Goal: Information Seeking & Learning: Find specific fact

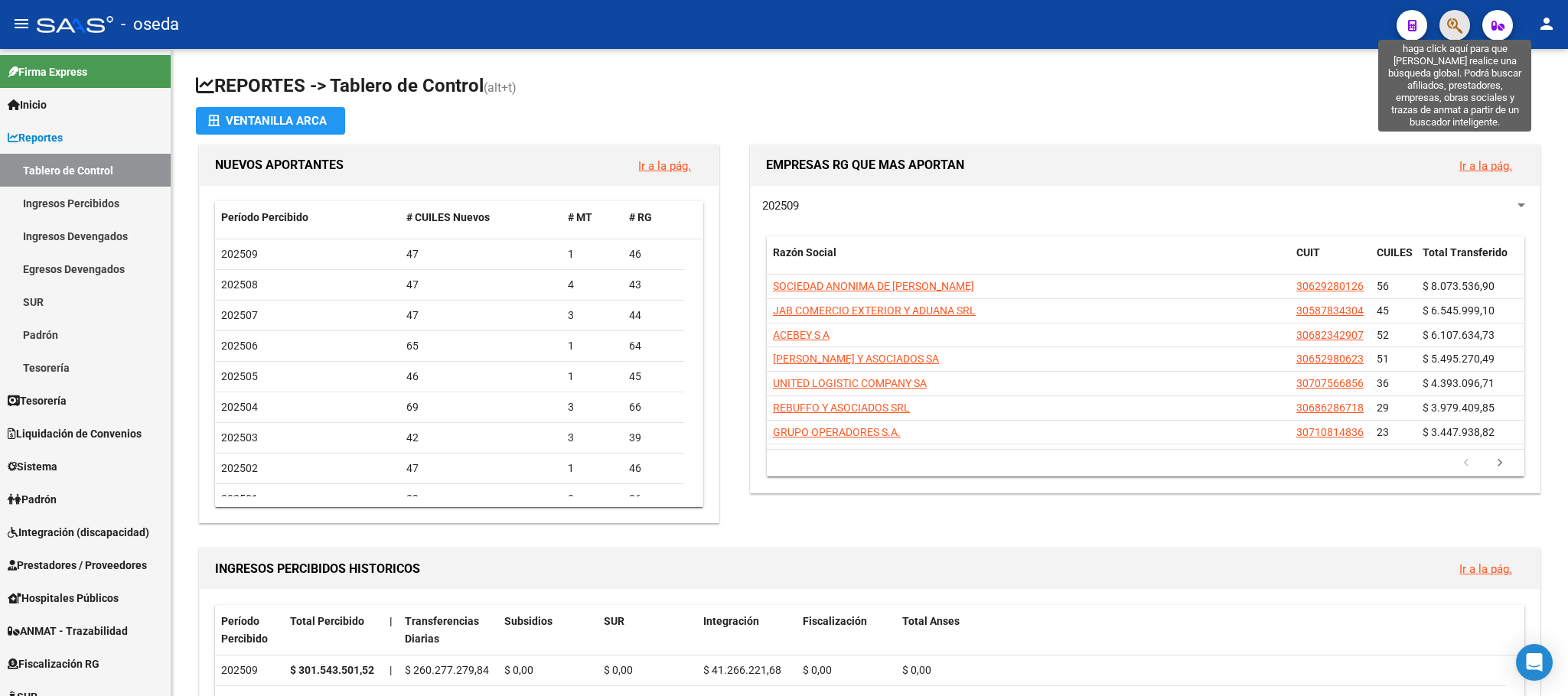
click at [1451, 24] on icon "button" at bounding box center [1455, 26] width 16 height 18
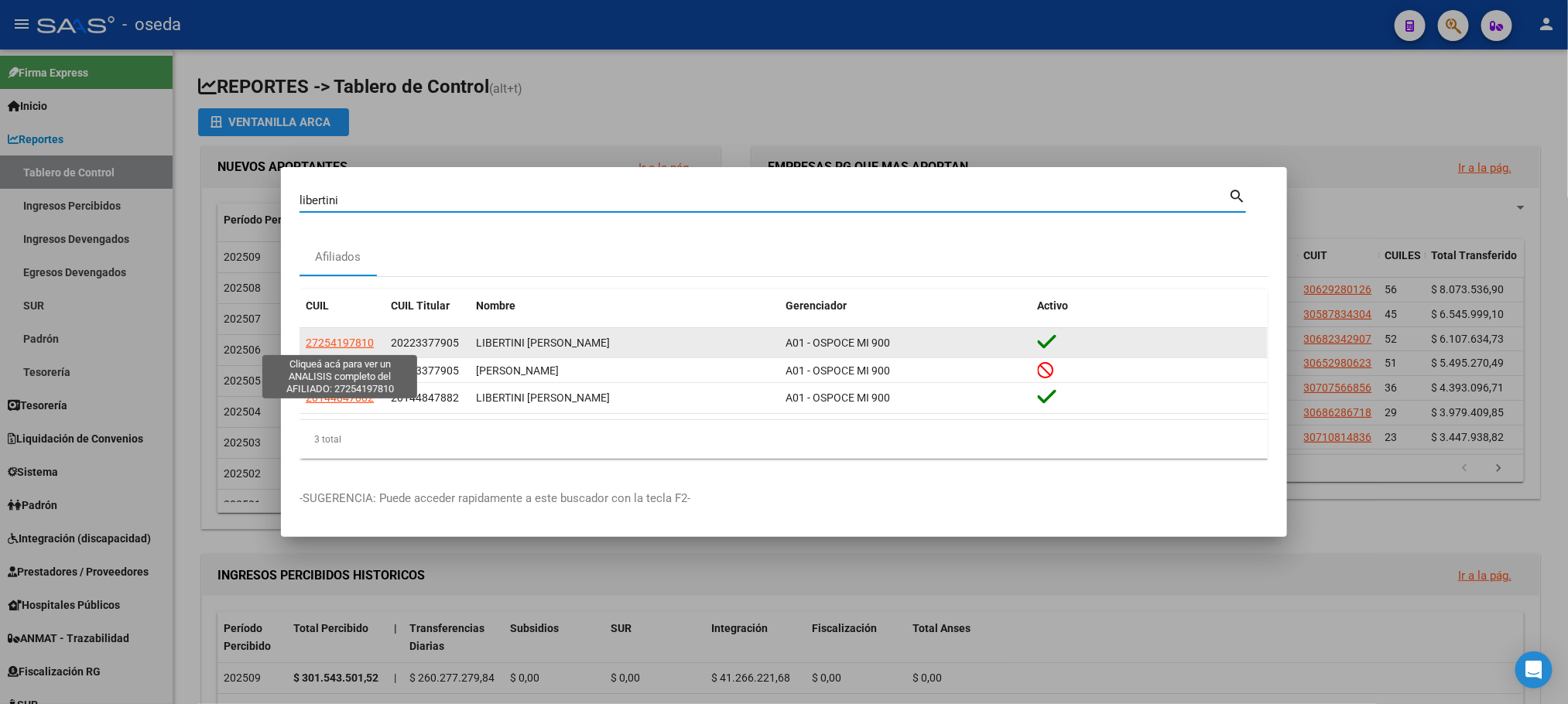
click at [349, 340] on span "27254197810" at bounding box center [339, 343] width 68 height 12
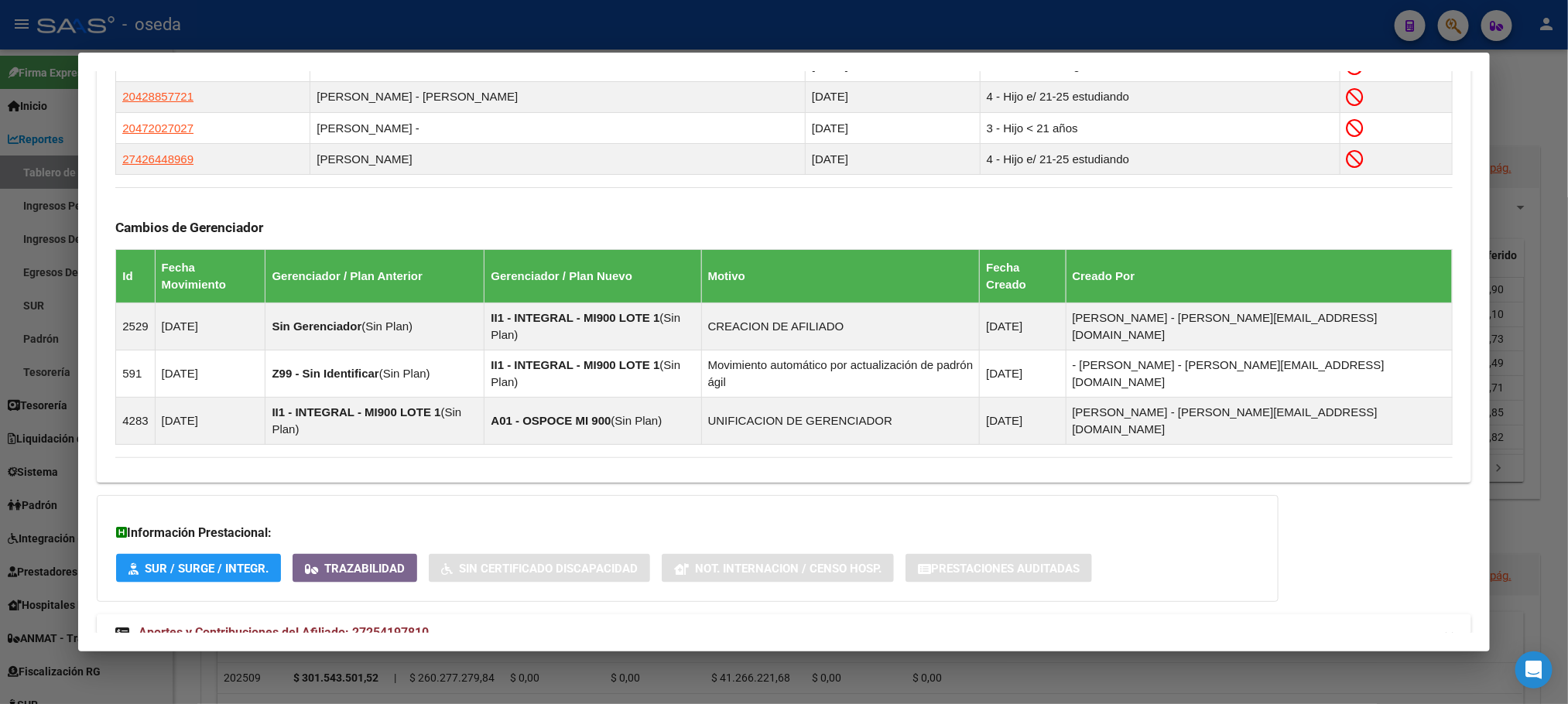
scroll to position [993, 0]
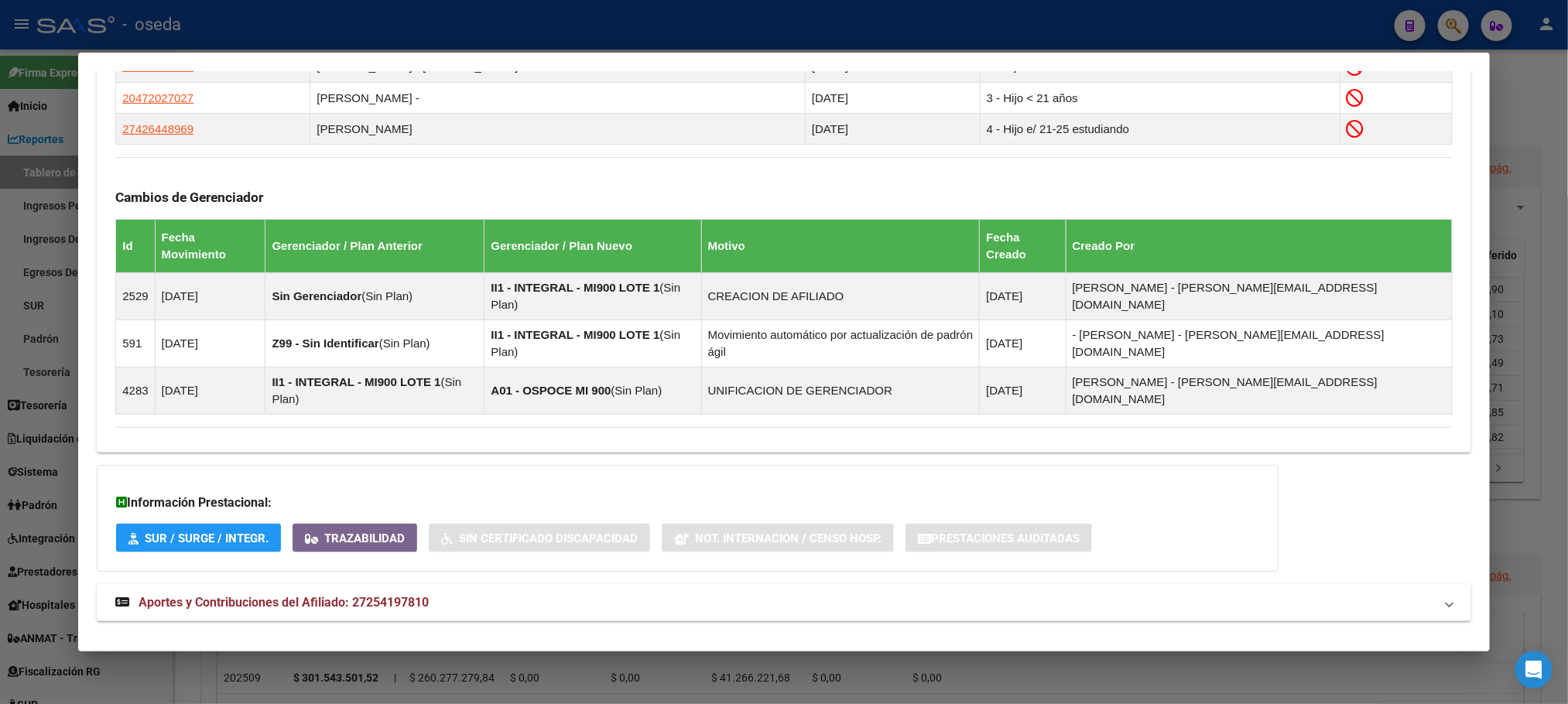
click at [367, 650] on span "Aportes y Contribuciones del Titular: 20223377905" at bounding box center [280, 657] width 284 height 15
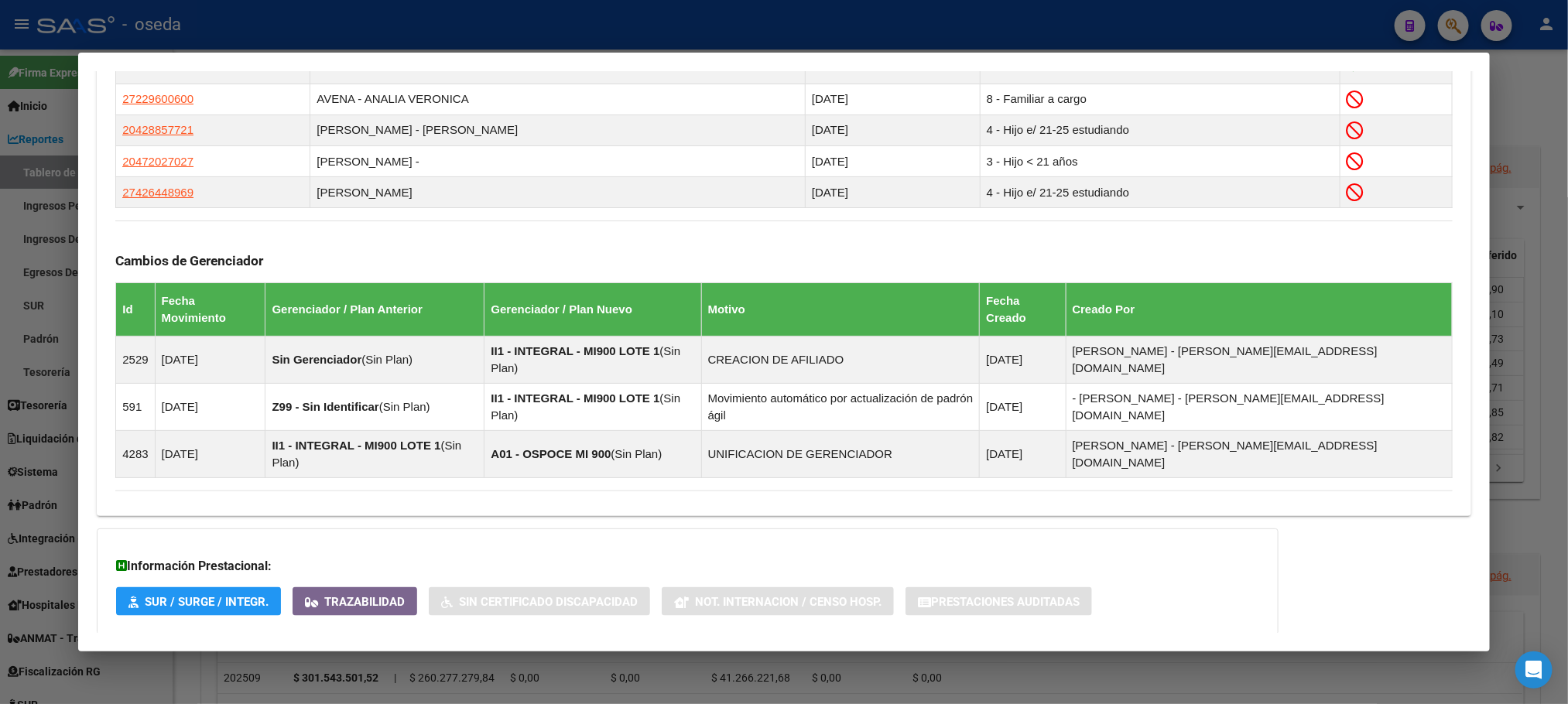
scroll to position [1393, 0]
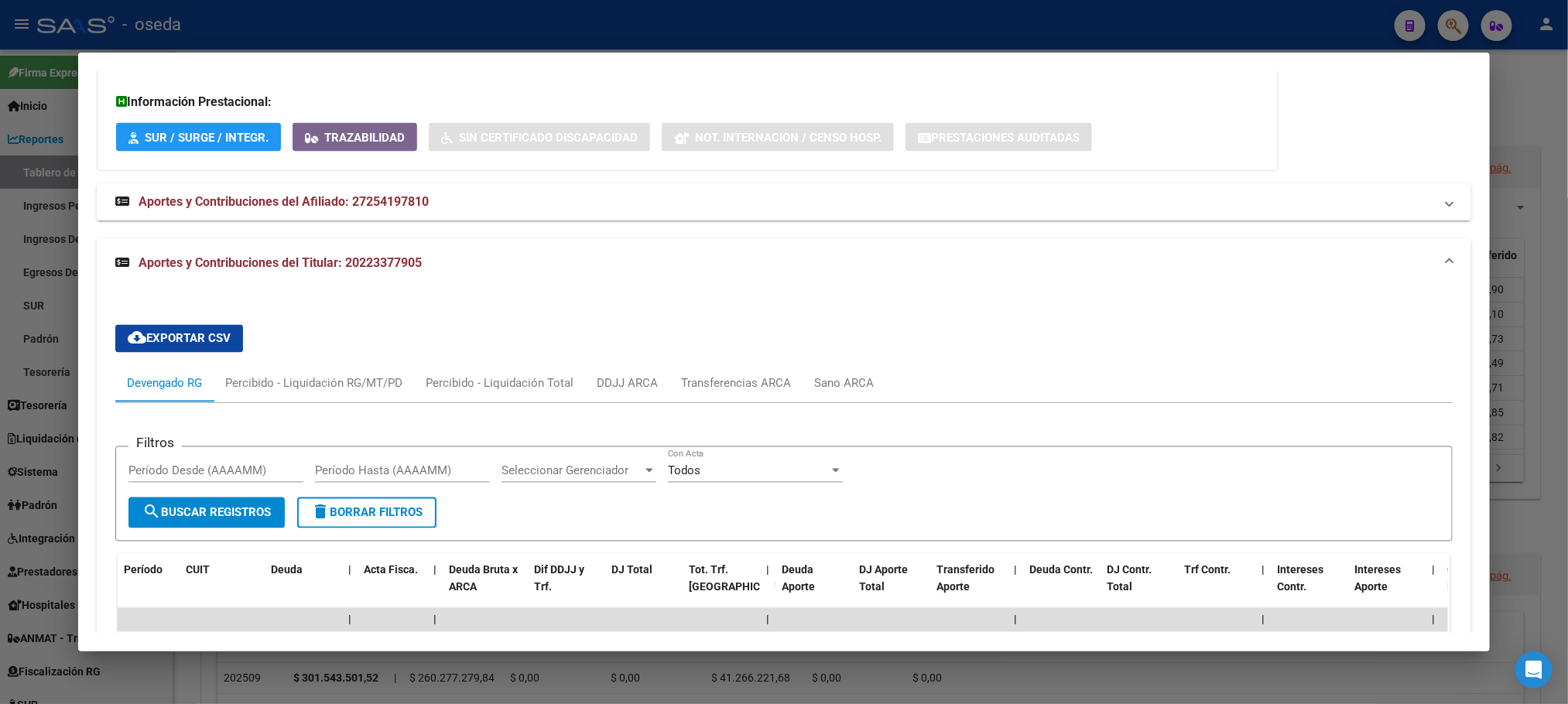
click at [326, 183] on mat-expansion-panel-header "Aportes y Contribuciones del Afiliado: 27254197810" at bounding box center [784, 201] width 1374 height 37
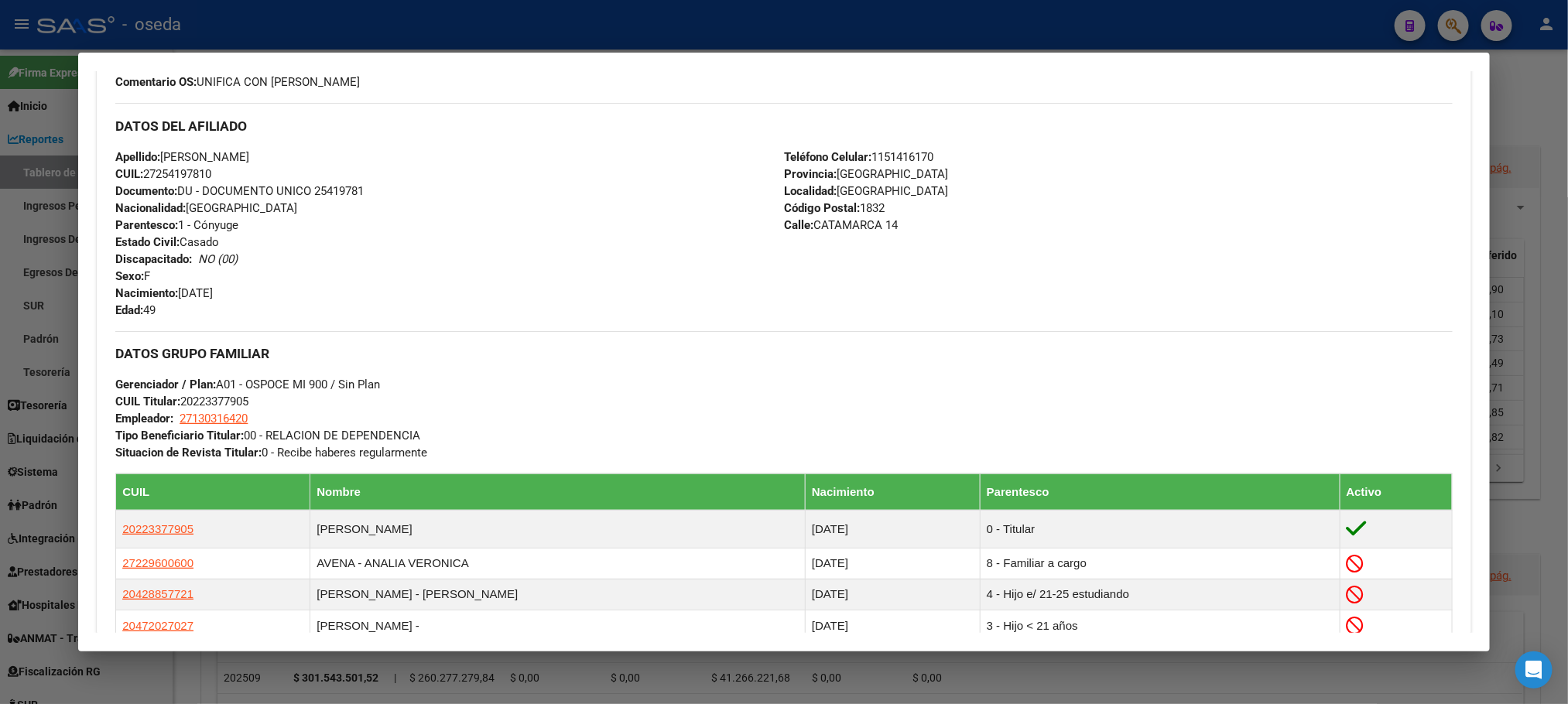
scroll to position [0, 0]
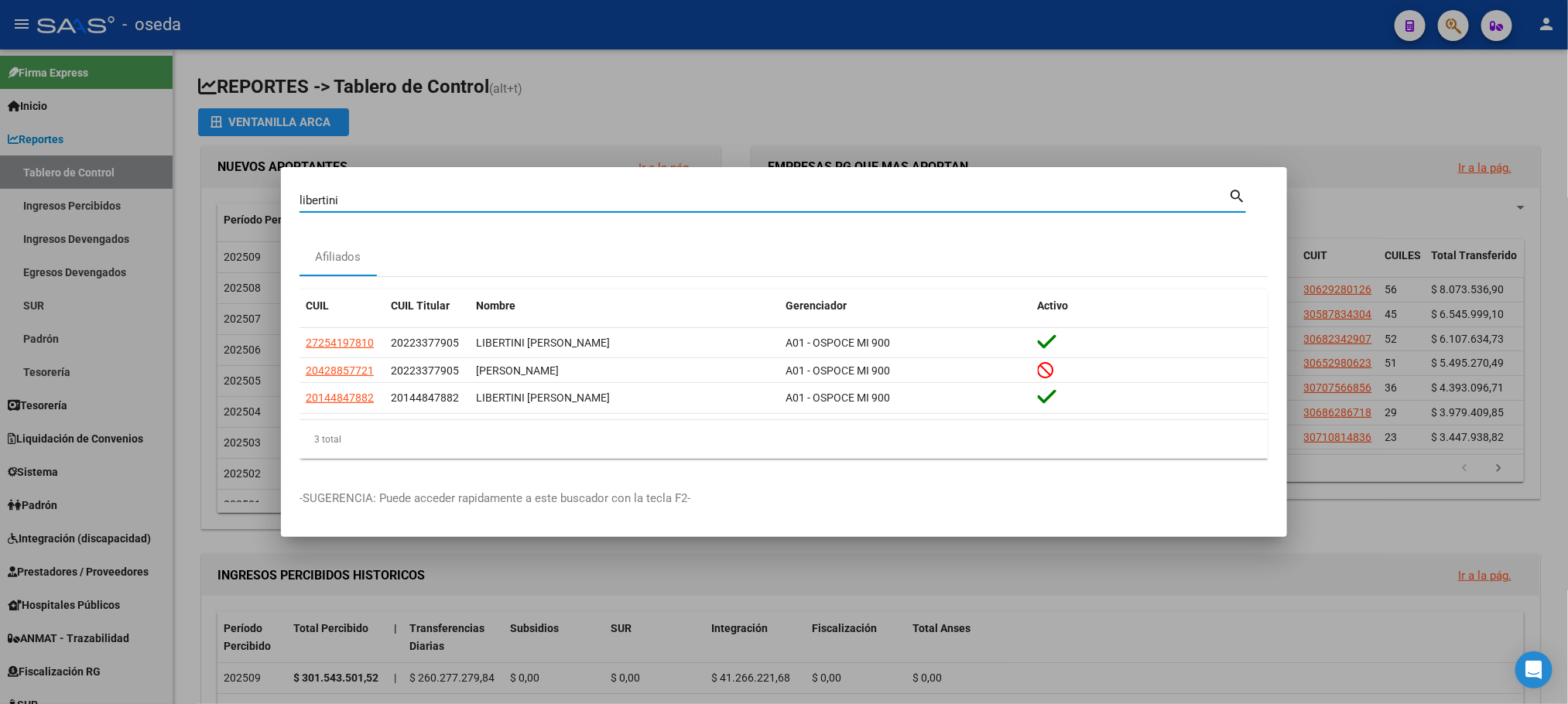
drag, startPoint x: 519, startPoint y: 200, endPoint x: 0, endPoint y: 230, distance: 519.9
click at [0, 230] on div "libertini Buscar (apellido, dni, cuil, nro traspaso, cuit, obra social) search …" at bounding box center [784, 352] width 1568 height 704
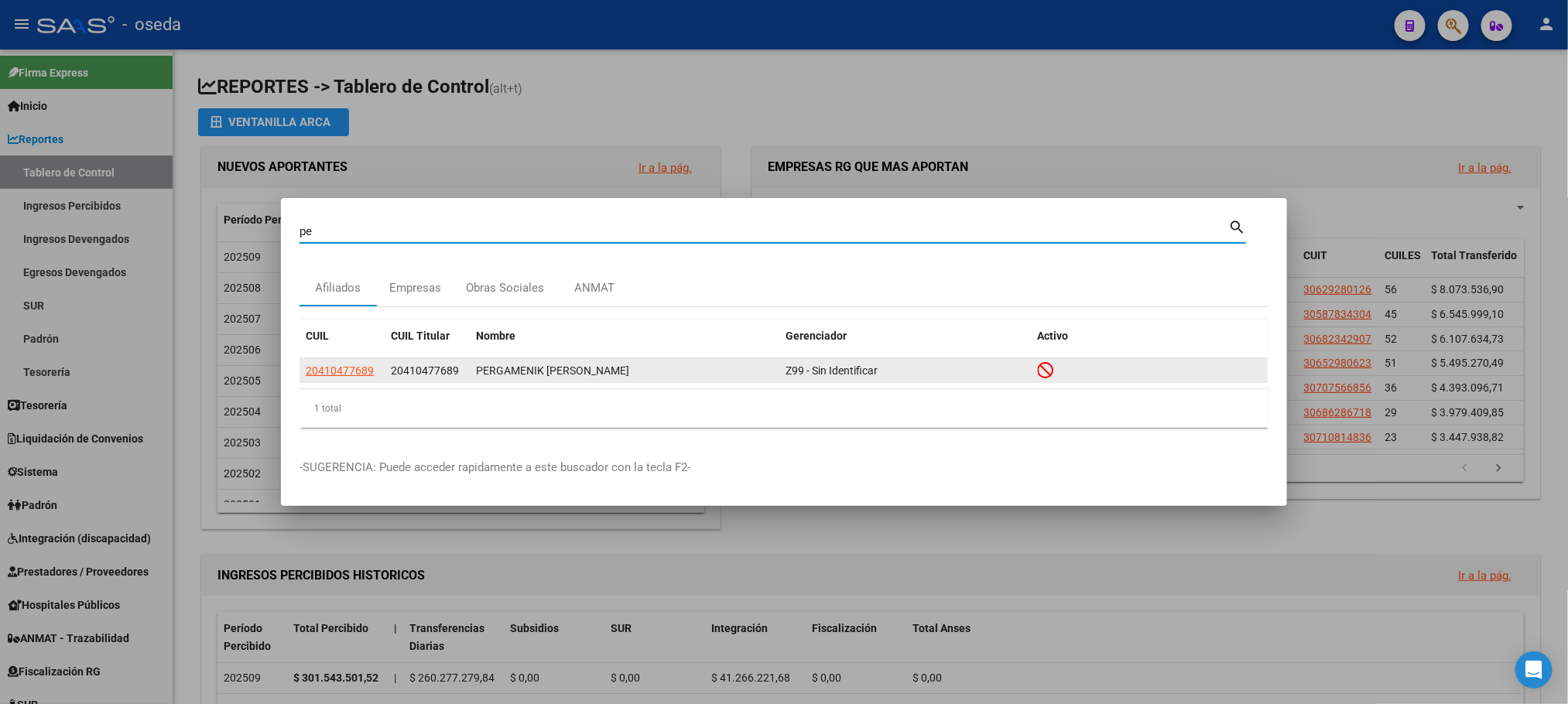
type input "p"
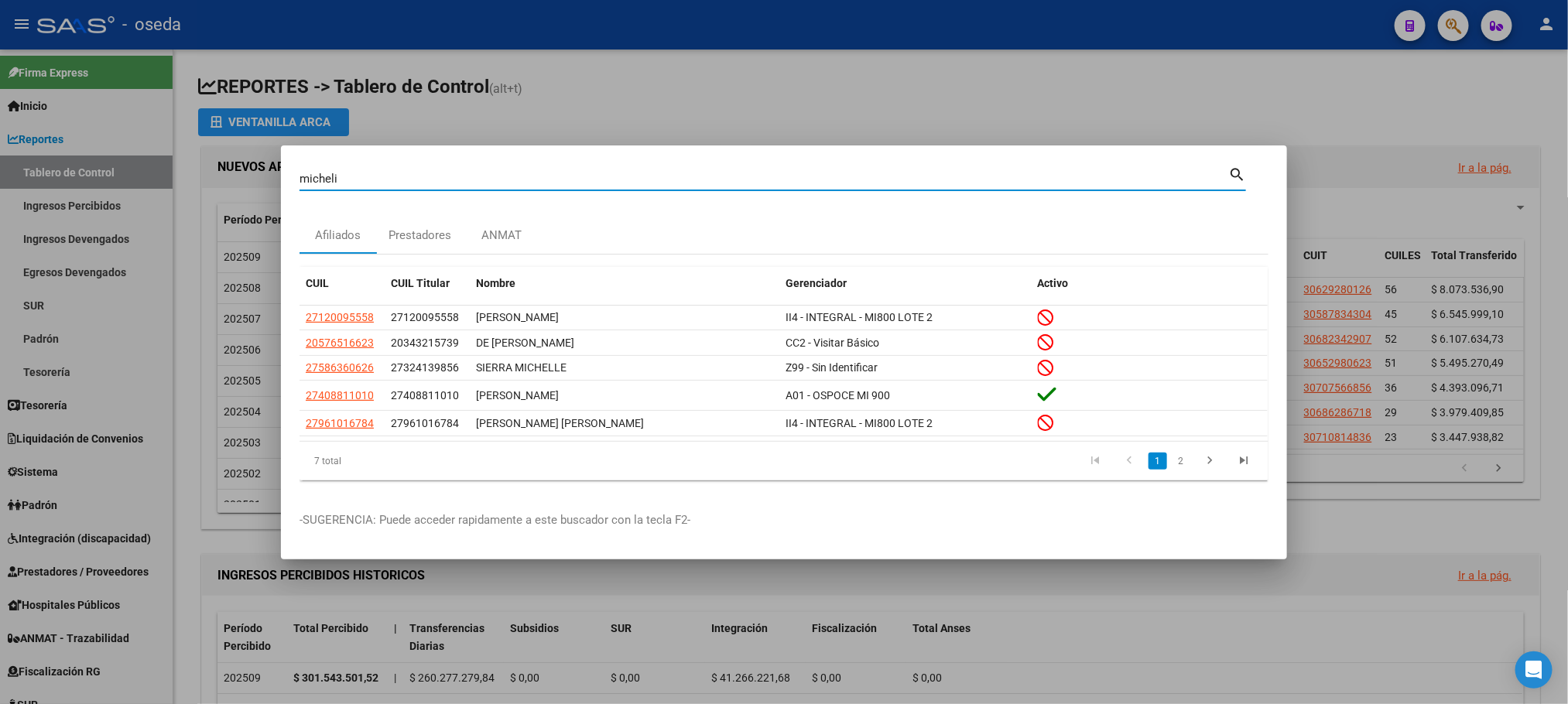
type input "micheli"
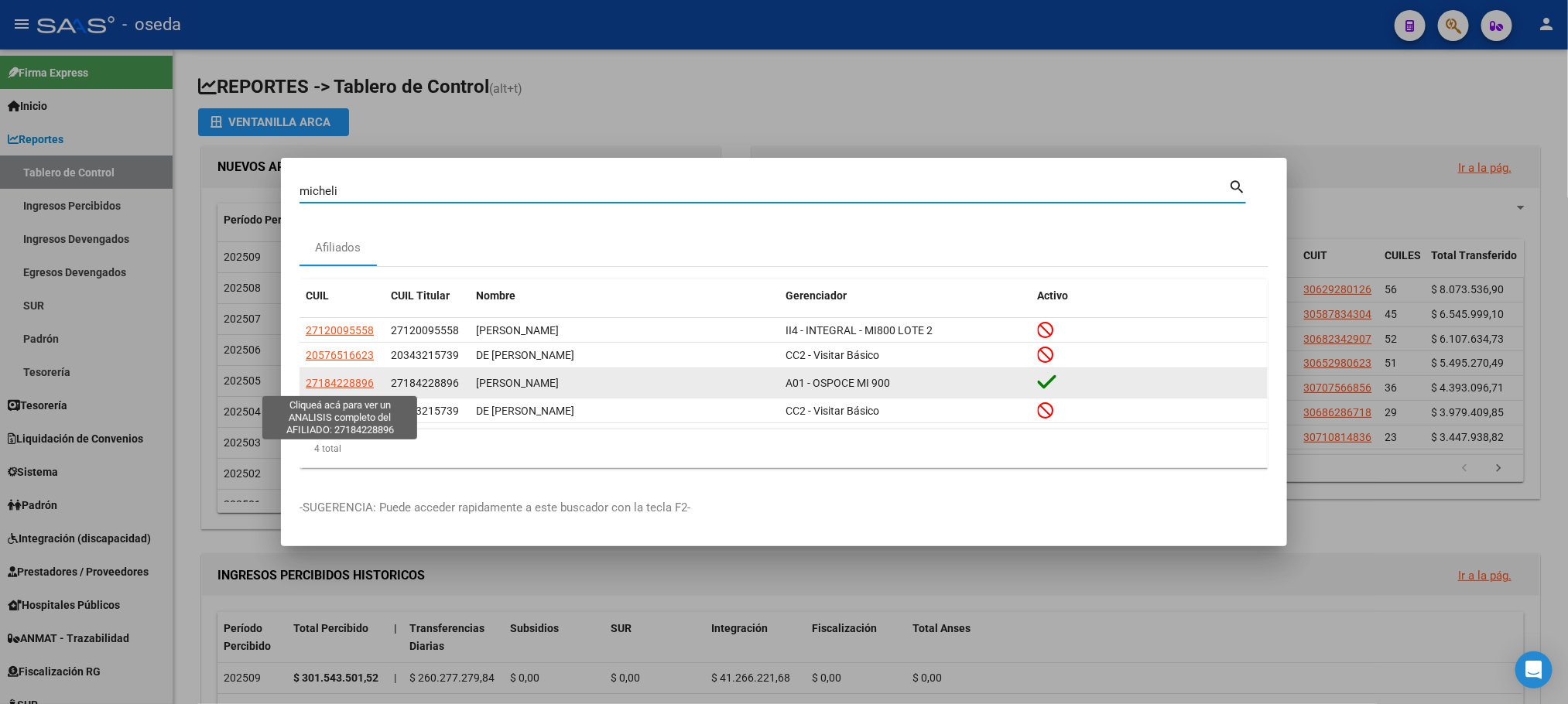
click at [363, 385] on span "27184228896" at bounding box center [339, 383] width 68 height 12
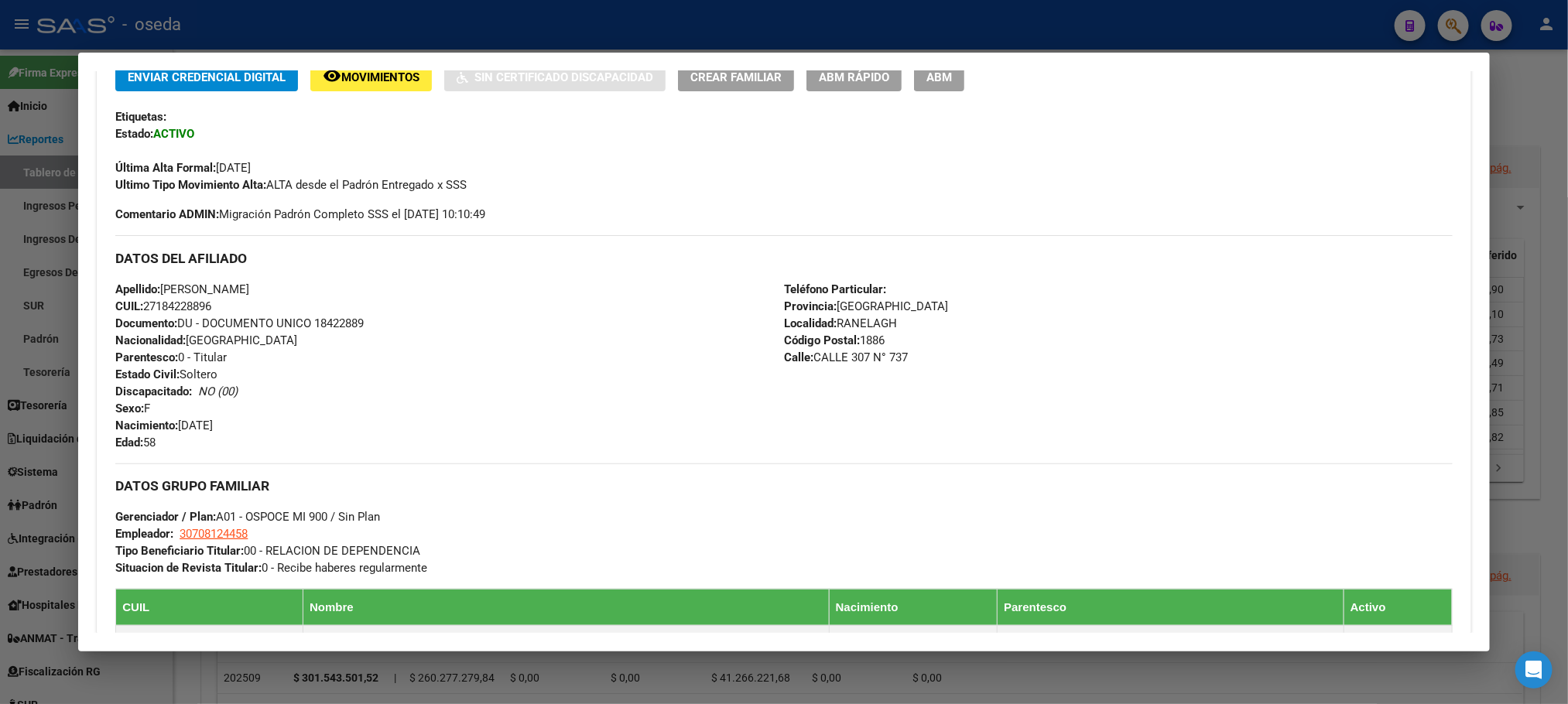
scroll to position [500, 0]
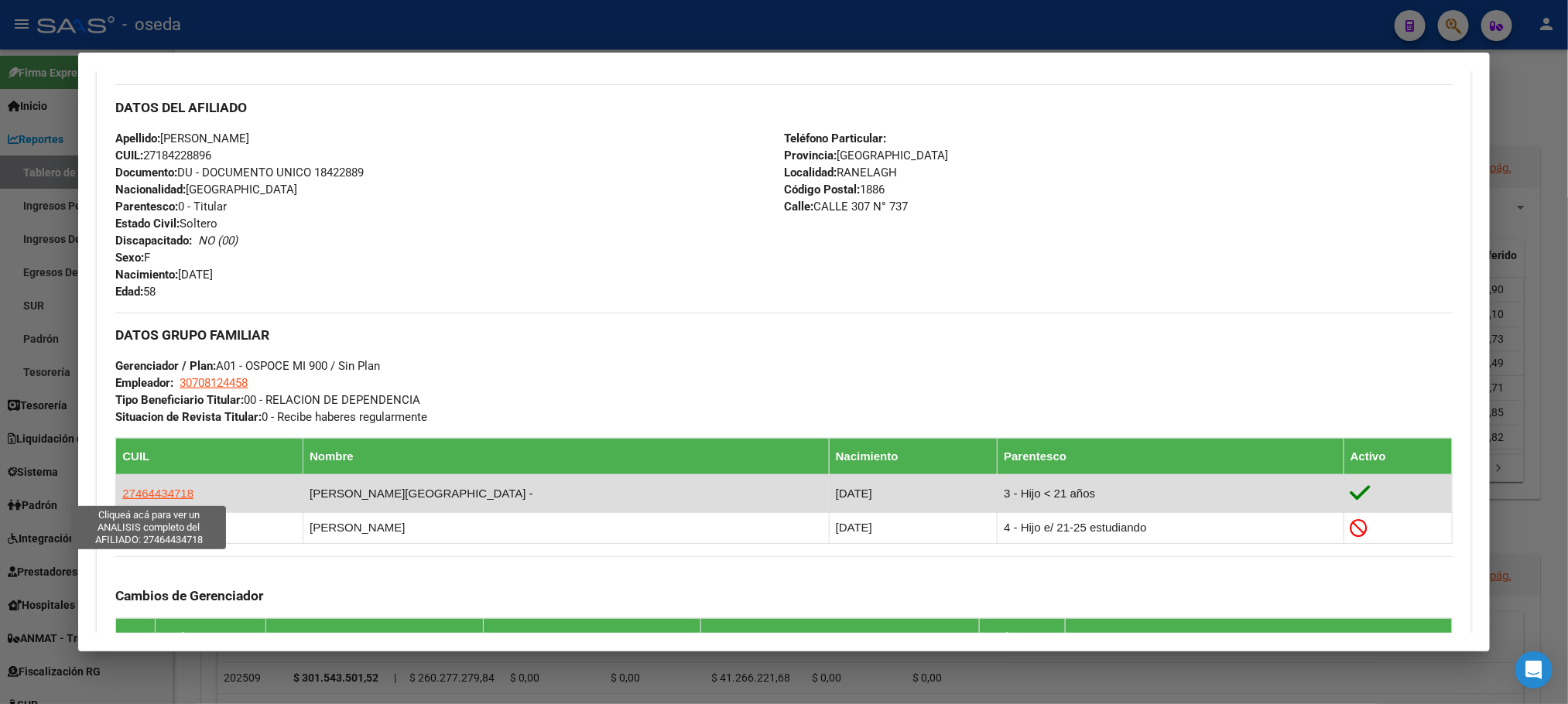
click at [149, 492] on span "27464434718" at bounding box center [158, 493] width 72 height 13
type textarea "27464434718"
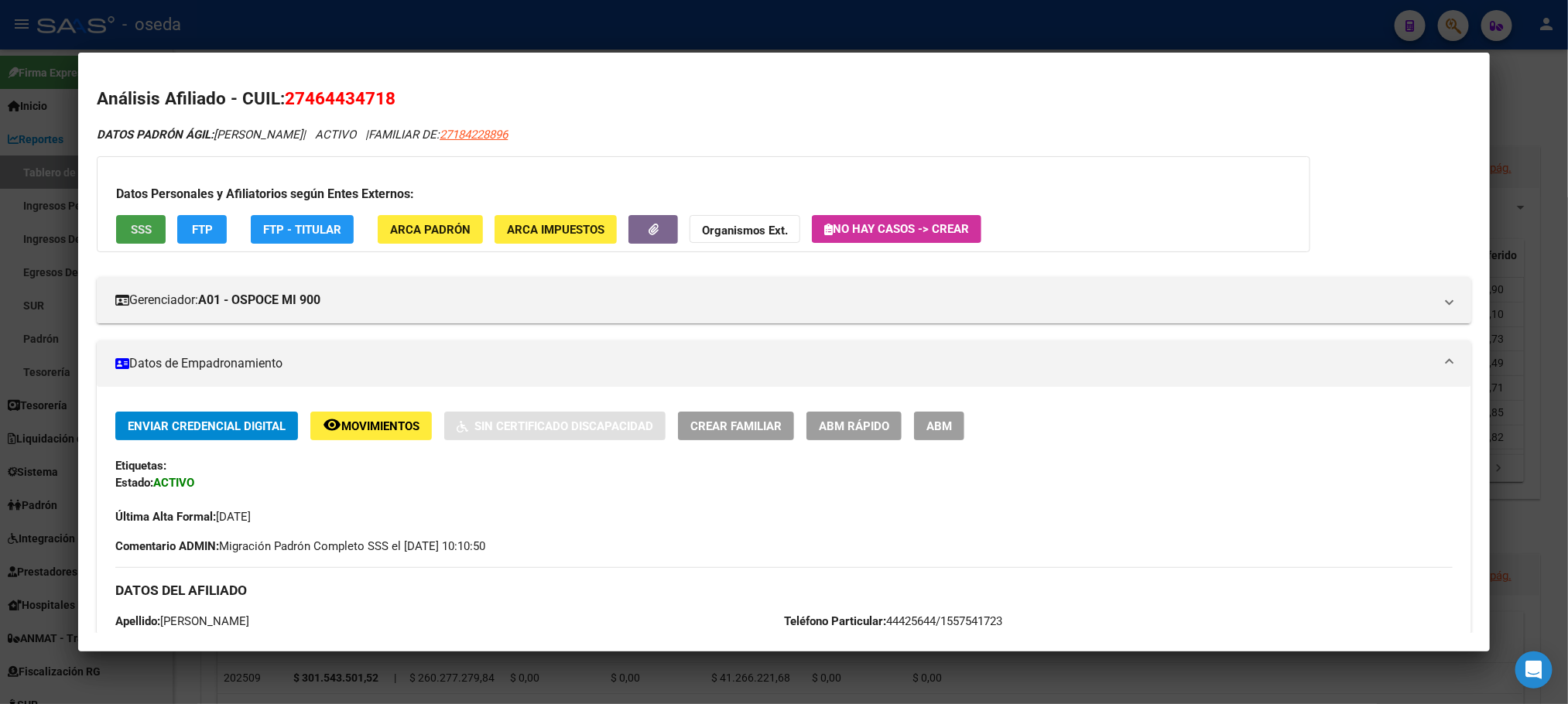
click at [149, 239] on button "SSS" at bounding box center [141, 229] width 50 height 29
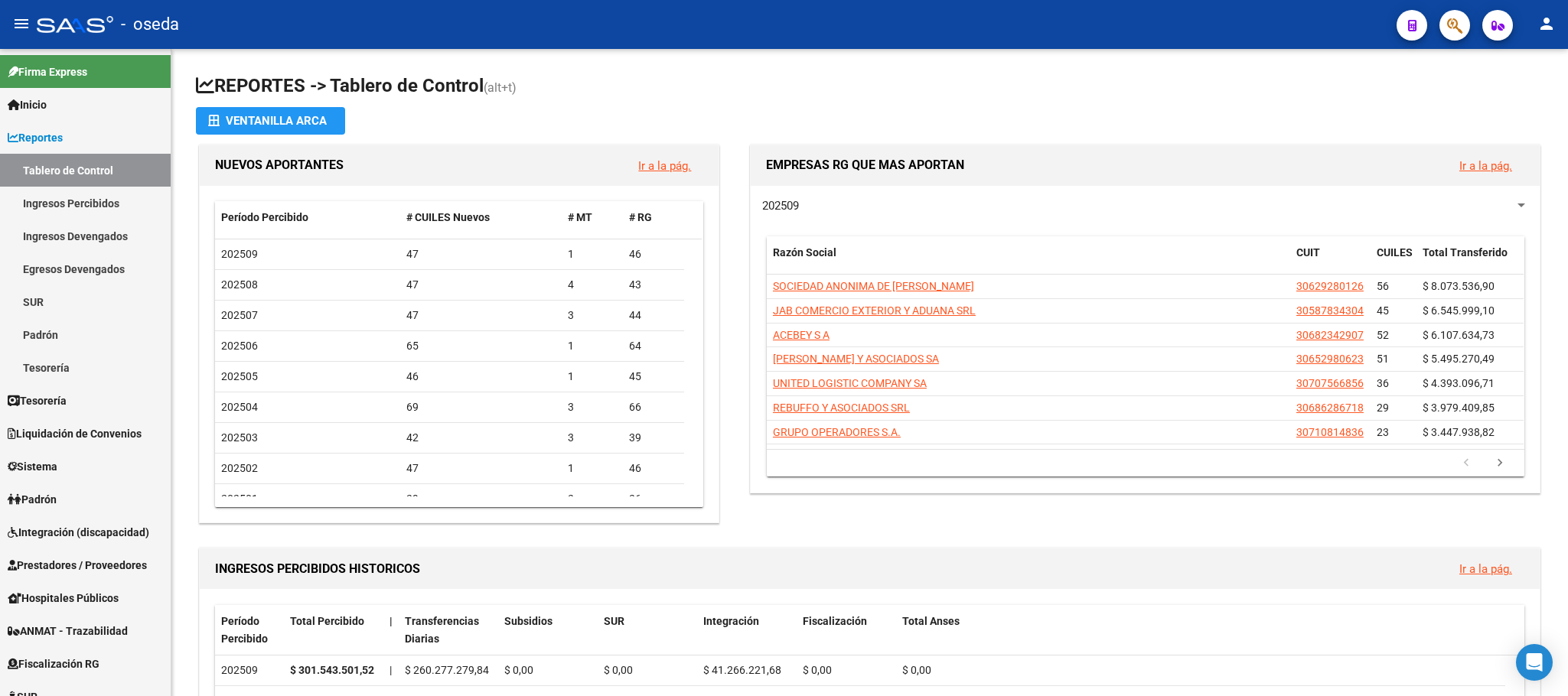
click at [1463, 29] on icon "button" at bounding box center [1455, 26] width 16 height 18
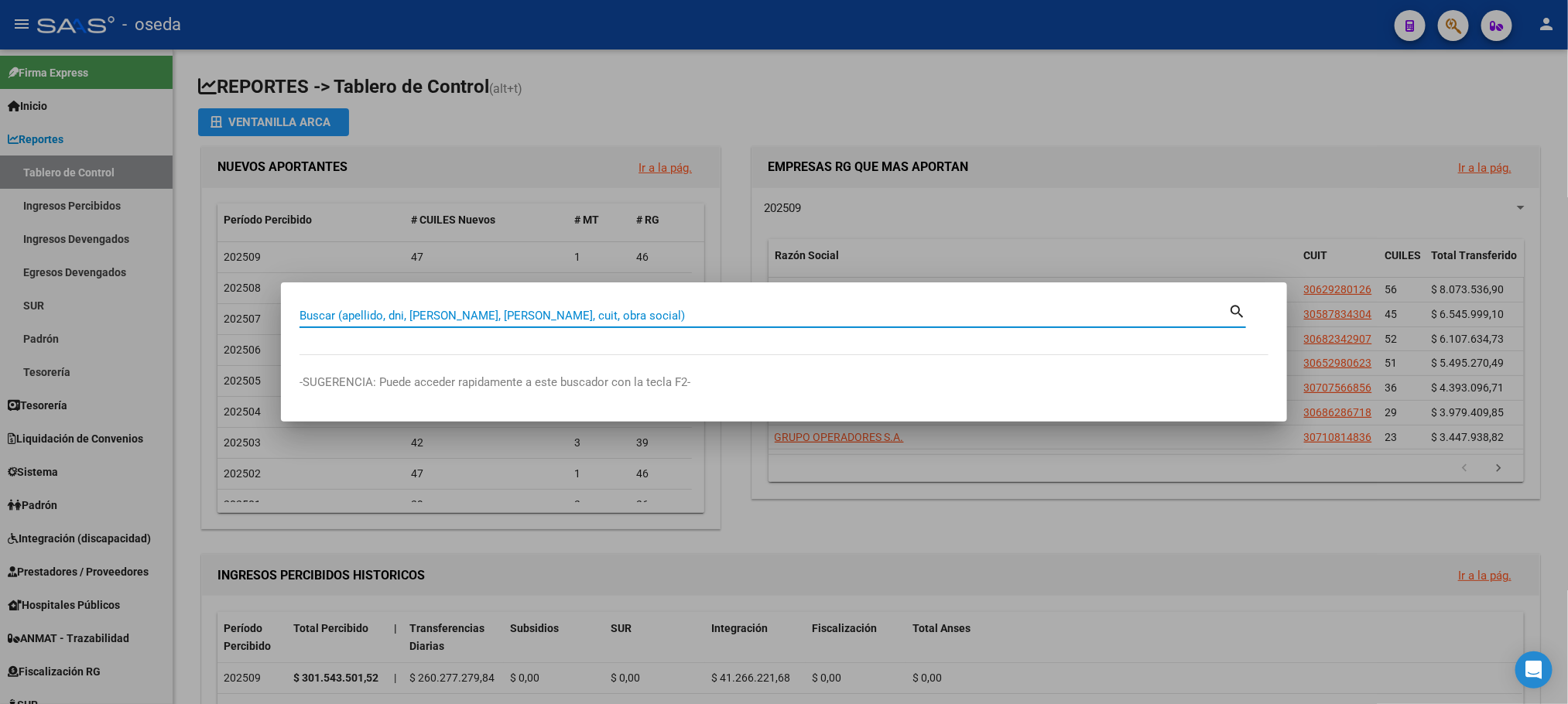
paste input "32404183"
type input "32404183"
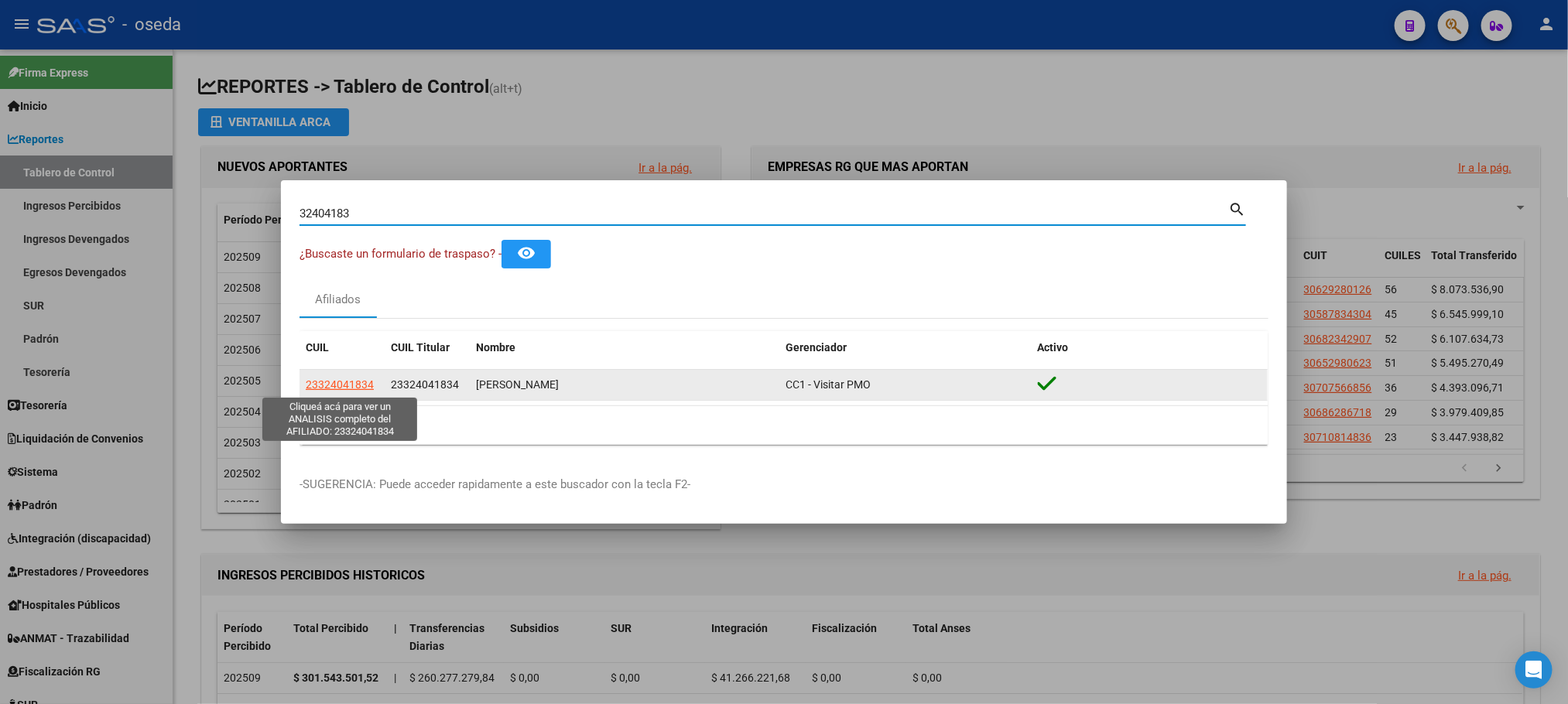
click at [346, 381] on span "23324041834" at bounding box center [339, 384] width 68 height 12
type textarea "23324041834"
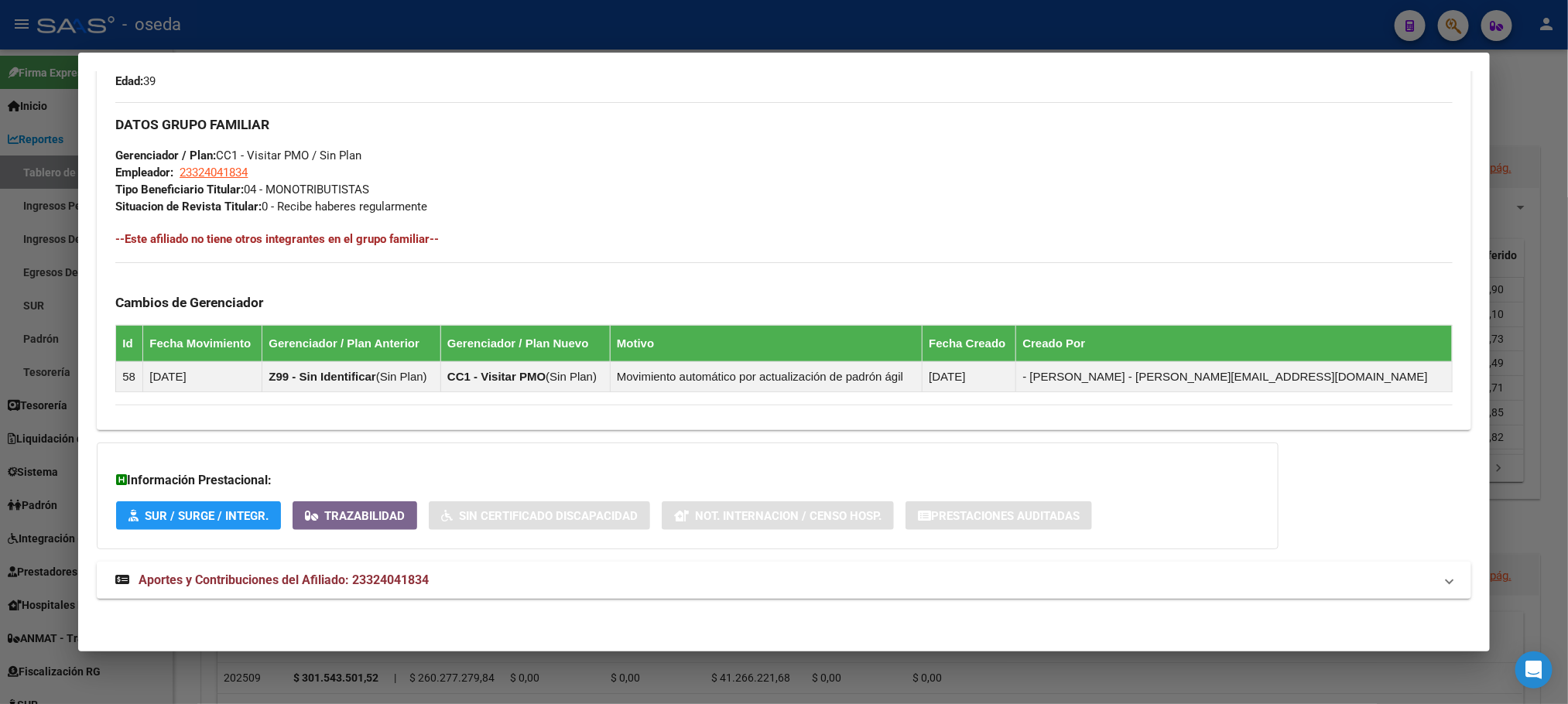
scroll to position [365, 0]
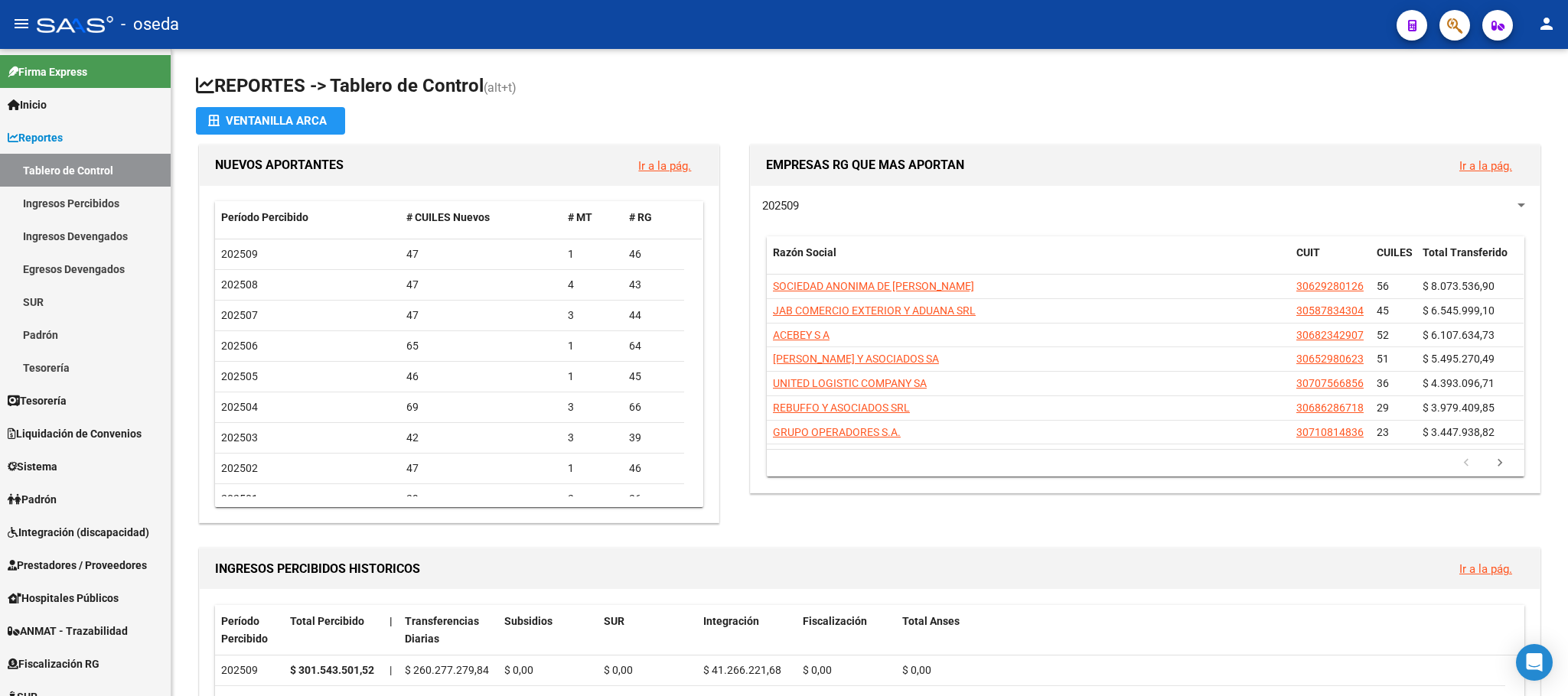
click at [1453, 10] on span "button" at bounding box center [1455, 26] width 16 height 32
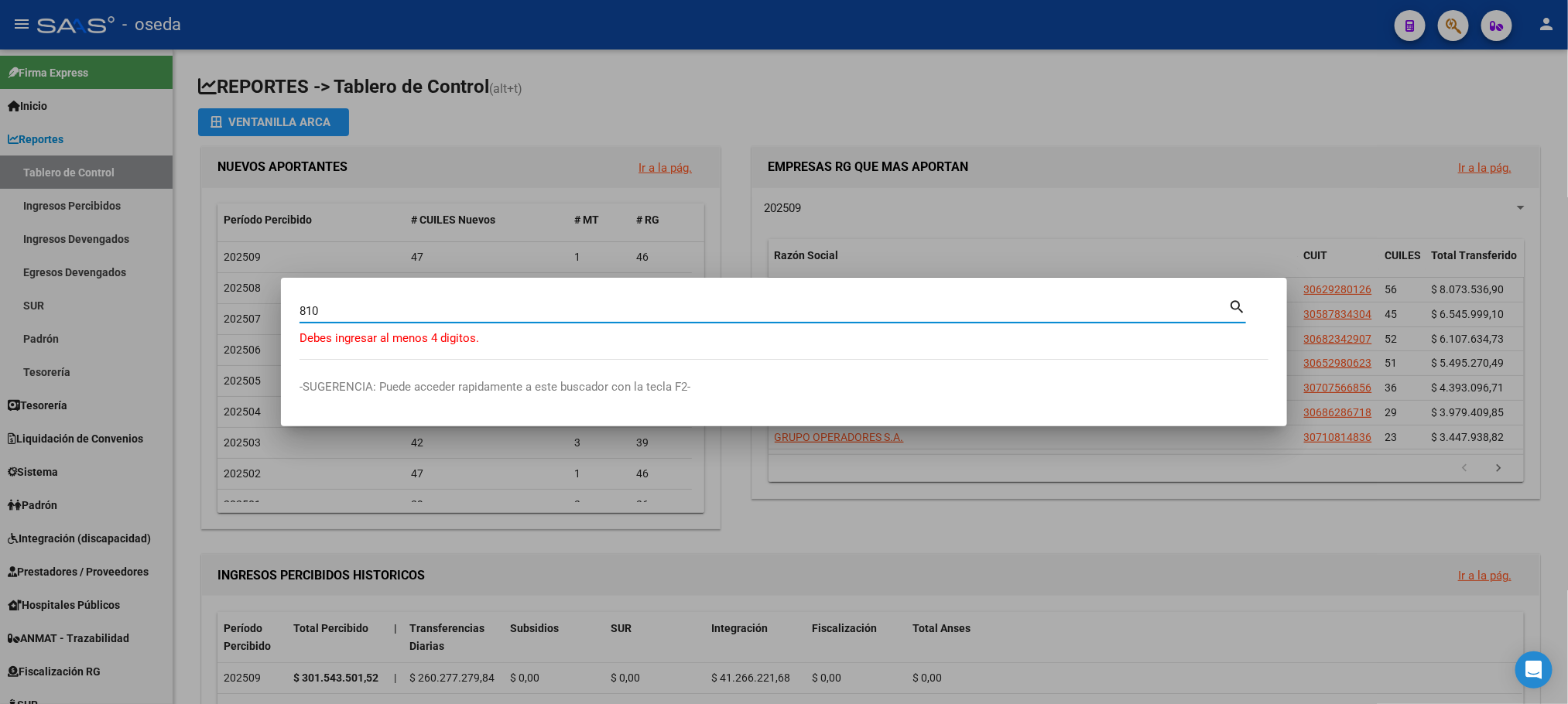
click at [360, 315] on input "810" at bounding box center [764, 312] width 929 height 14
type input "810"
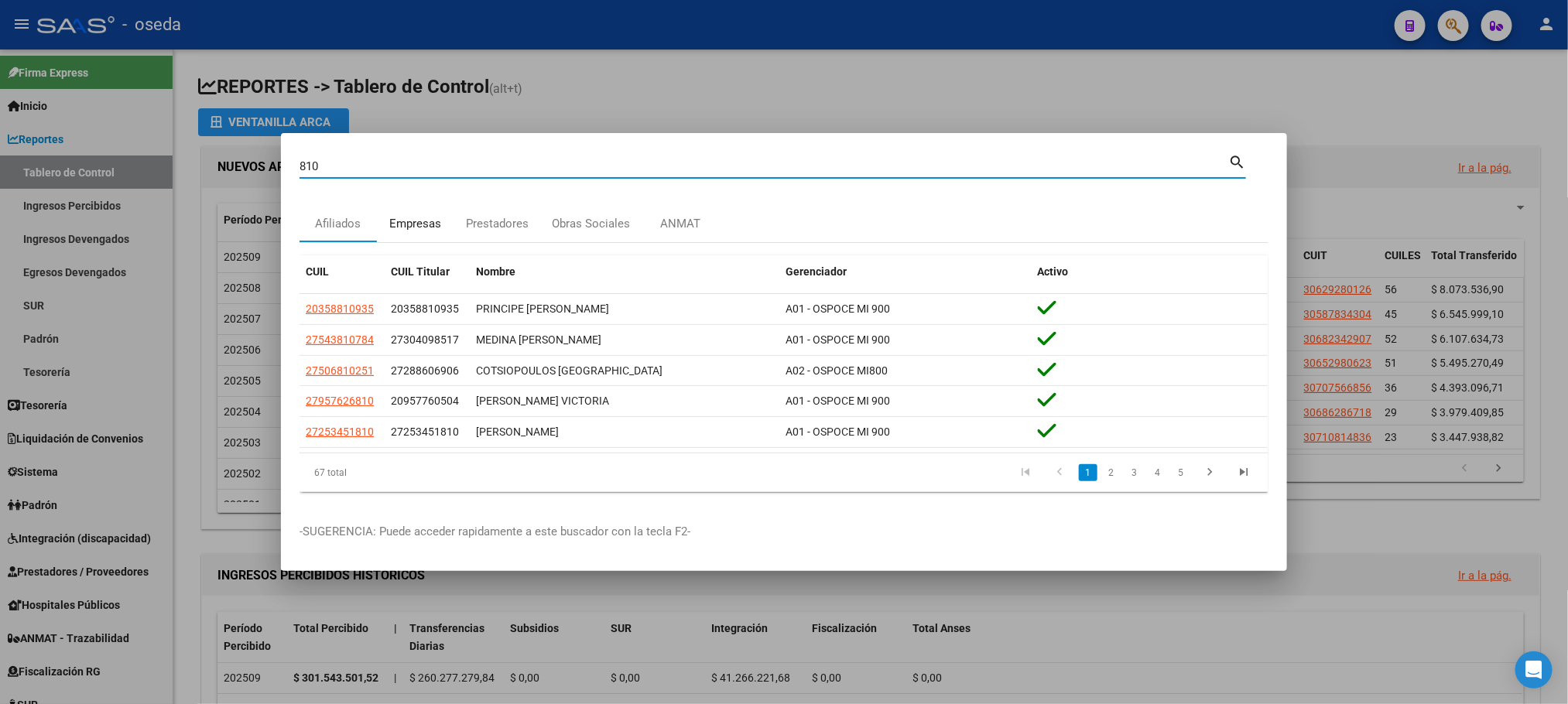
click at [408, 228] on div "Empresas" at bounding box center [416, 224] width 52 height 18
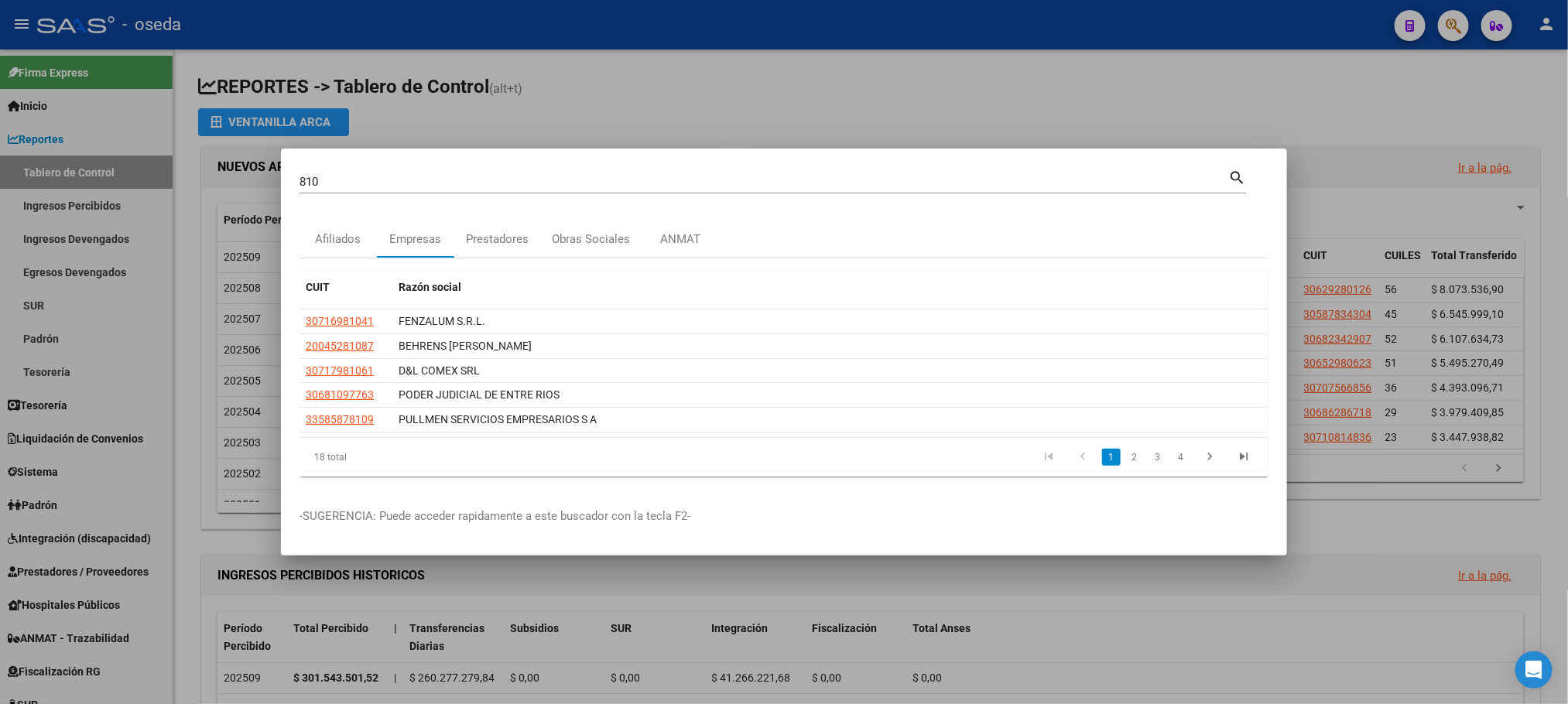
click at [1427, 527] on div at bounding box center [784, 352] width 1568 height 704
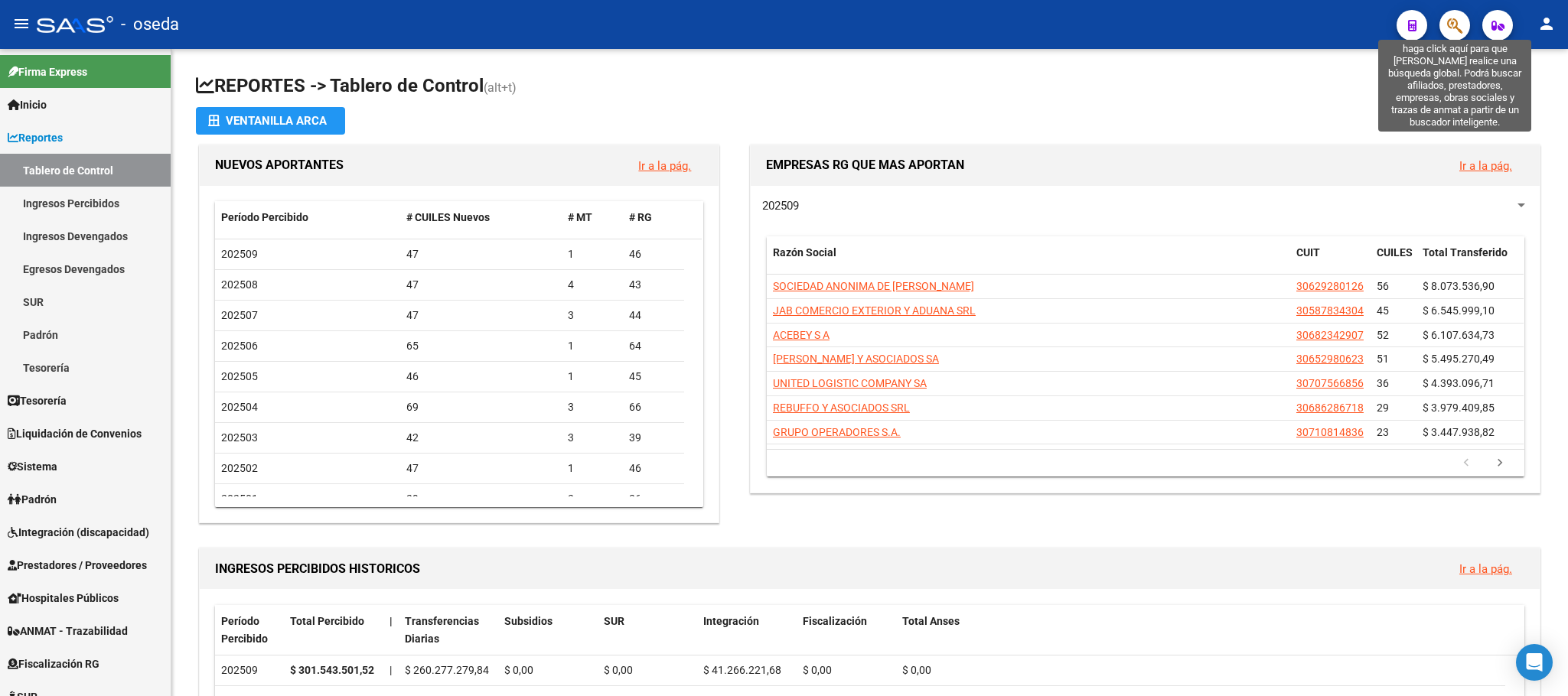
click at [1456, 32] on icon "button" at bounding box center [1455, 26] width 16 height 18
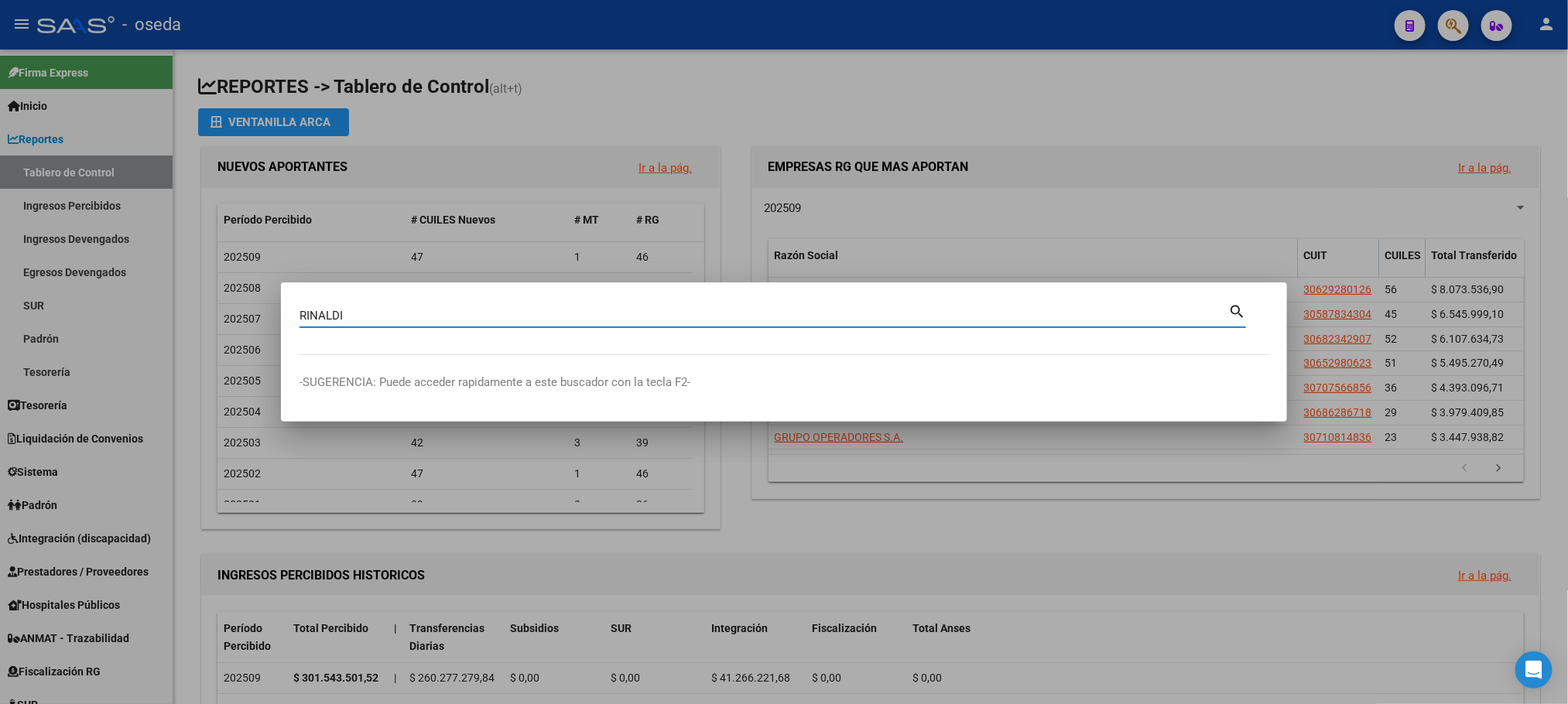
type input "RINALDI"
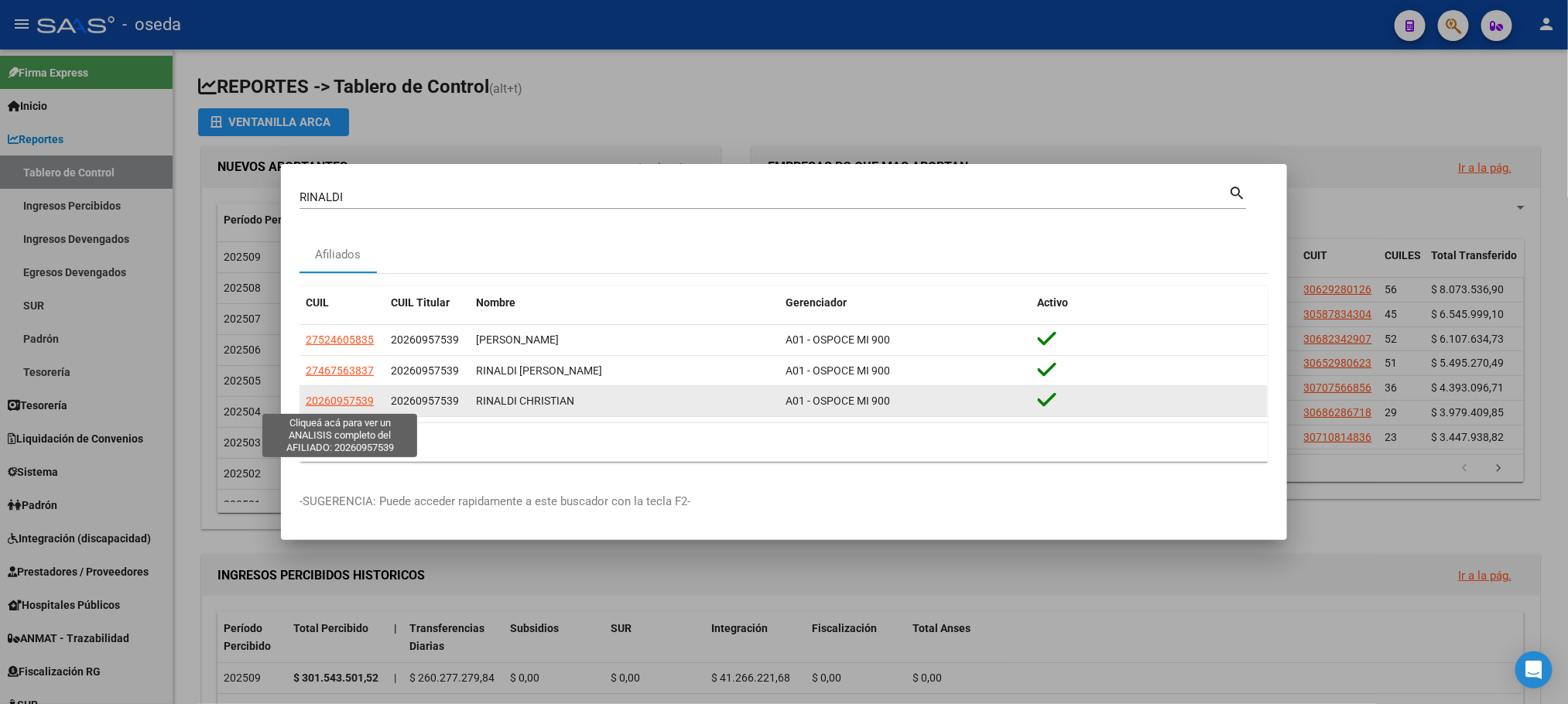
click at [356, 399] on span "20260957539" at bounding box center [339, 400] width 68 height 12
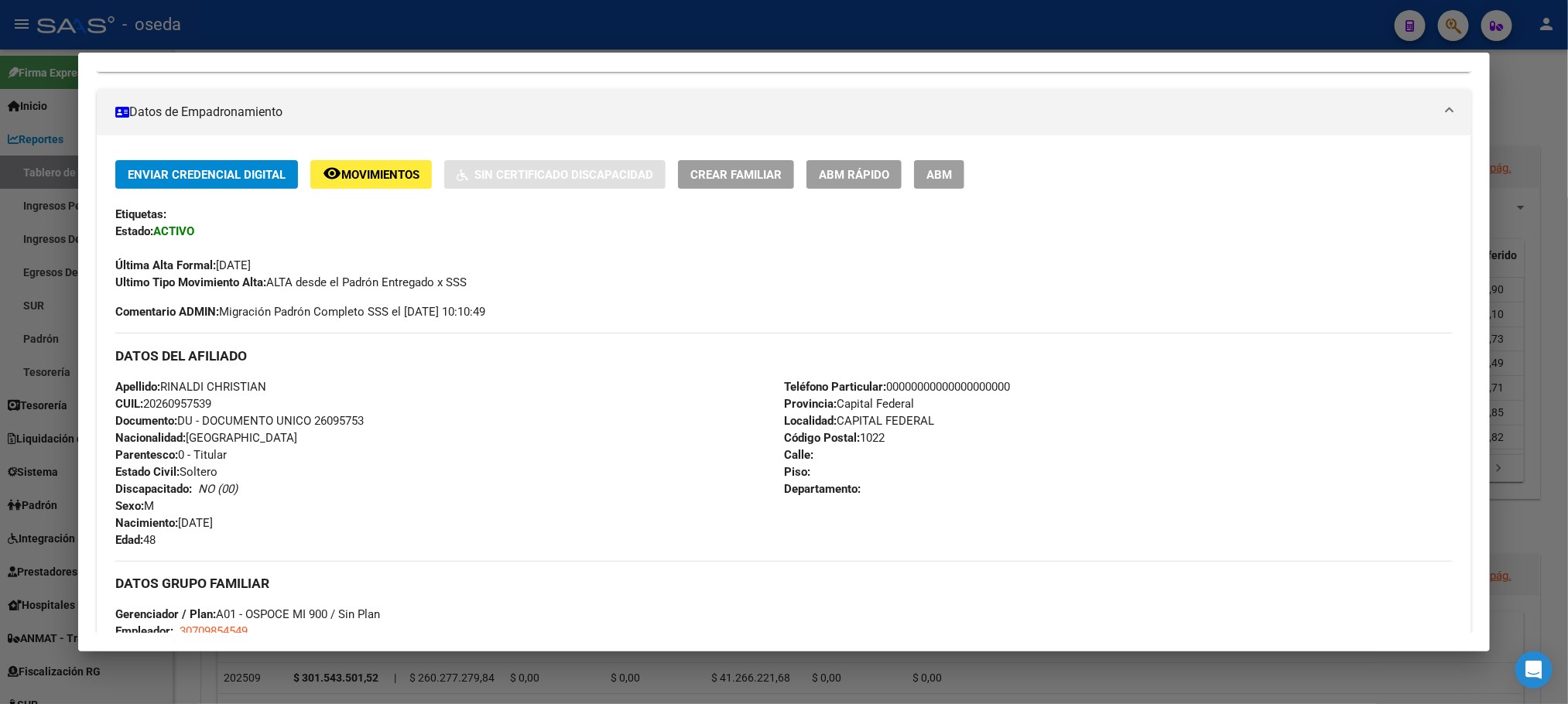
scroll to position [581, 0]
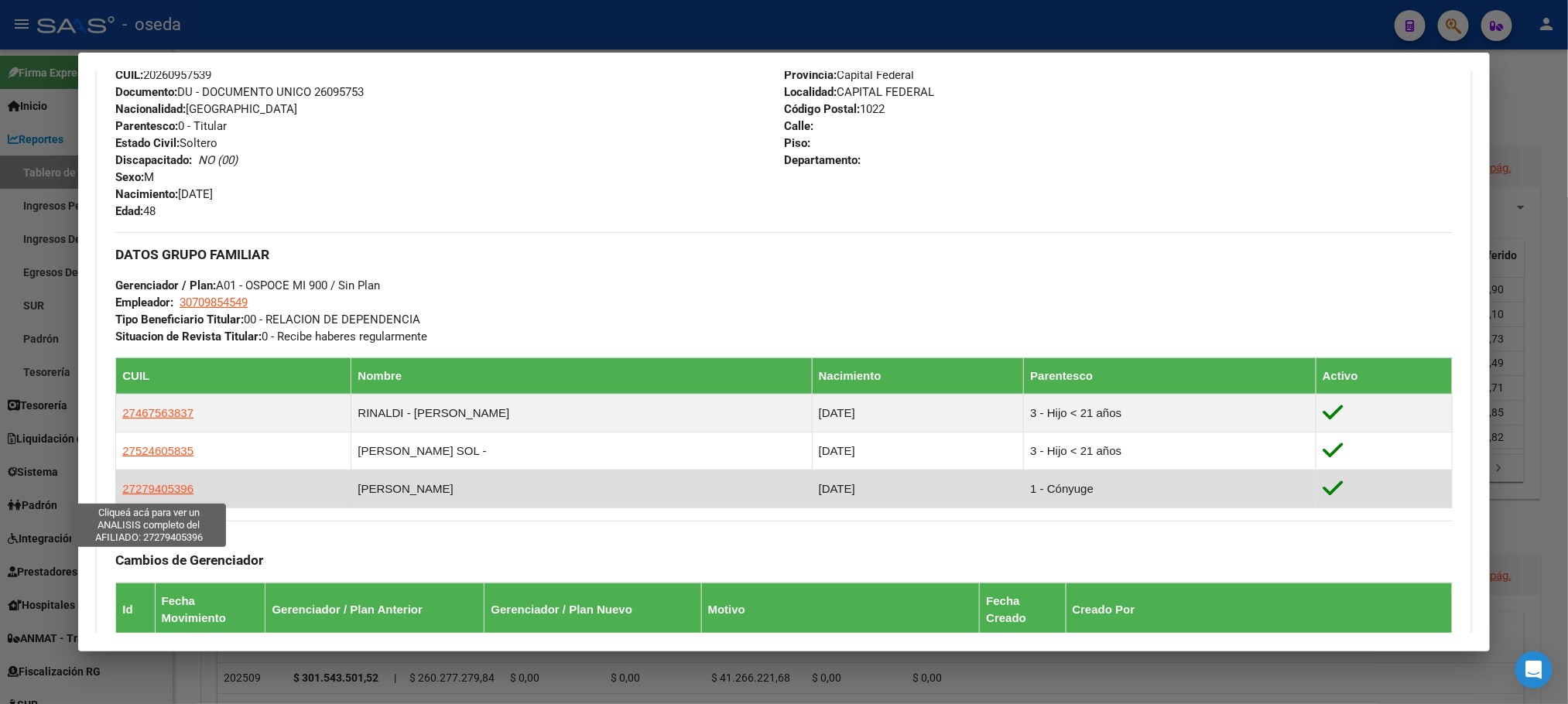
click at [176, 491] on span "27279405396" at bounding box center [158, 488] width 72 height 13
type textarea "27279405396"
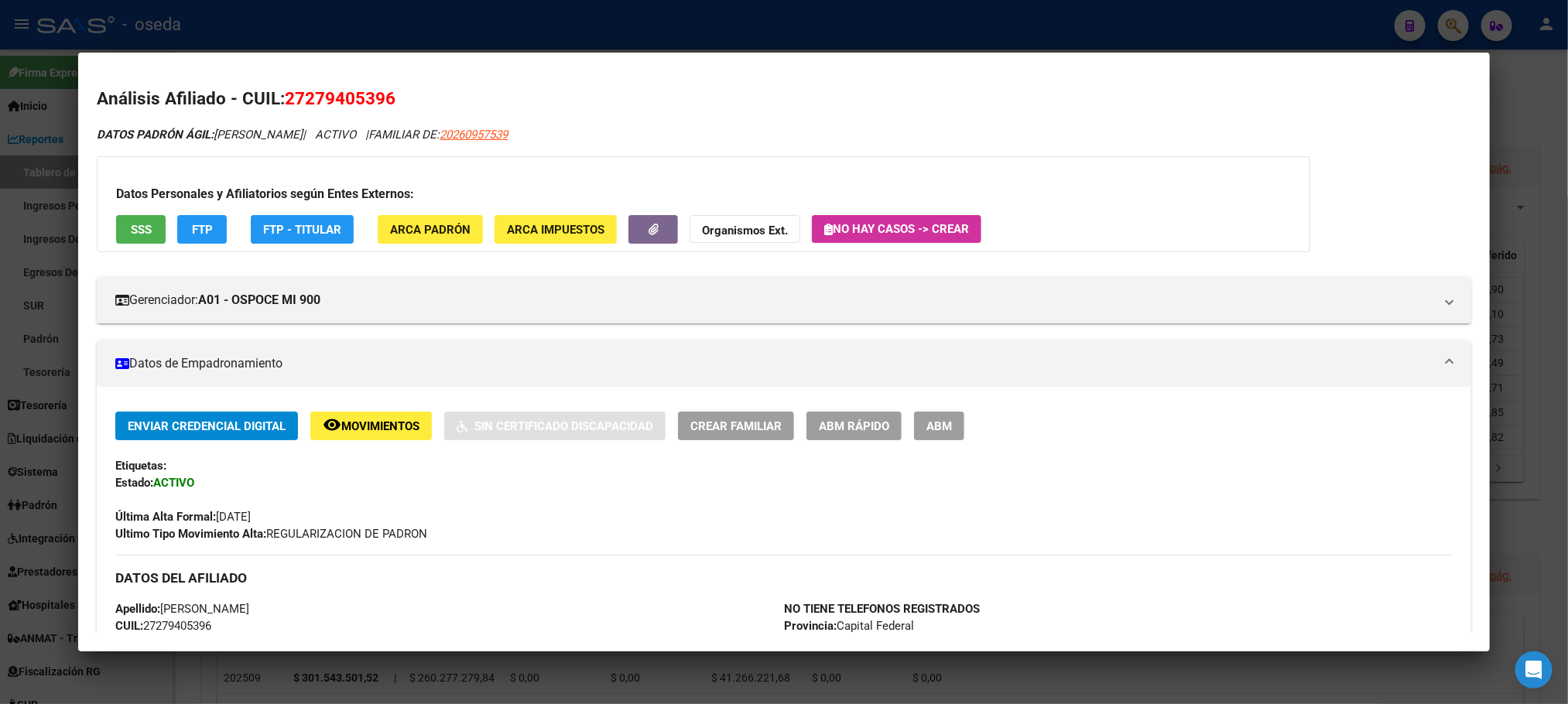
click at [116, 235] on button "SSS" at bounding box center [141, 229] width 50 height 29
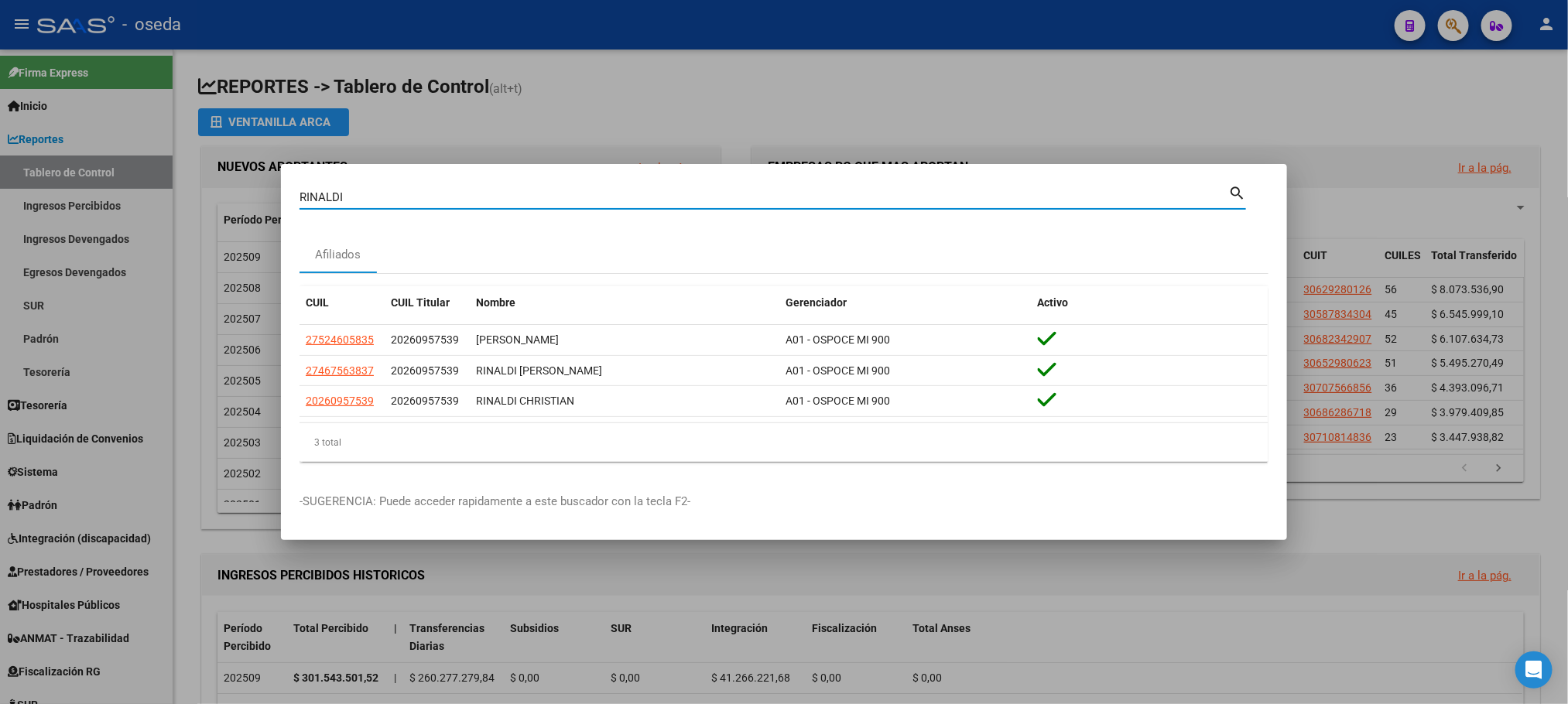
drag, startPoint x: 443, startPoint y: 191, endPoint x: 71, endPoint y: 186, distance: 372.0
click at [71, 186] on div "[PERSON_NAME] (apellido, dni, cuil, nro traspaso, cuit, obra social) search Afi…" at bounding box center [784, 352] width 1568 height 704
type input "30852144"
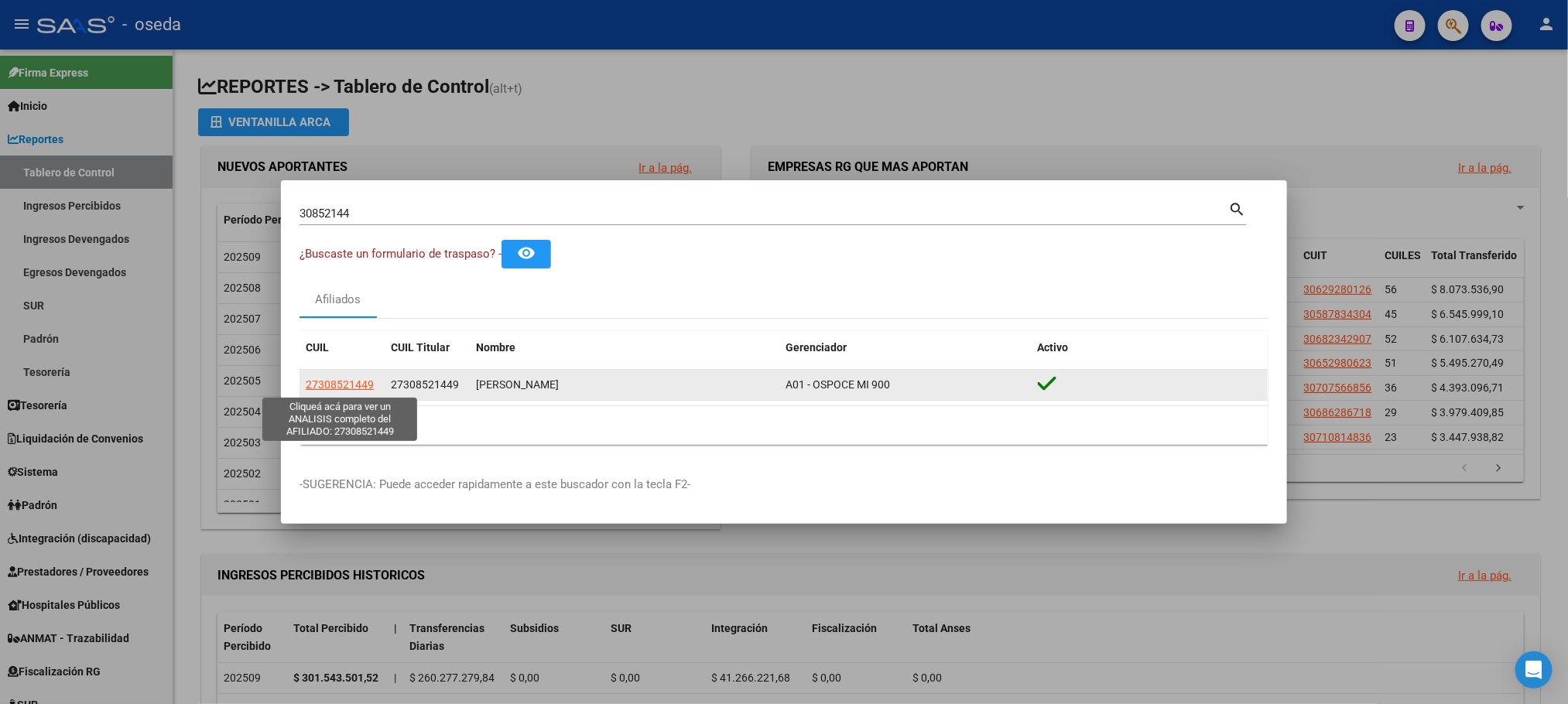
click at [339, 383] on span "27308521449" at bounding box center [339, 384] width 68 height 12
type textarea "27308521449"
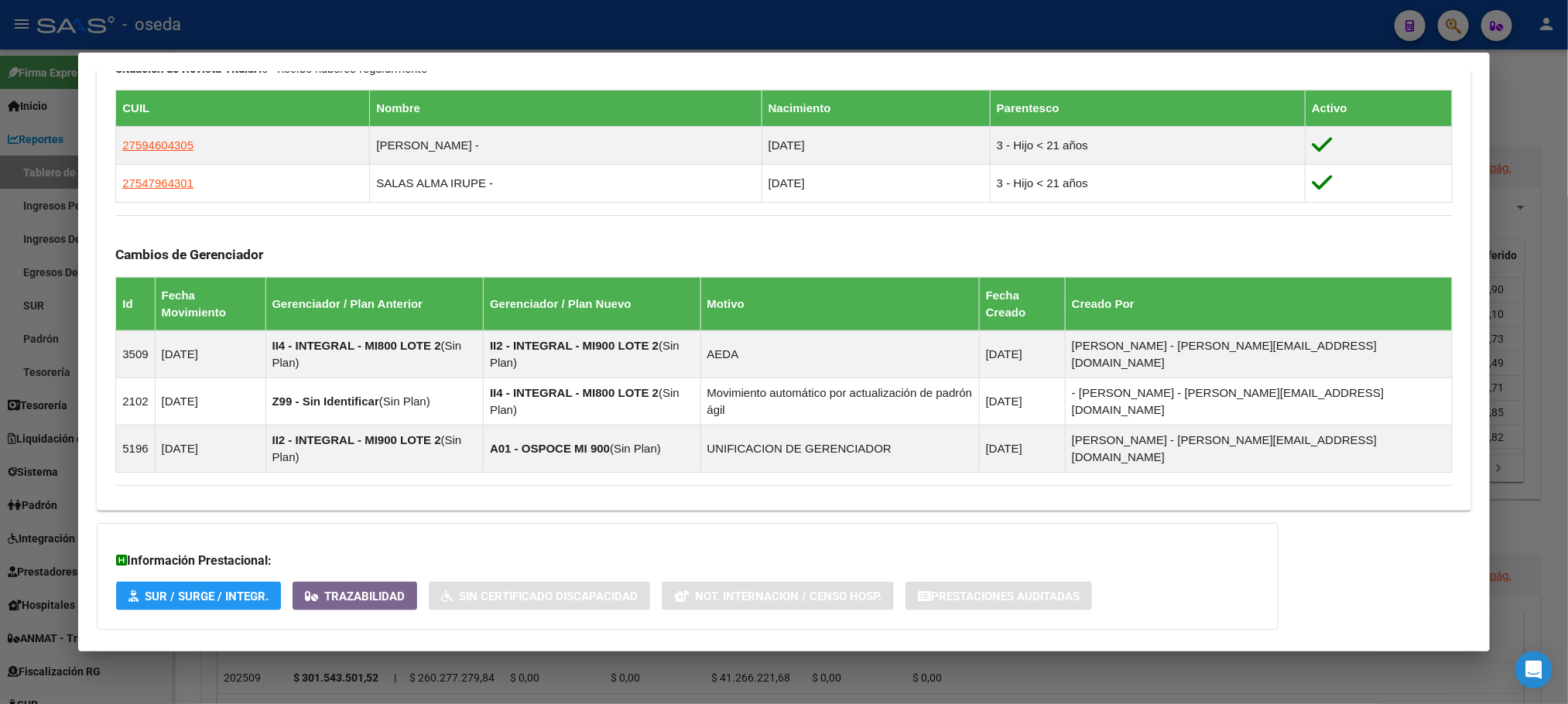
scroll to position [867, 0]
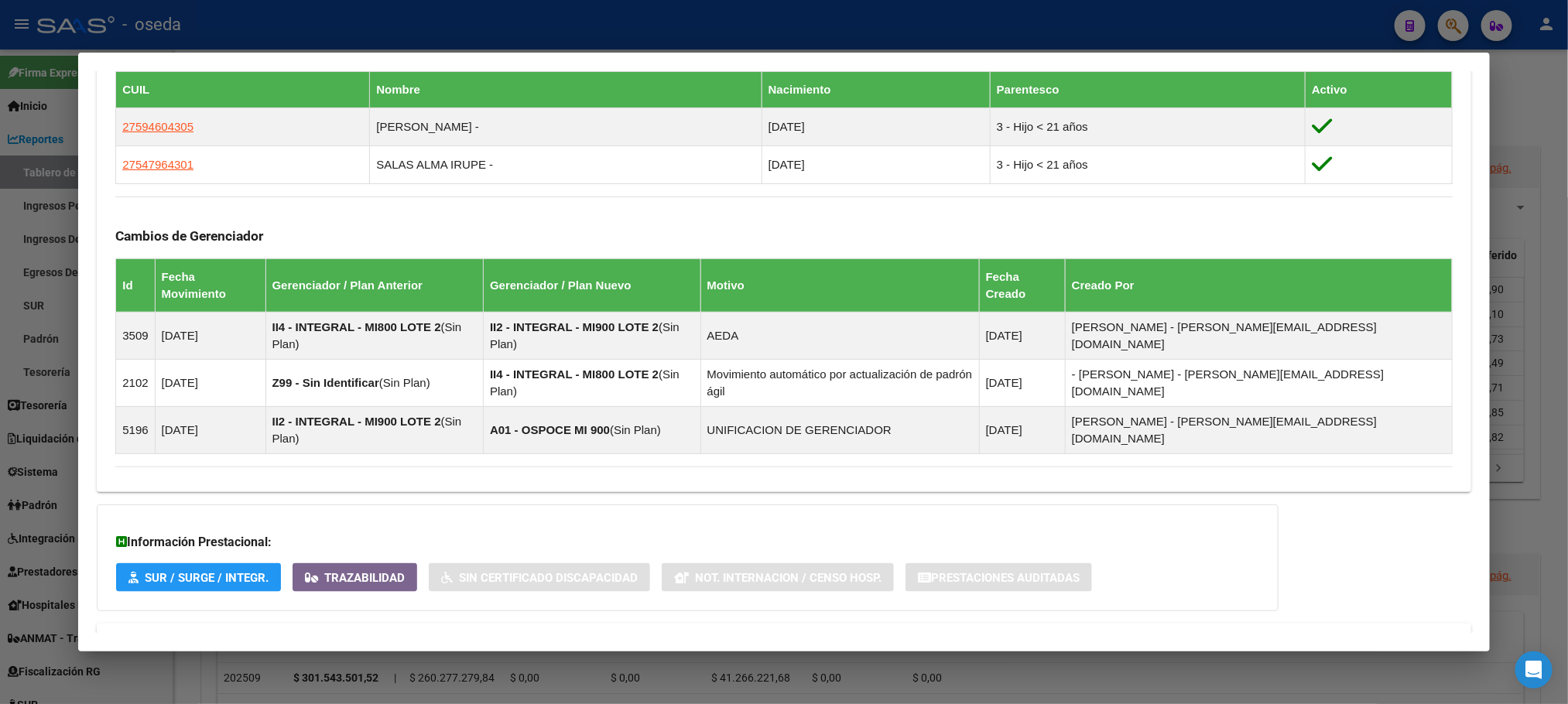
click at [317, 624] on mat-expansion-panel-header "Aportes y Contribuciones del Afiliado: 27308521449" at bounding box center [784, 642] width 1374 height 37
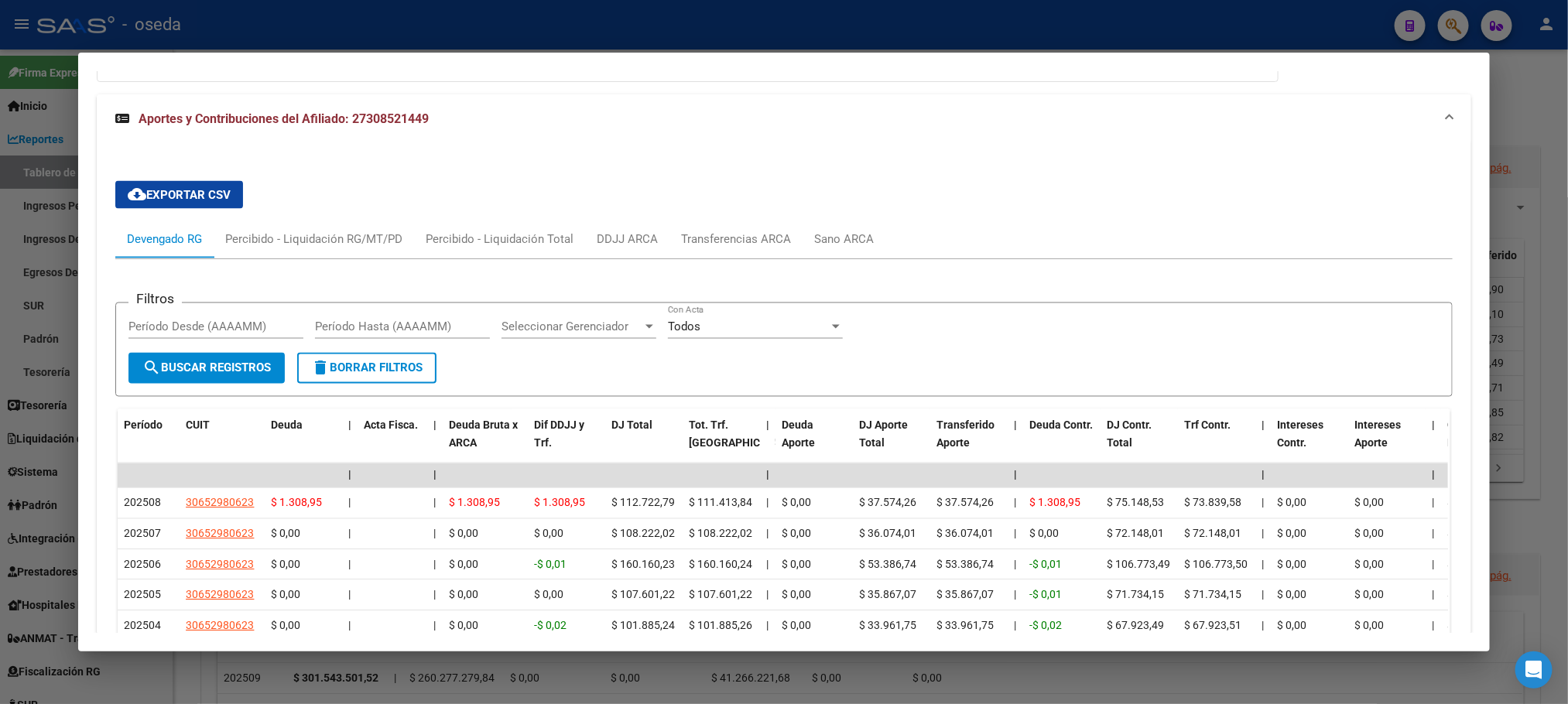
scroll to position [1278, 0]
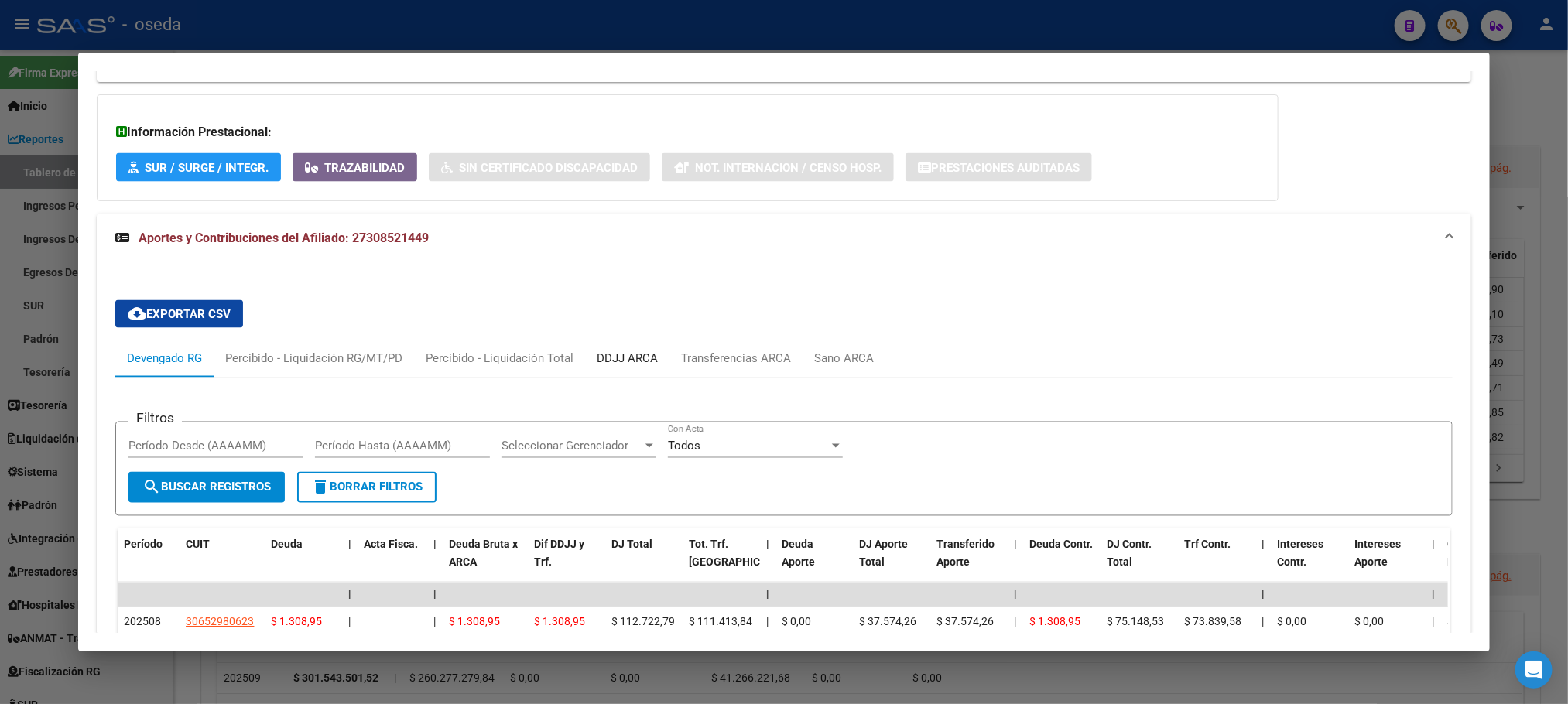
click at [592, 341] on div "DDJJ ARCA" at bounding box center [627, 358] width 85 height 37
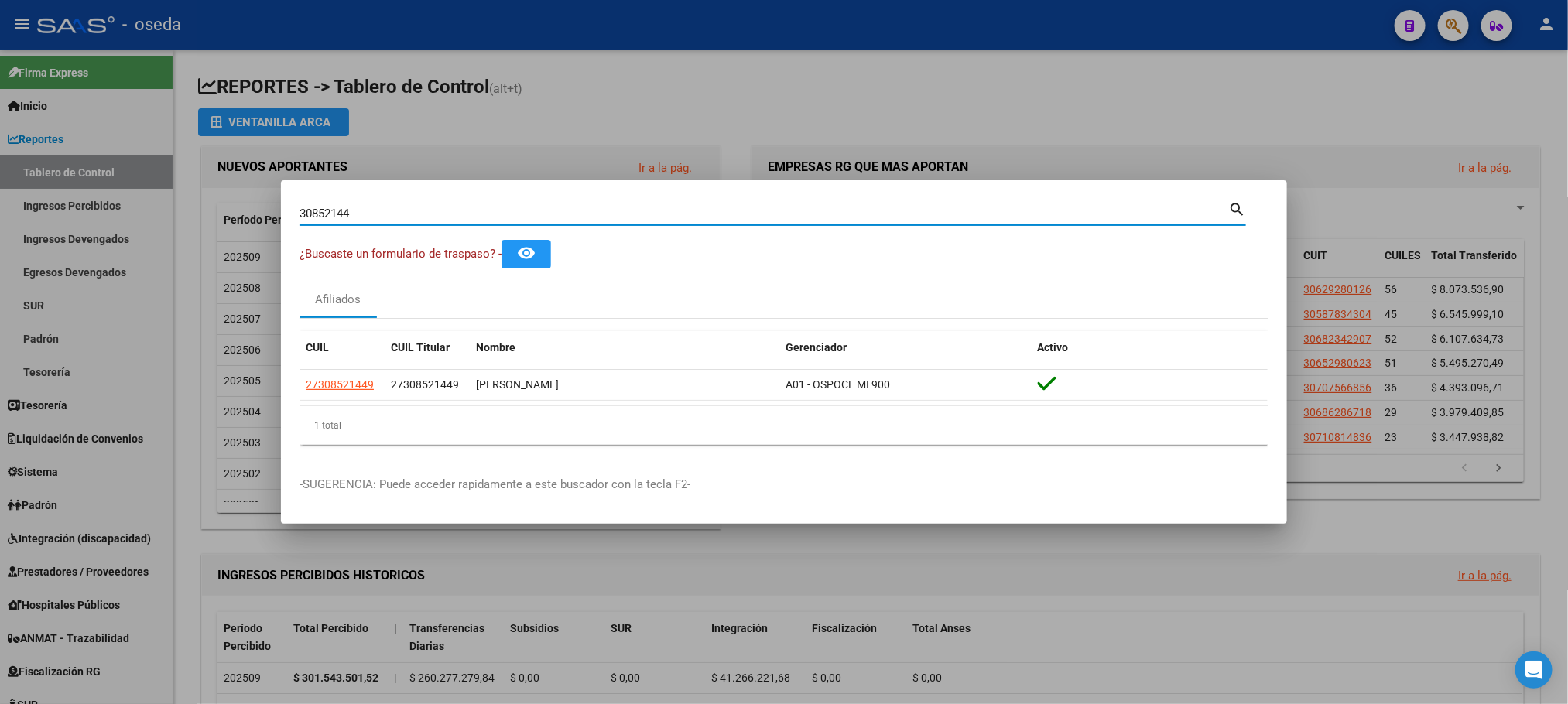
drag, startPoint x: 484, startPoint y: 211, endPoint x: 30, endPoint y: 219, distance: 454.1
click at [30, 219] on div "30852144 Buscar (apellido, dni, cuil, nro traspaso, cuit, obra social) search ¿…" at bounding box center [784, 352] width 1568 height 704
type input "28170417"
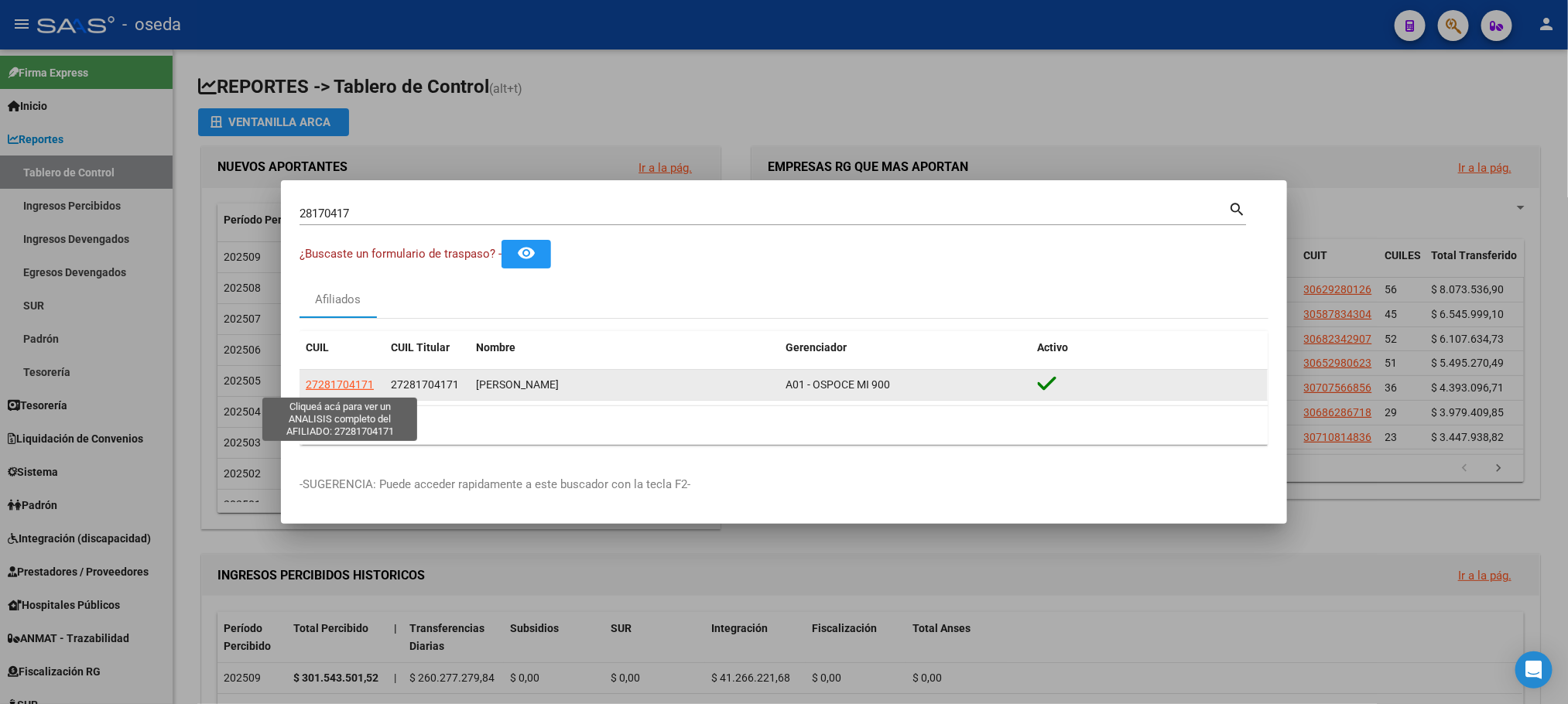
click at [339, 383] on span "27281704171" at bounding box center [339, 384] width 68 height 12
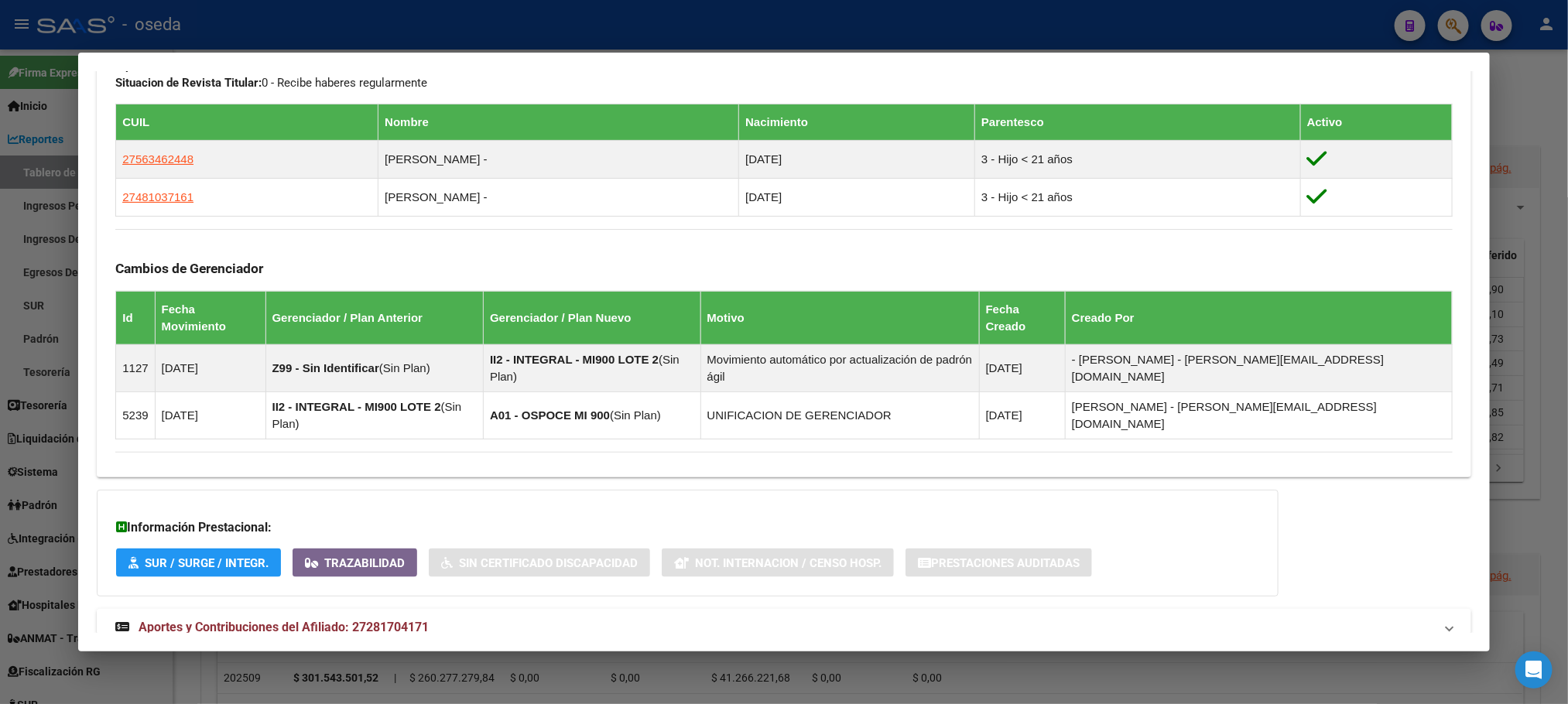
scroll to position [836, 0]
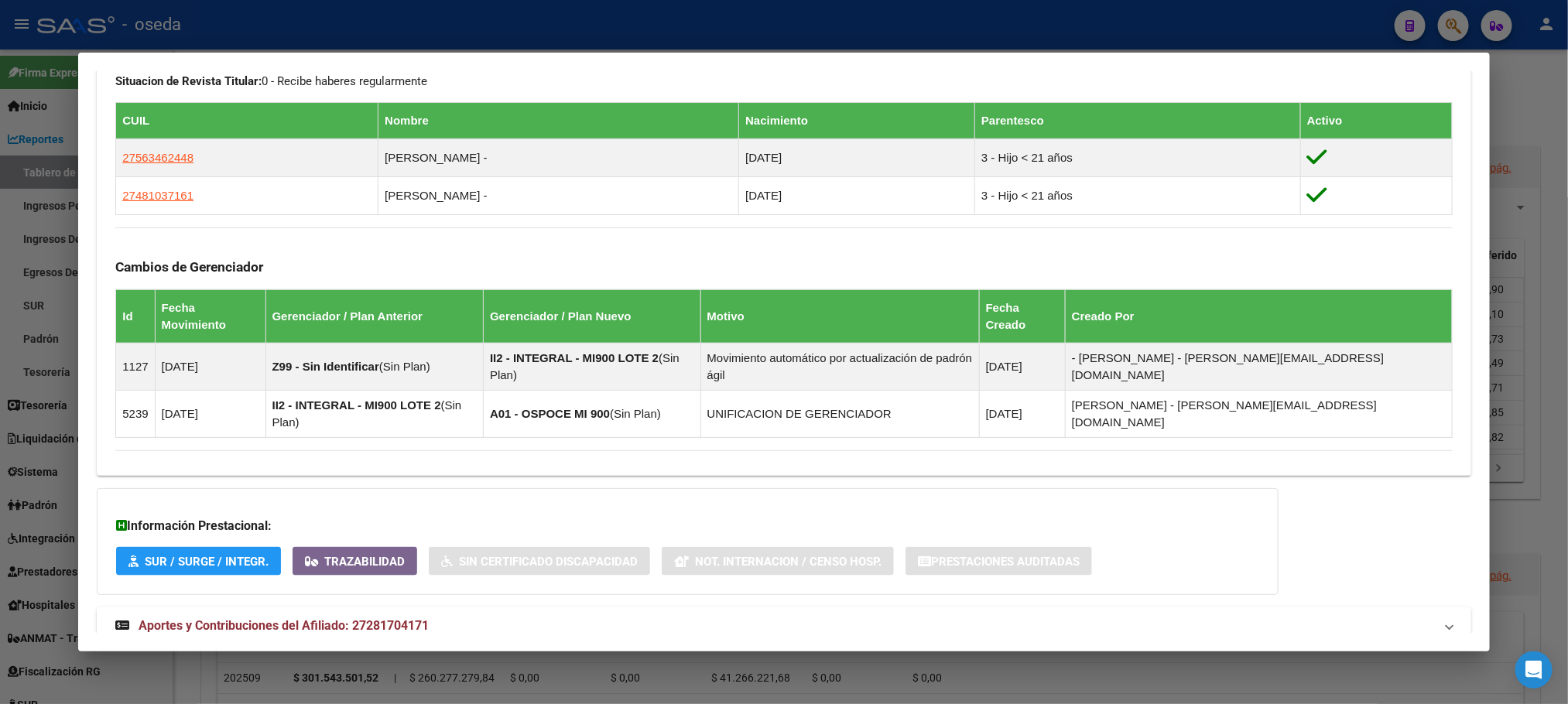
click at [296, 618] on span "Aportes y Contribuciones del Afiliado: 27281704171" at bounding box center [284, 625] width 291 height 15
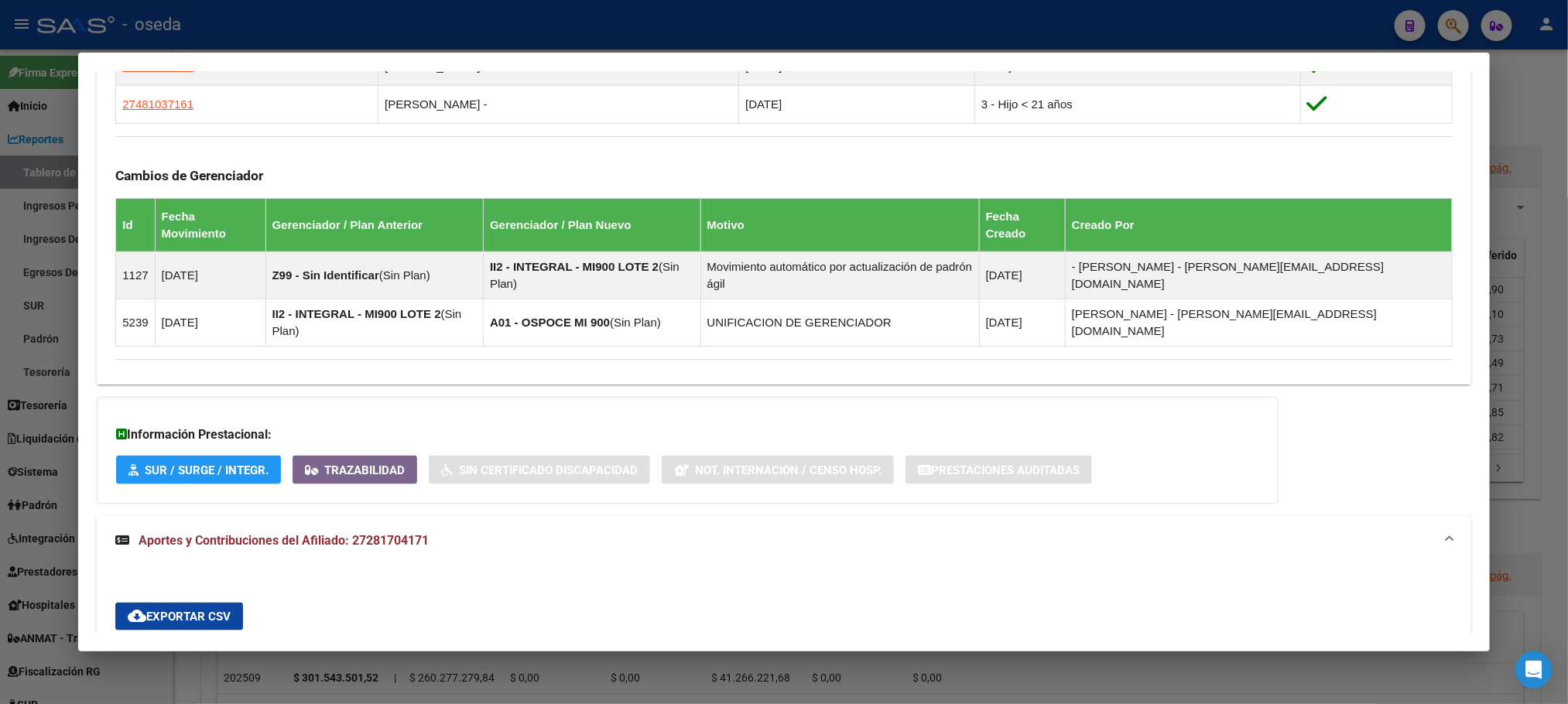
scroll to position [1226, 0]
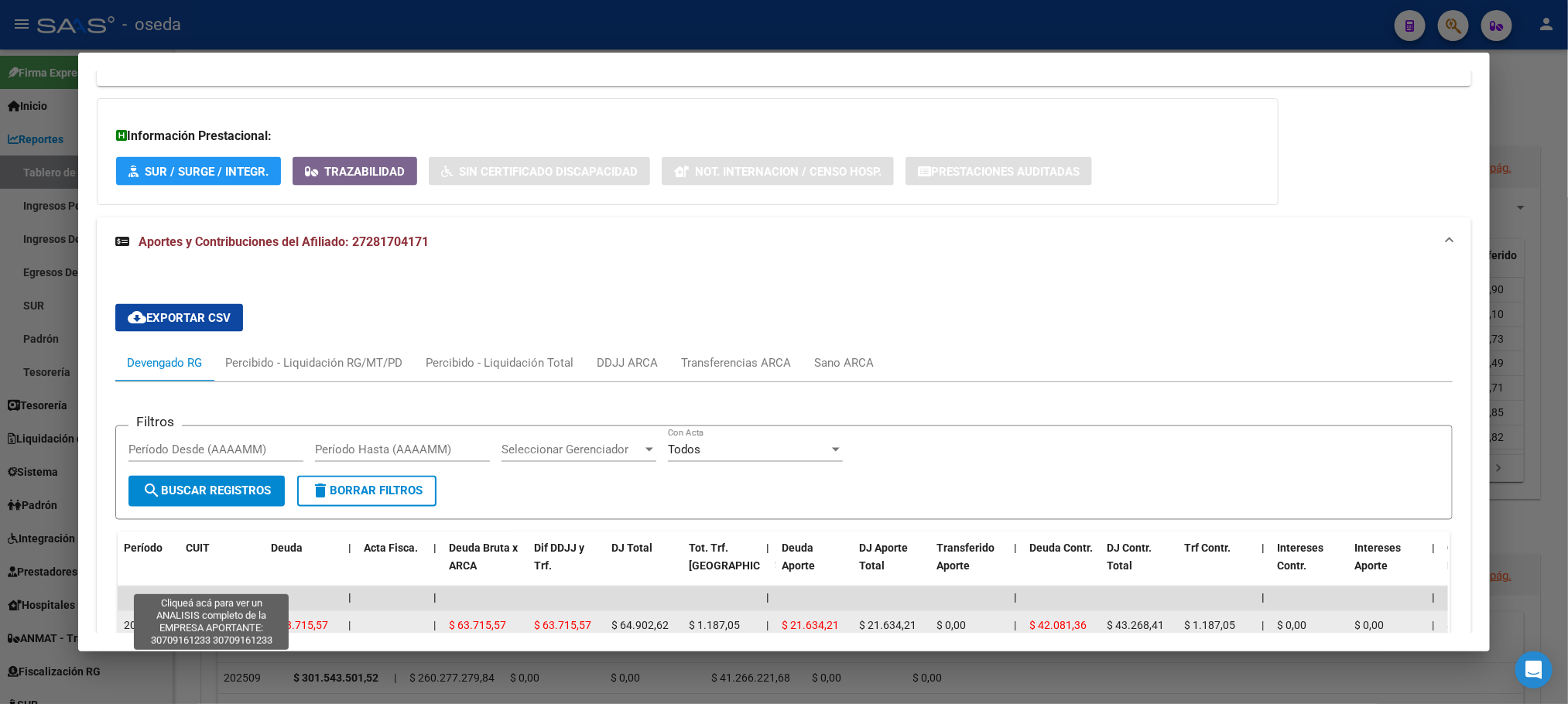
click at [214, 620] on span "30709161233" at bounding box center [220, 626] width 68 height 12
type textarea "30709161233"
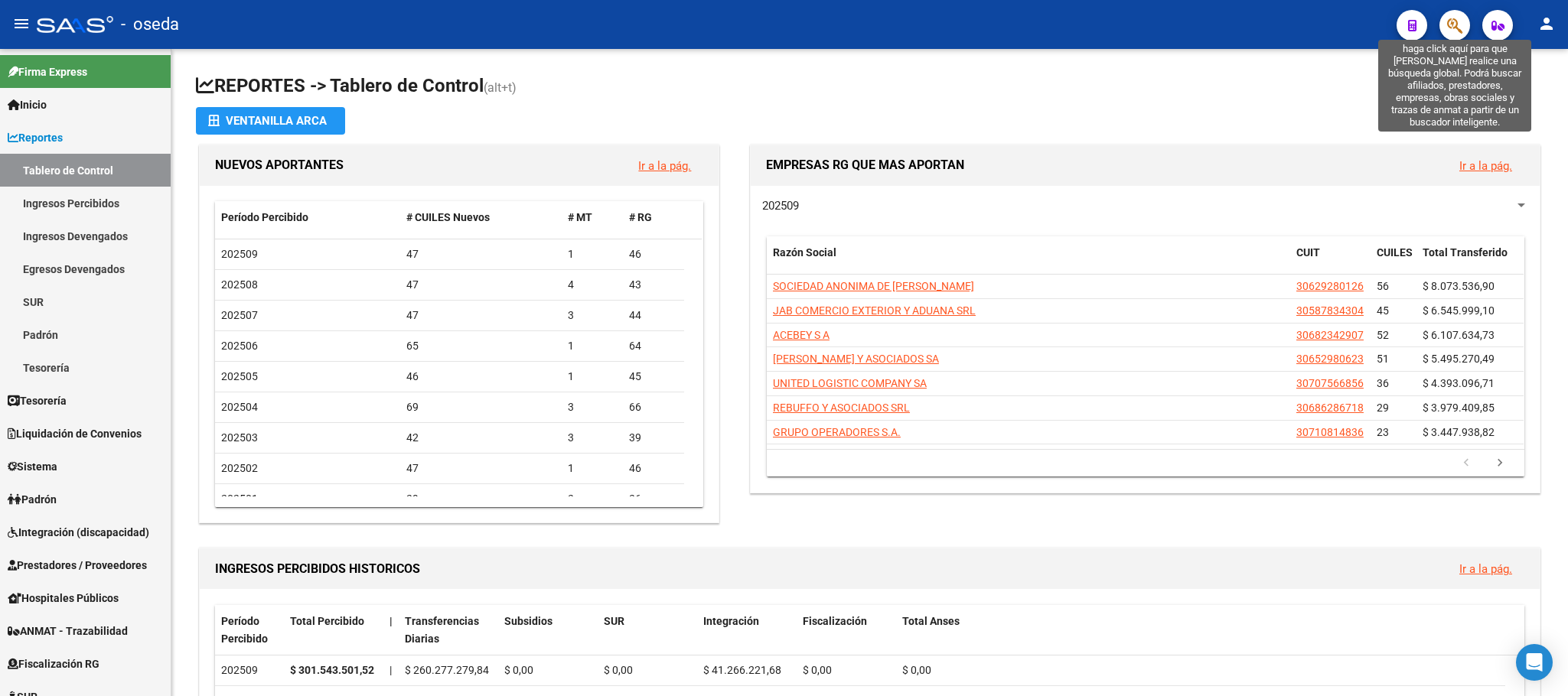
click at [1451, 28] on icon "button" at bounding box center [1455, 26] width 16 height 18
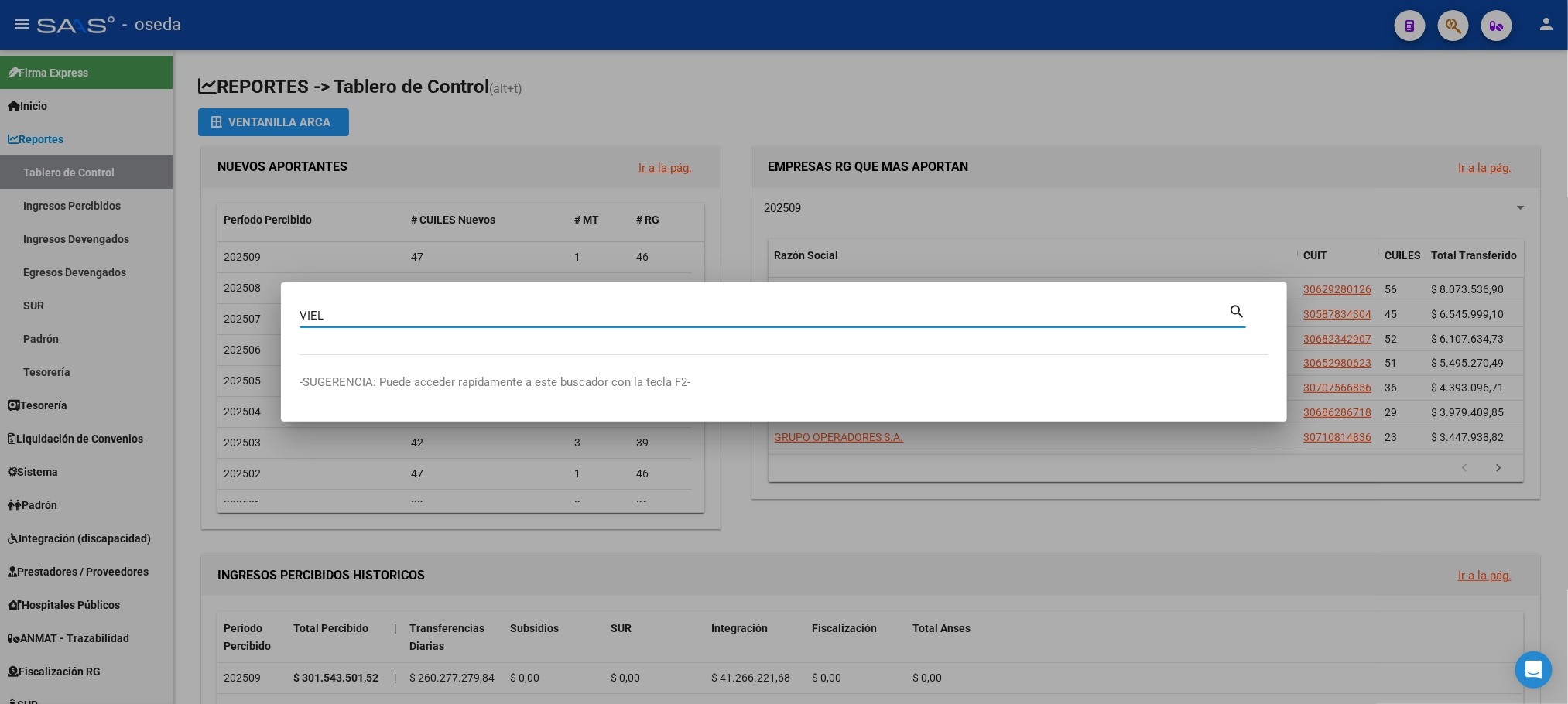
type input "VIEL"
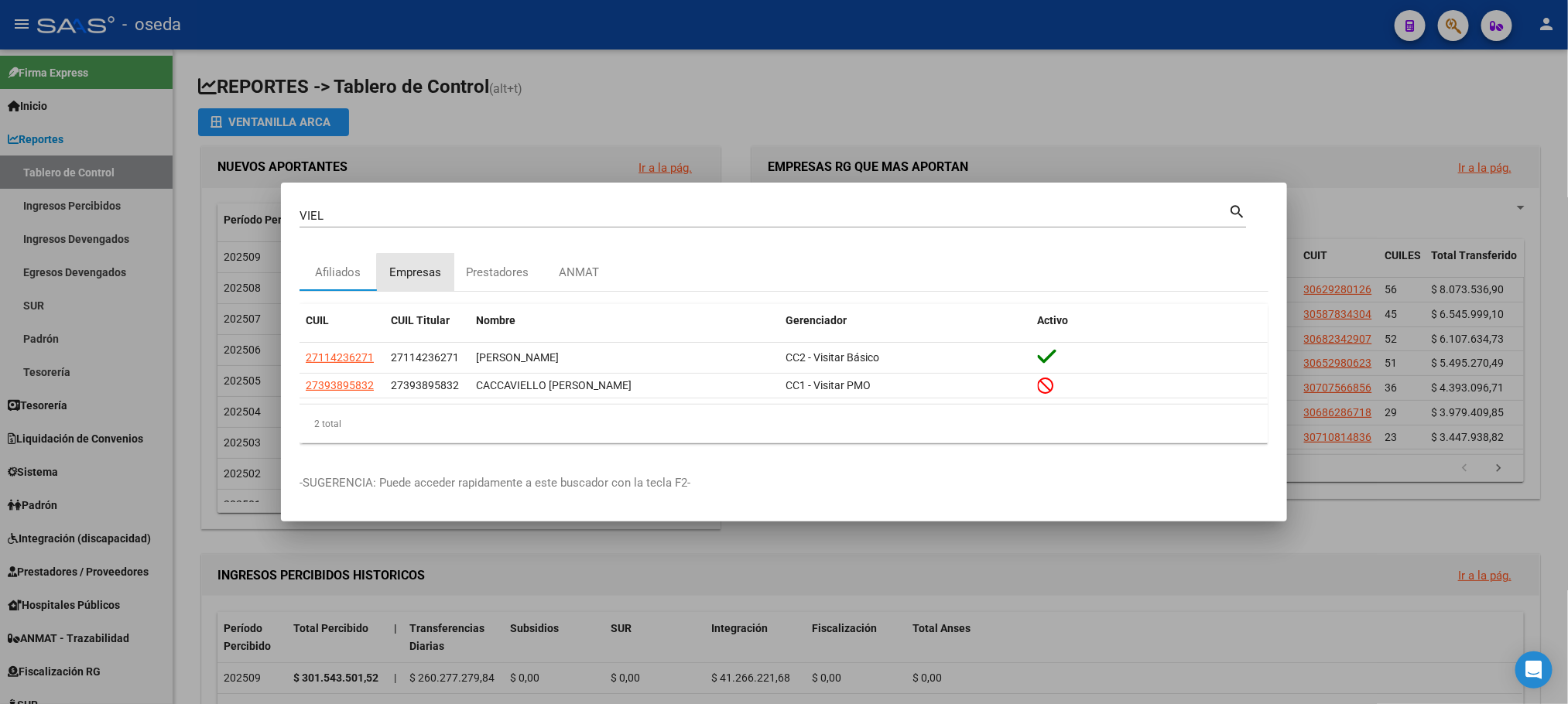
click at [437, 272] on div "Empresas" at bounding box center [416, 273] width 52 height 18
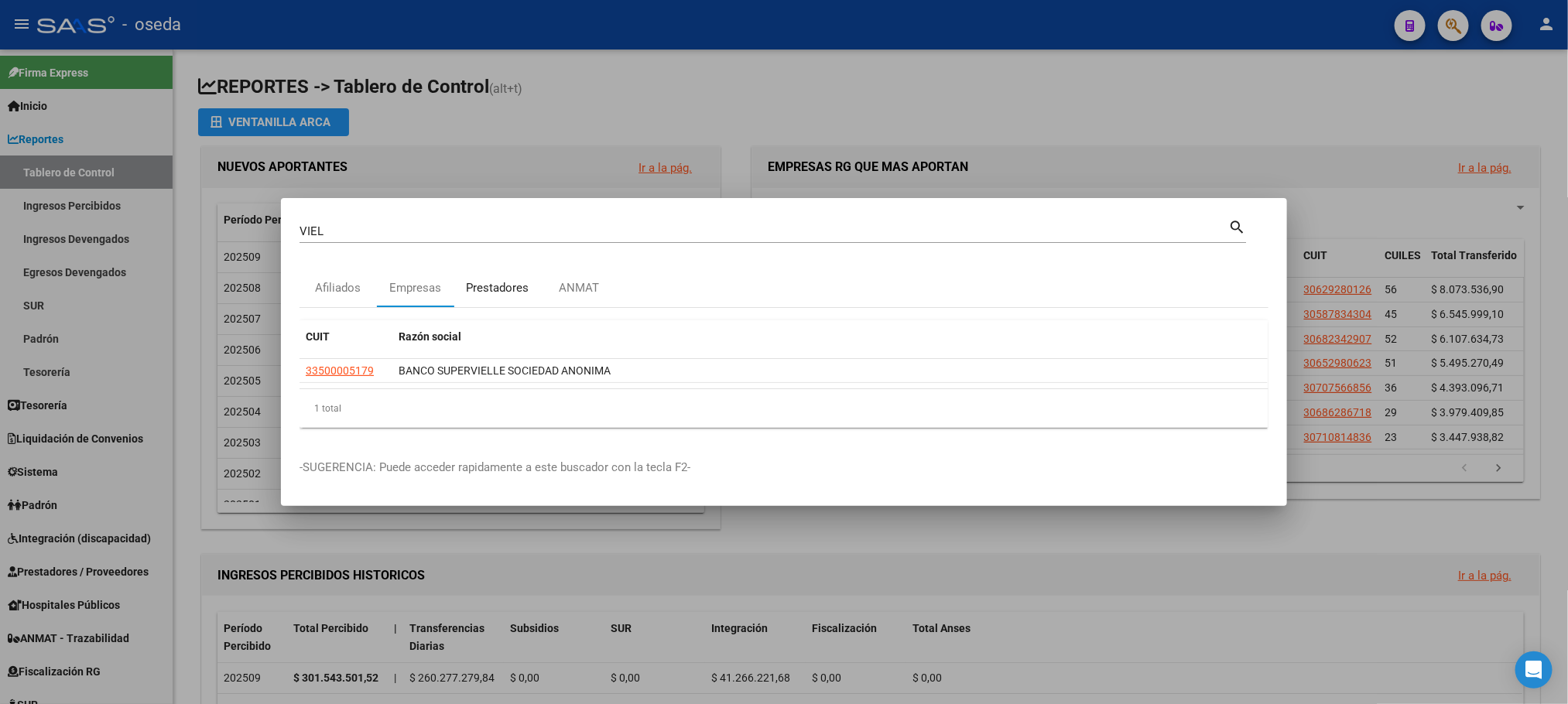
click at [514, 291] on div "Prestadores" at bounding box center [497, 289] width 63 height 18
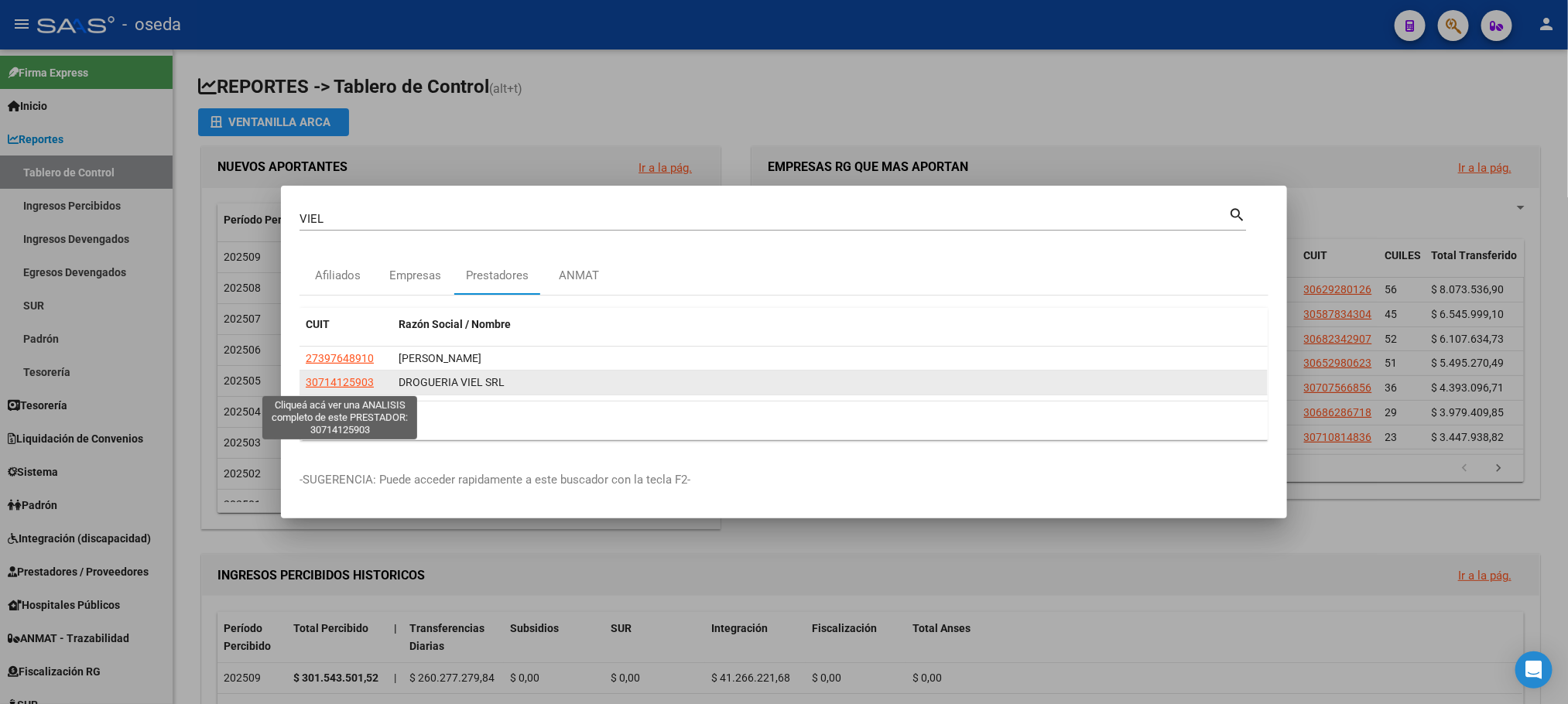
click at [346, 380] on span "30714125903" at bounding box center [339, 382] width 68 height 12
type textarea "30714125903"
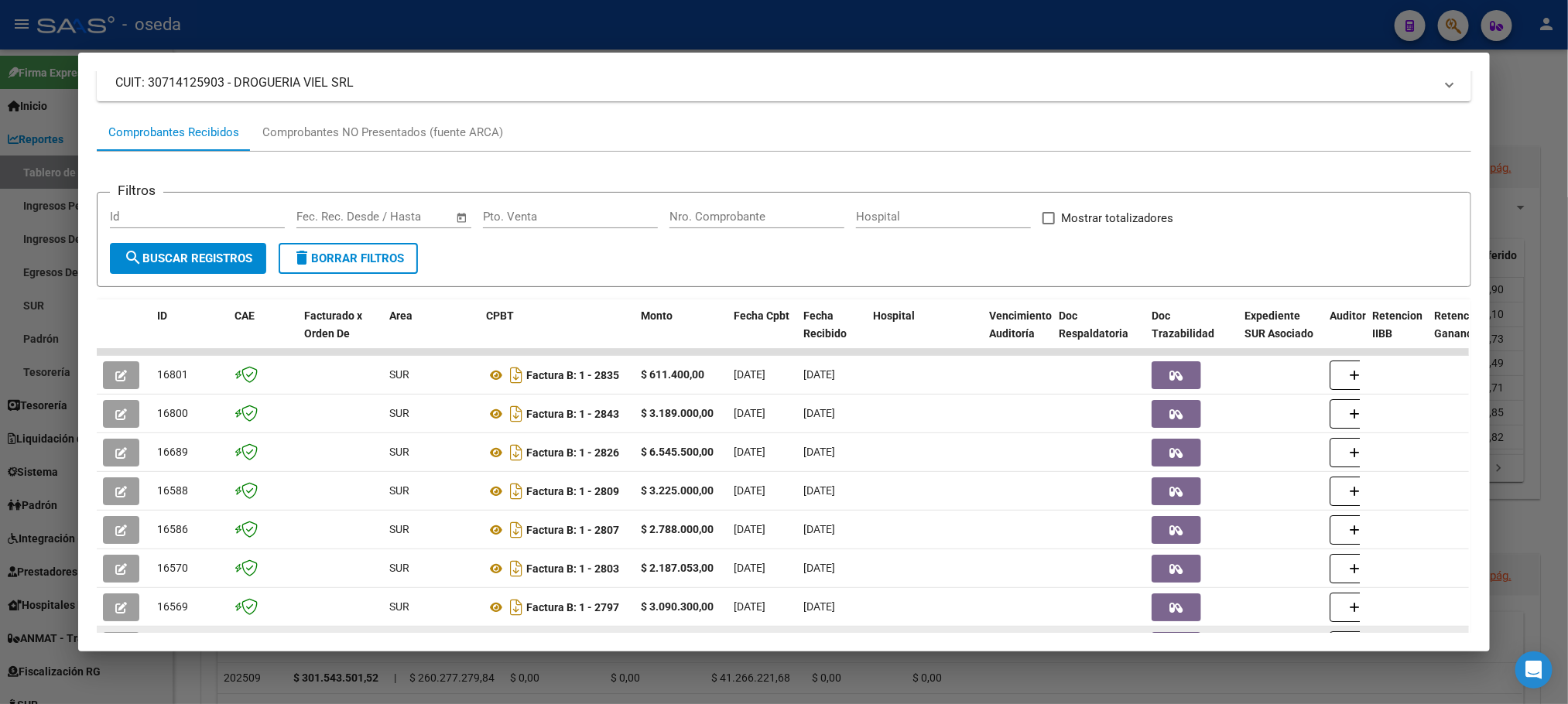
scroll to position [300, 0]
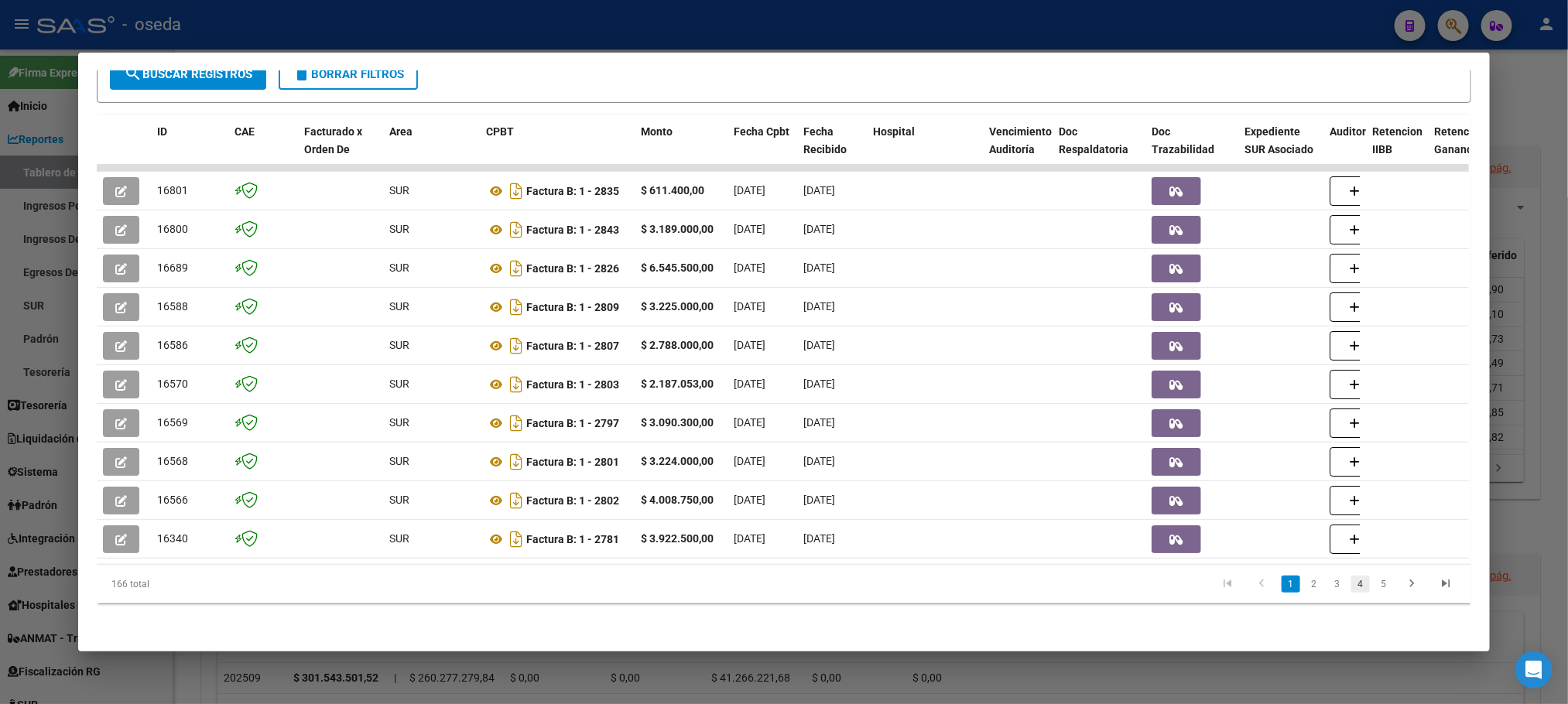
click at [1358, 586] on link "4" at bounding box center [1360, 584] width 19 height 17
click at [1352, 587] on link "5" at bounding box center [1360, 584] width 19 height 17
click at [1305, 584] on link "4" at bounding box center [1314, 584] width 19 height 17
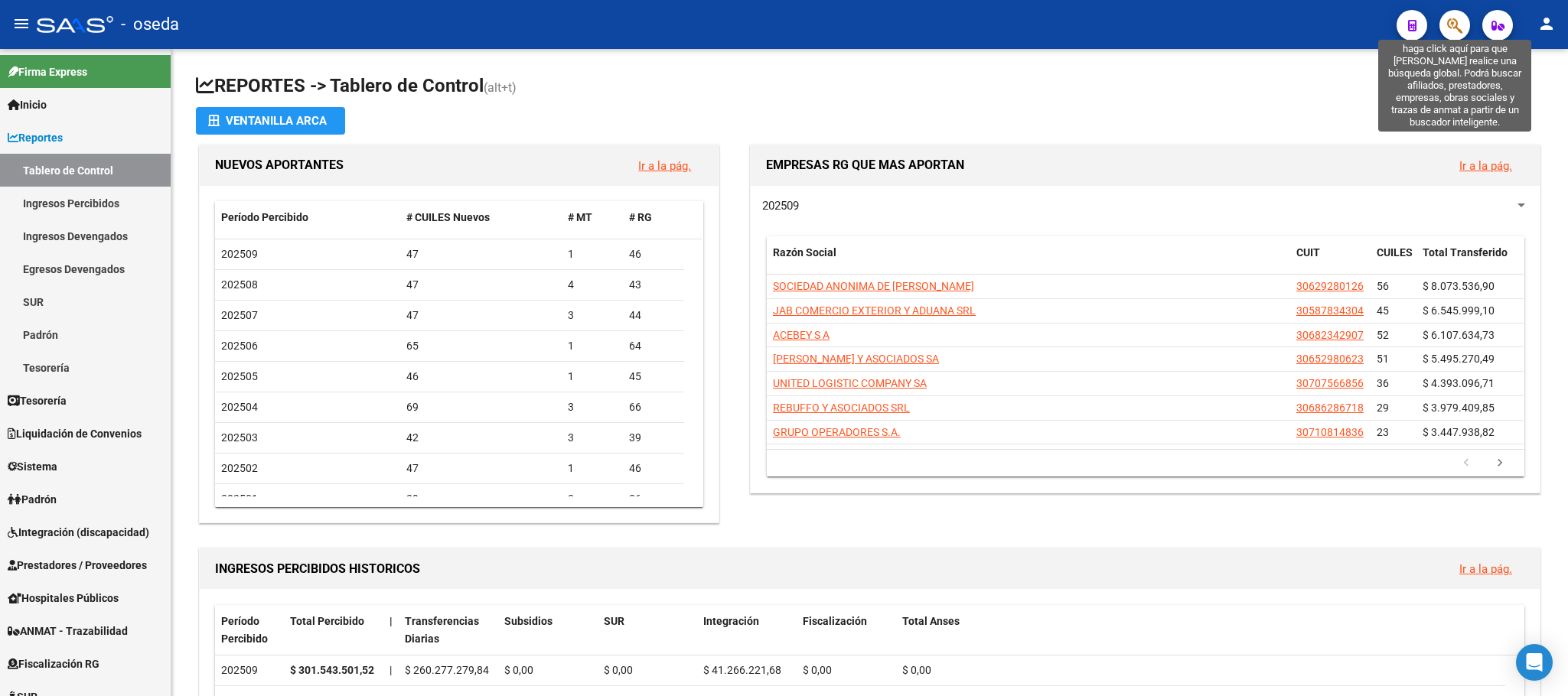
click at [1449, 26] on icon "button" at bounding box center [1455, 26] width 16 height 18
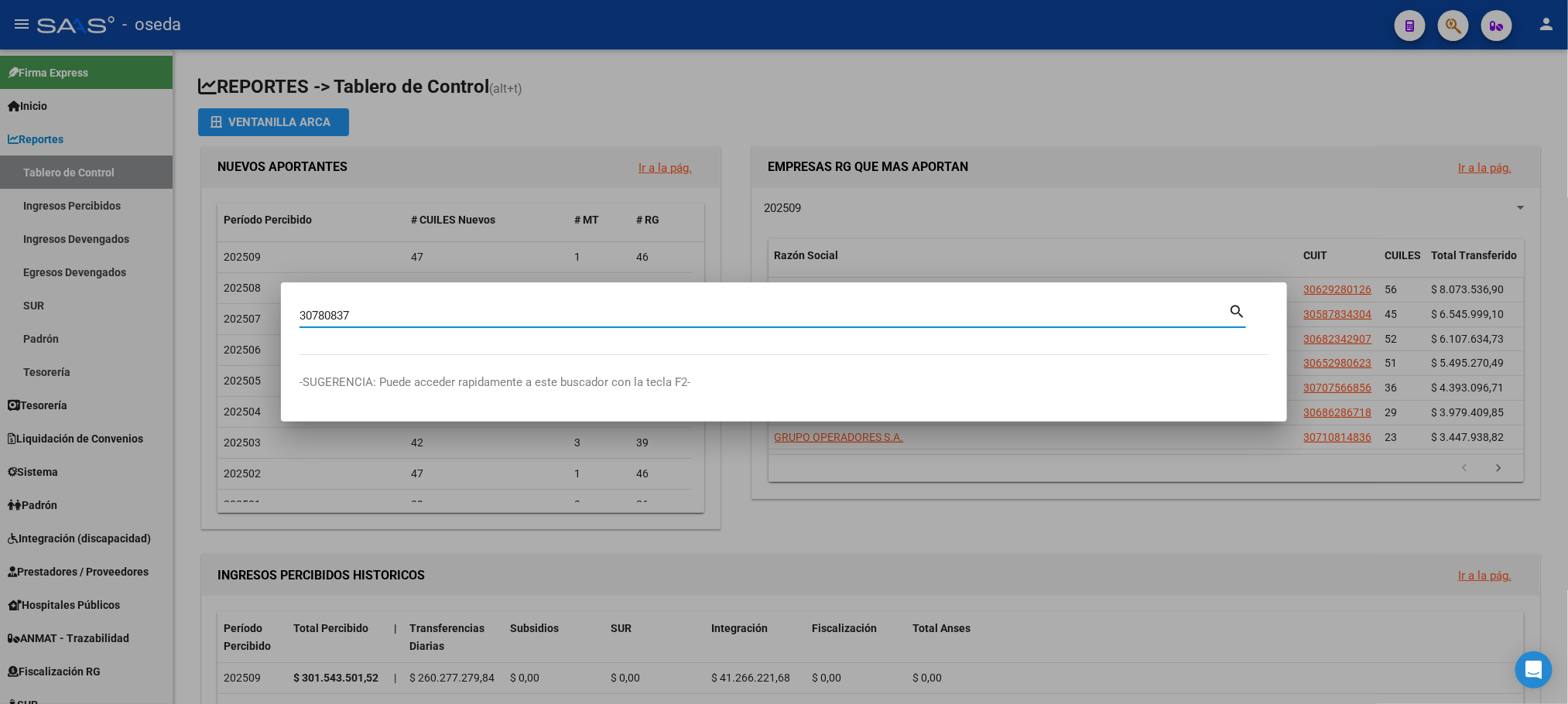
type input "30780837"
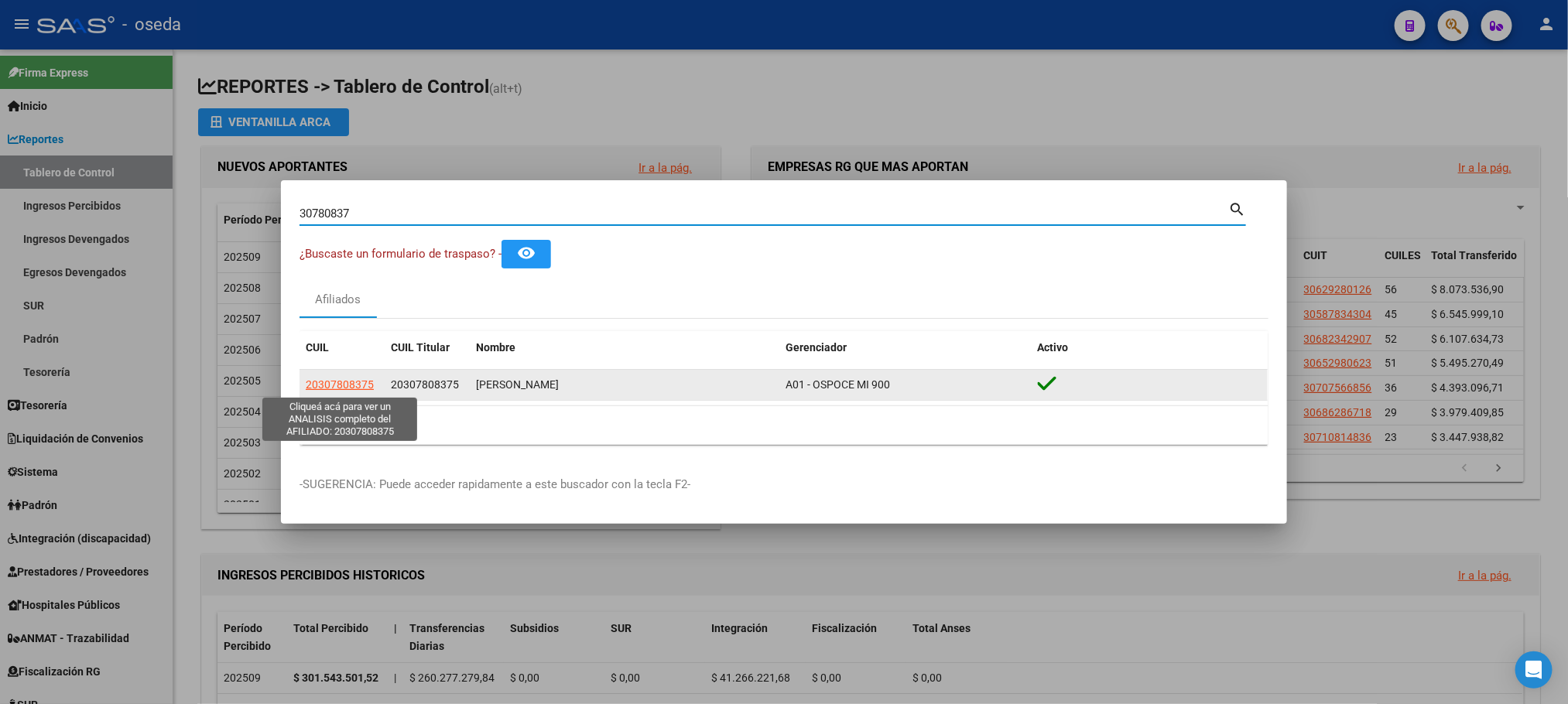
click at [348, 378] on span "20307808375" at bounding box center [339, 384] width 68 height 12
type textarea "20307808375"
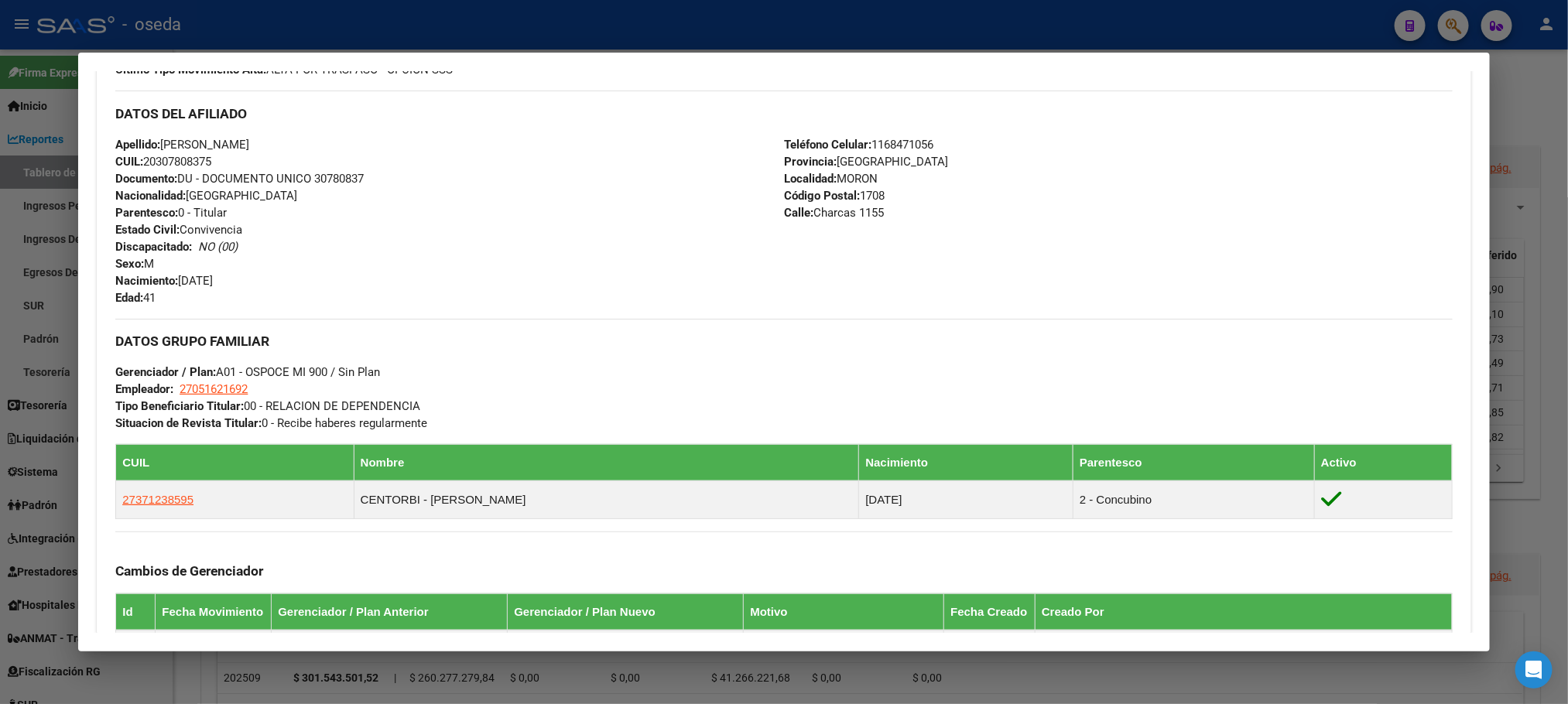
scroll to position [769, 0]
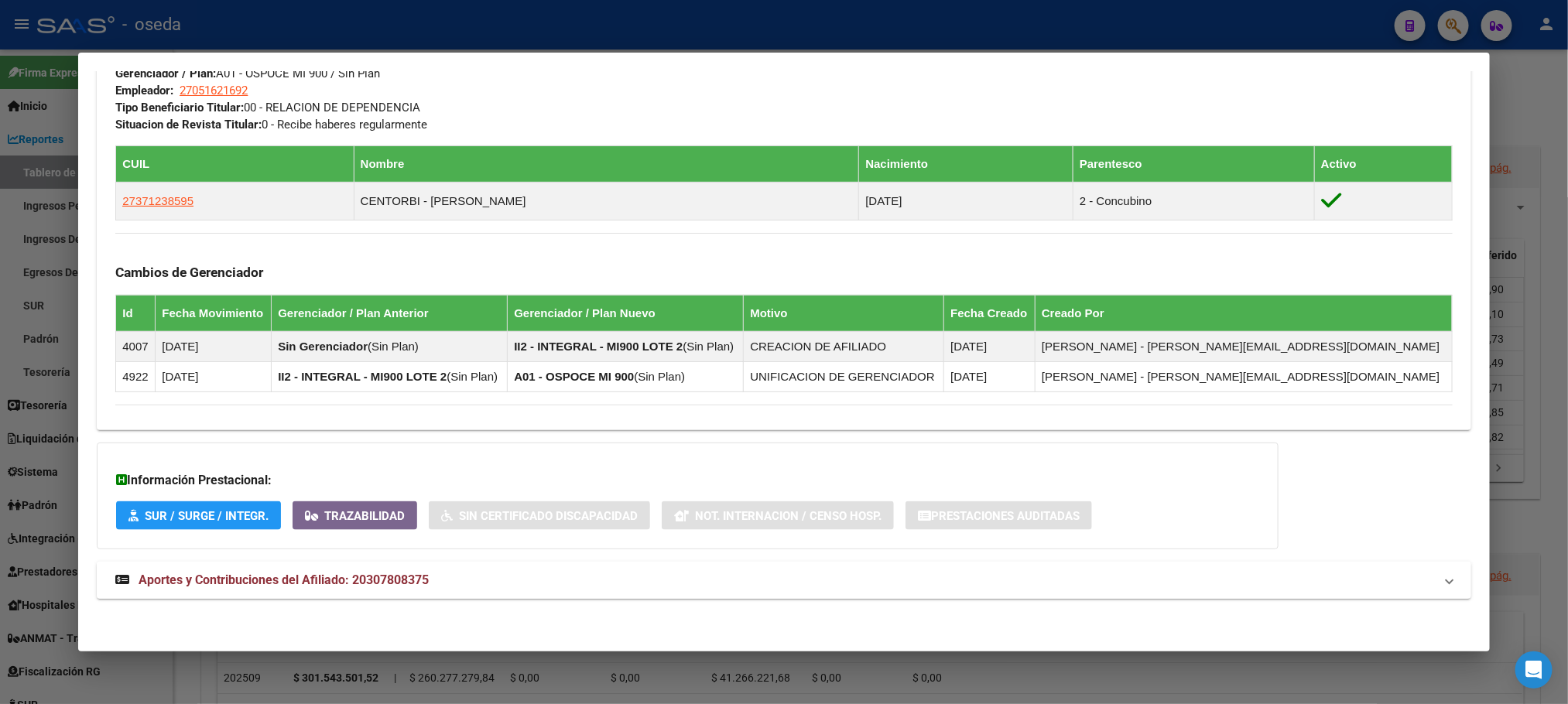
click at [374, 587] on strong "Aportes y Contribuciones del Afiliado: 20307808375" at bounding box center [272, 581] width 314 height 19
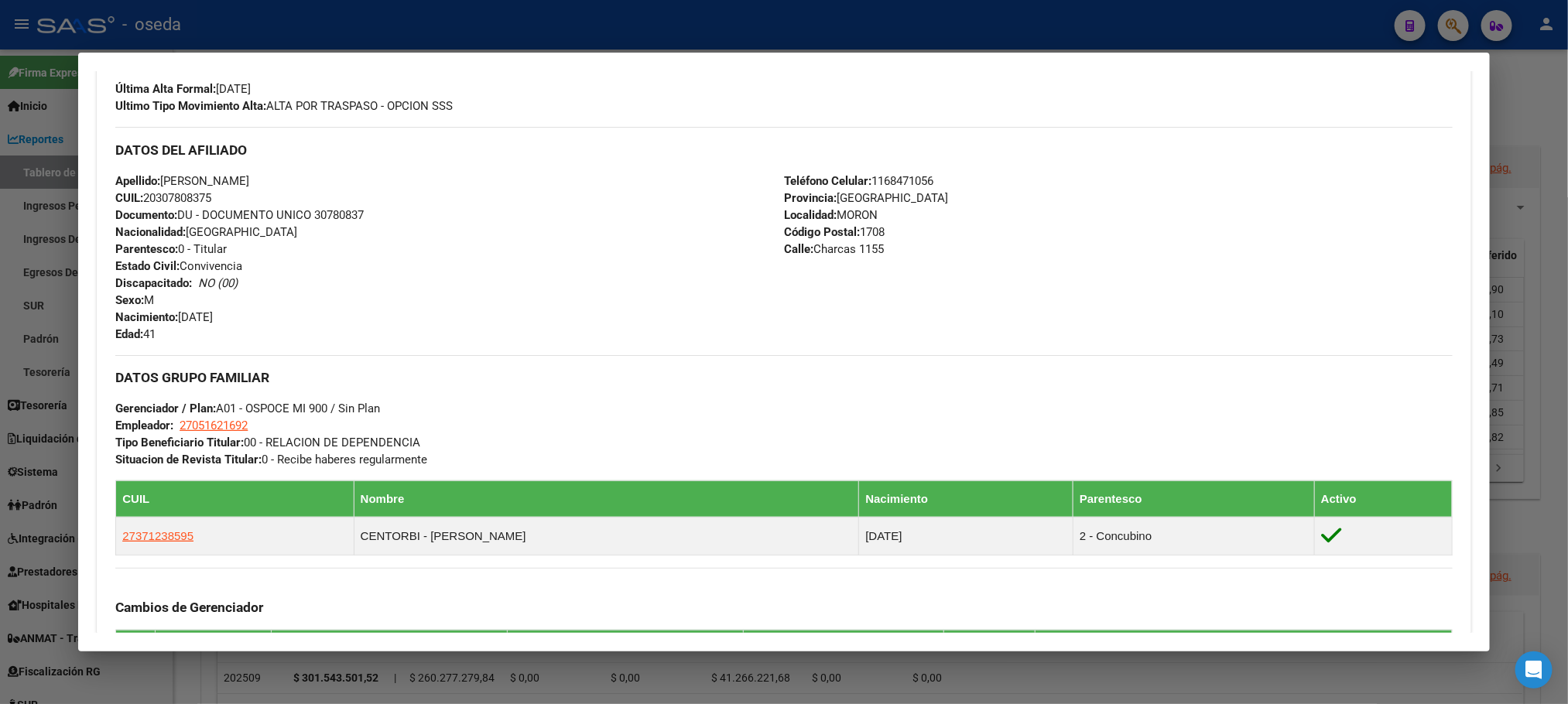
scroll to position [464, 0]
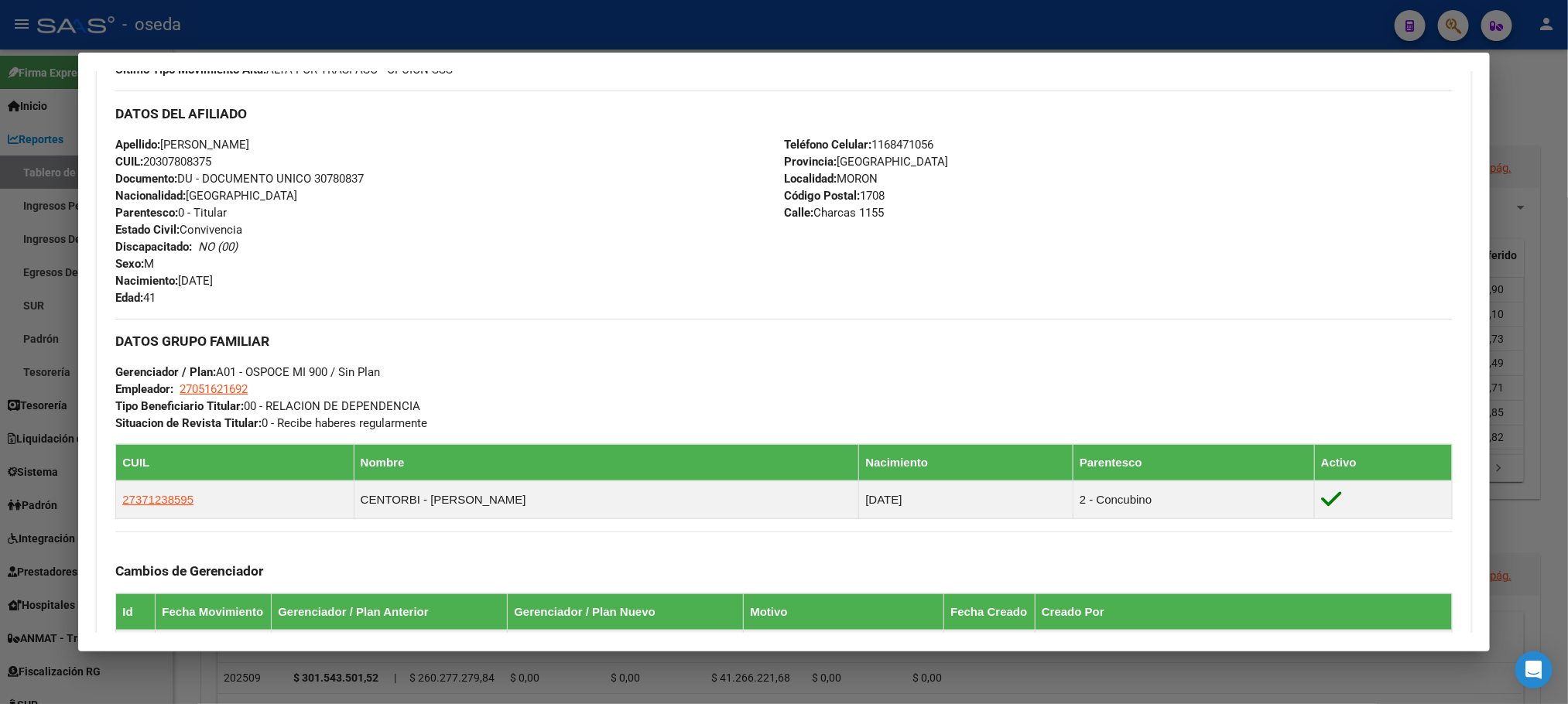
click at [363, 198] on div "Apellido: [PERSON_NAME]: 20307808375 Documento: DU - DOCUMENTO UNICO 30780837 N…" at bounding box center [450, 221] width 669 height 170
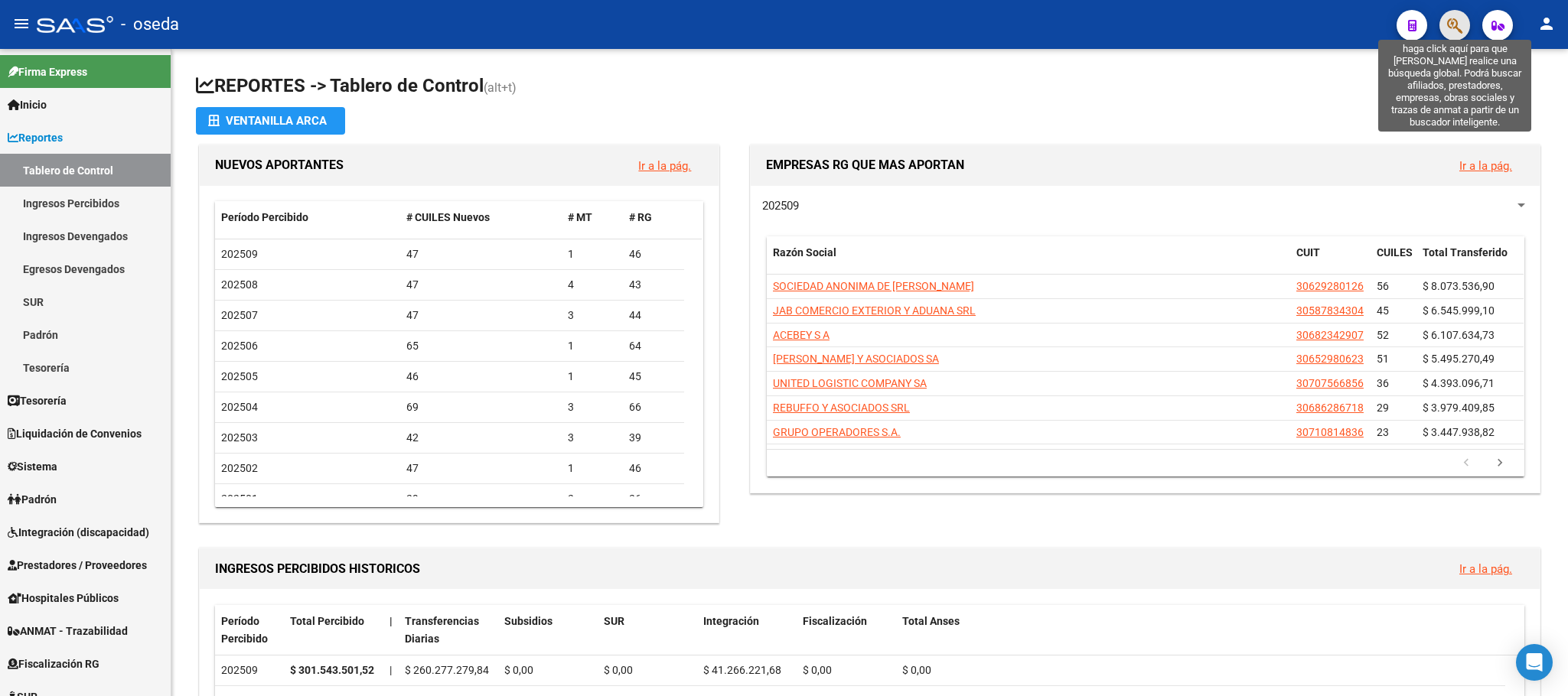
click at [1451, 31] on icon "button" at bounding box center [1455, 26] width 16 height 18
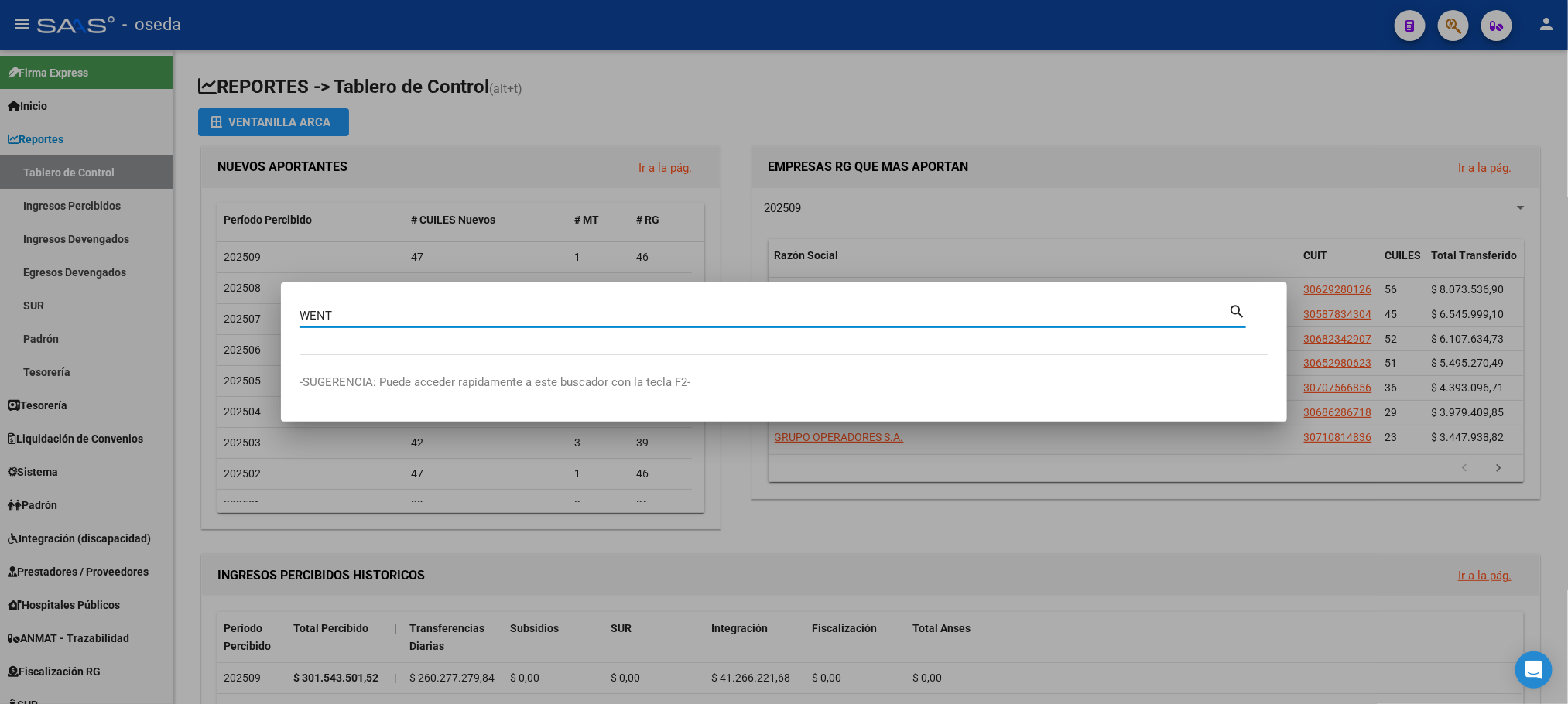
type input "WENT"
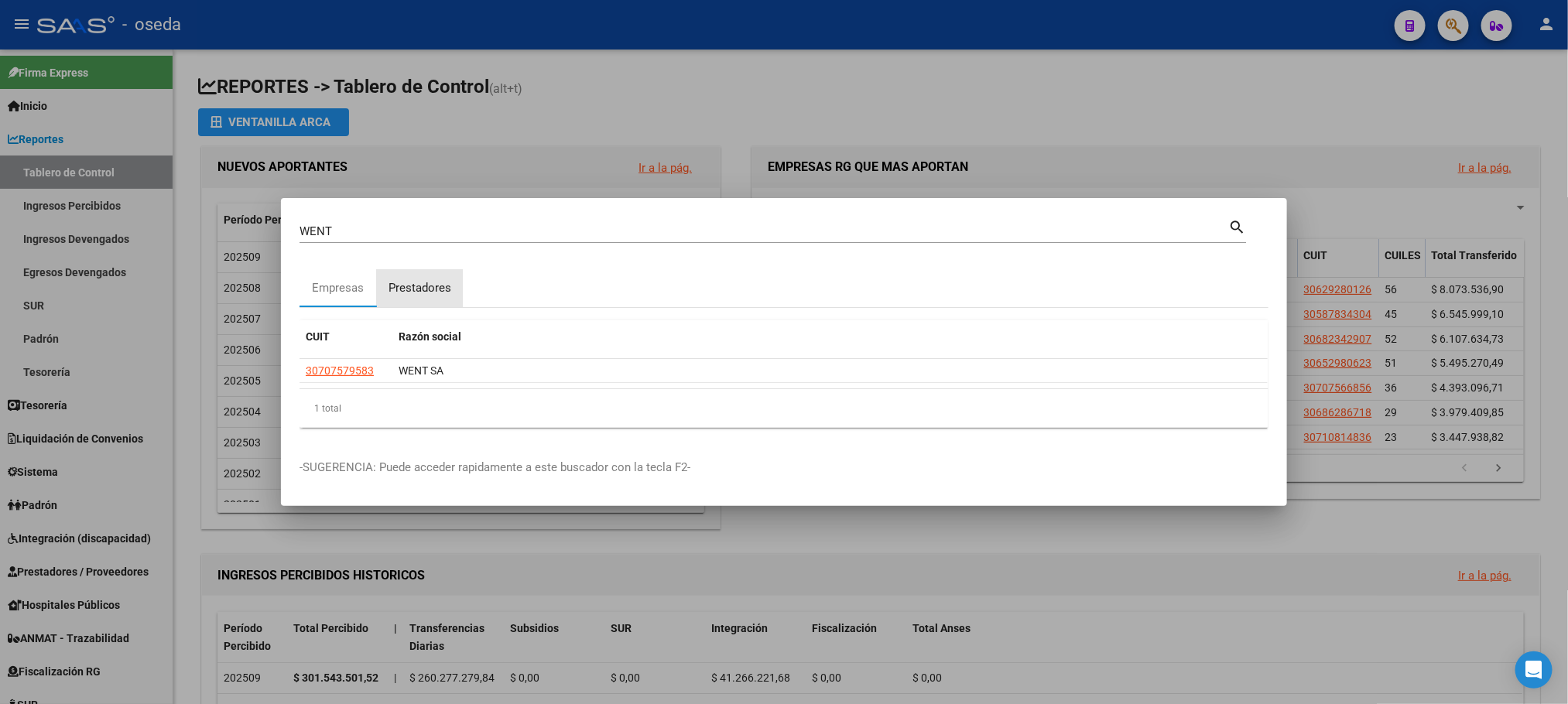
click at [420, 287] on div "Prestadores" at bounding box center [419, 289] width 63 height 18
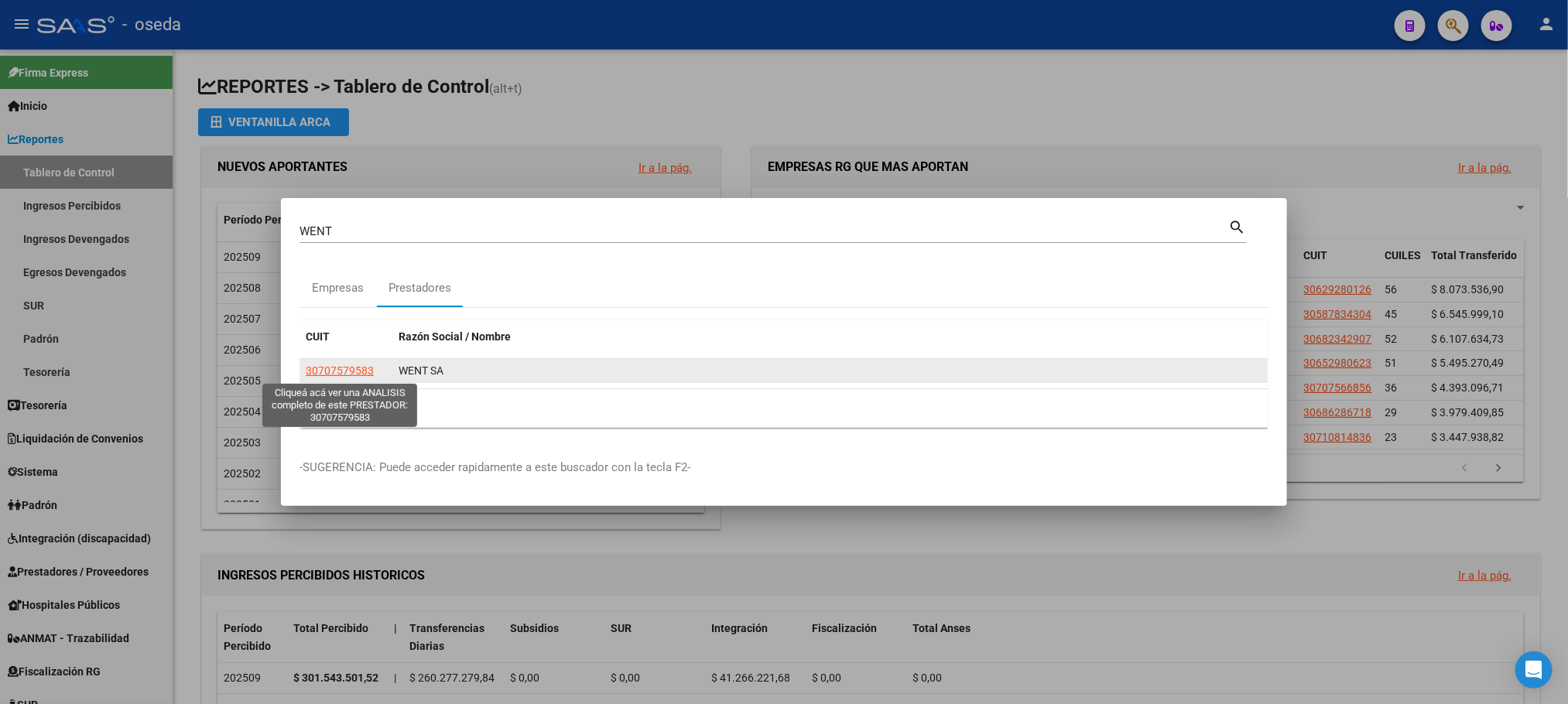
click at [358, 372] on span "30707579583" at bounding box center [339, 370] width 68 height 12
type textarea "30707579583"
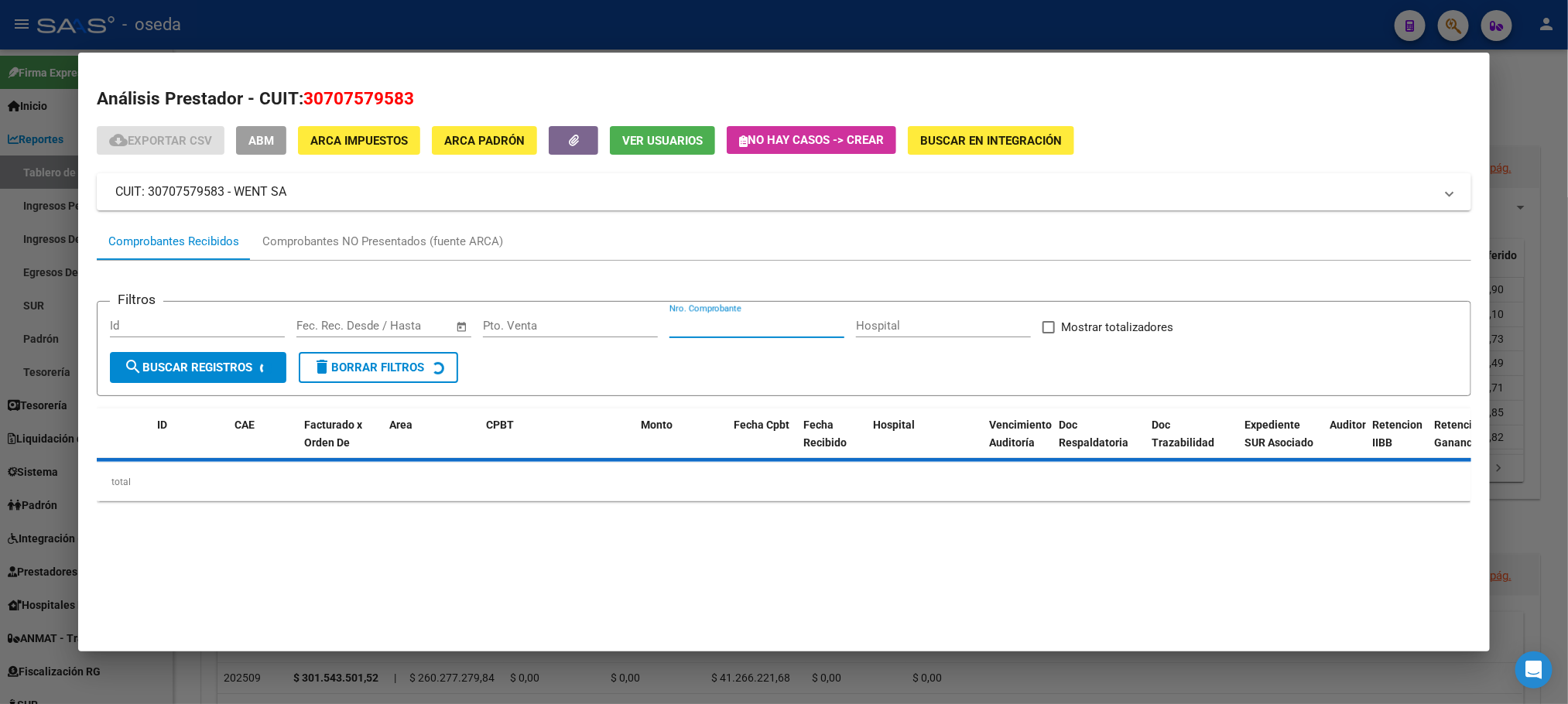
click at [774, 333] on input "Nro. Comprobante" at bounding box center [757, 326] width 175 height 14
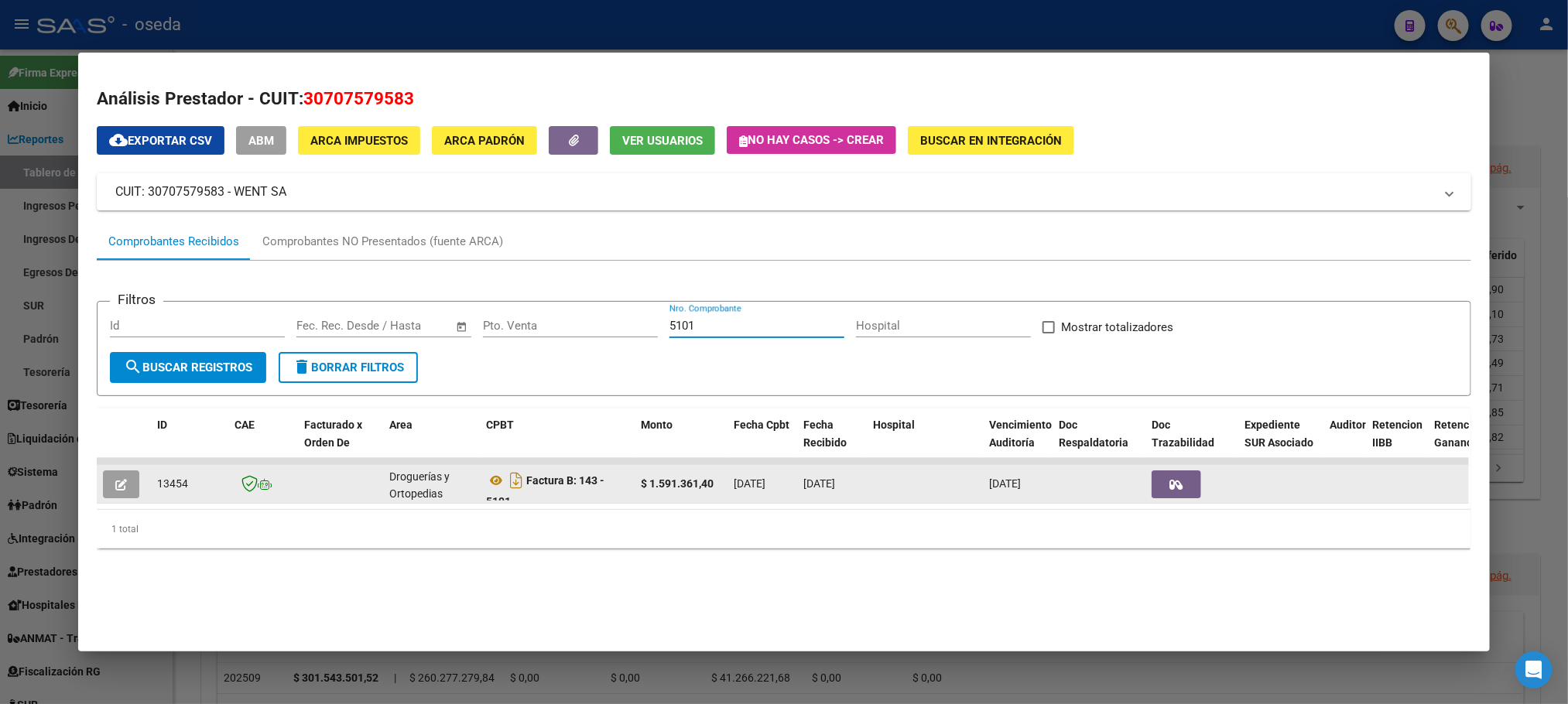
type input "5101"
click at [116, 472] on button "button" at bounding box center [120, 485] width 37 height 28
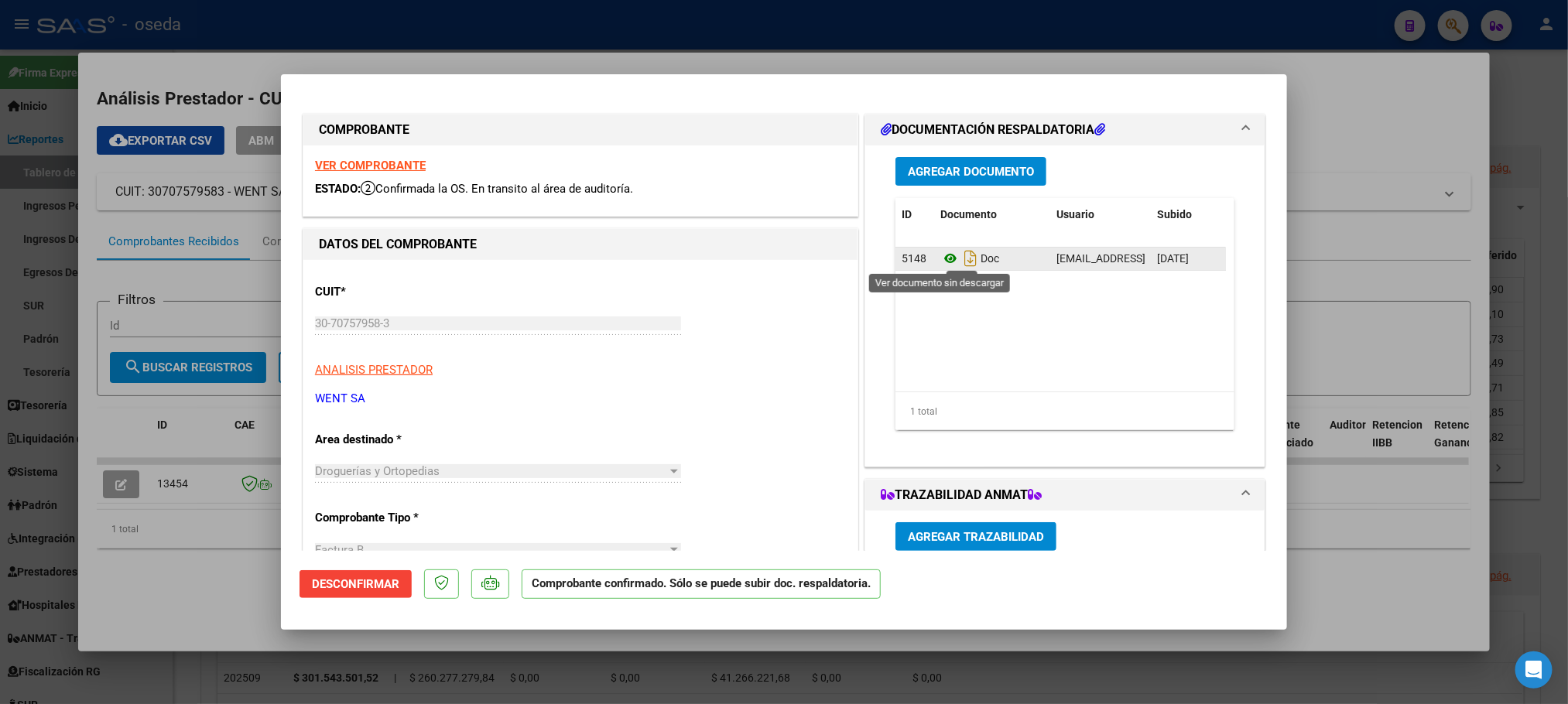
click at [941, 258] on icon at bounding box center [951, 258] width 20 height 19
type input "$ 0,00"
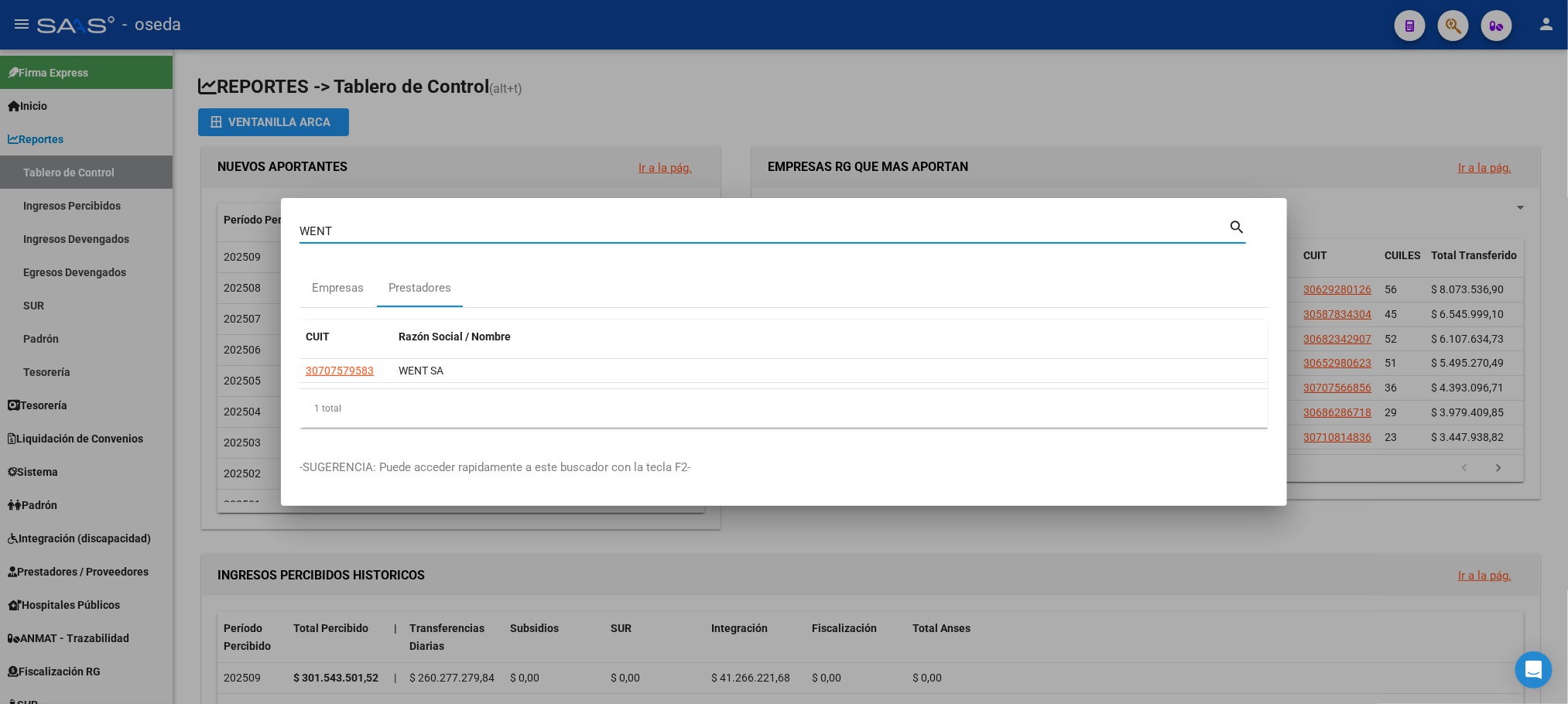
drag, startPoint x: 502, startPoint y: 228, endPoint x: 0, endPoint y: 226, distance: 502.0
click at [0, 226] on div "WENT Buscar (apellido, dni, cuil, nro traspaso, cuit, obra social) search Empre…" at bounding box center [784, 352] width 1568 height 704
type input "VIEL"
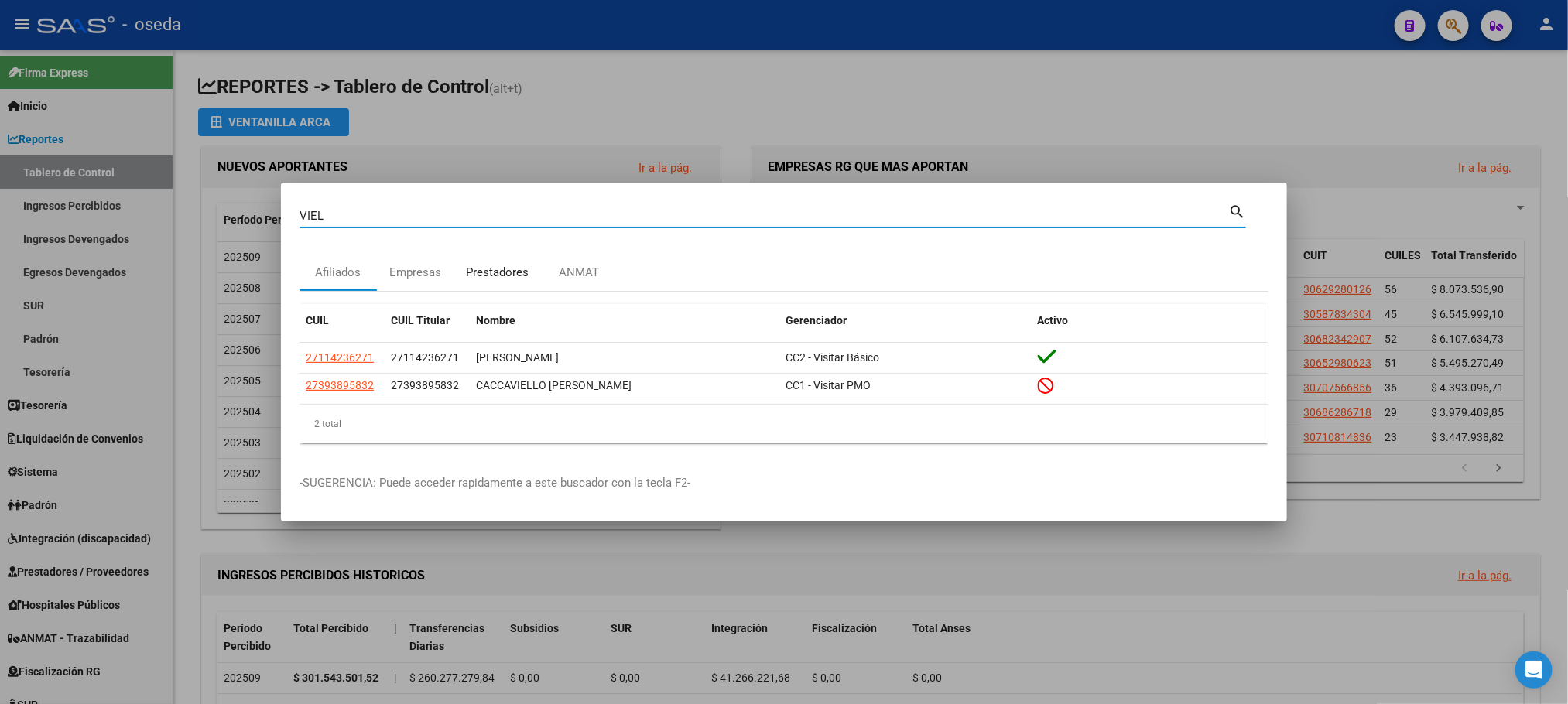
click at [483, 277] on div "Prestadores" at bounding box center [497, 273] width 63 height 18
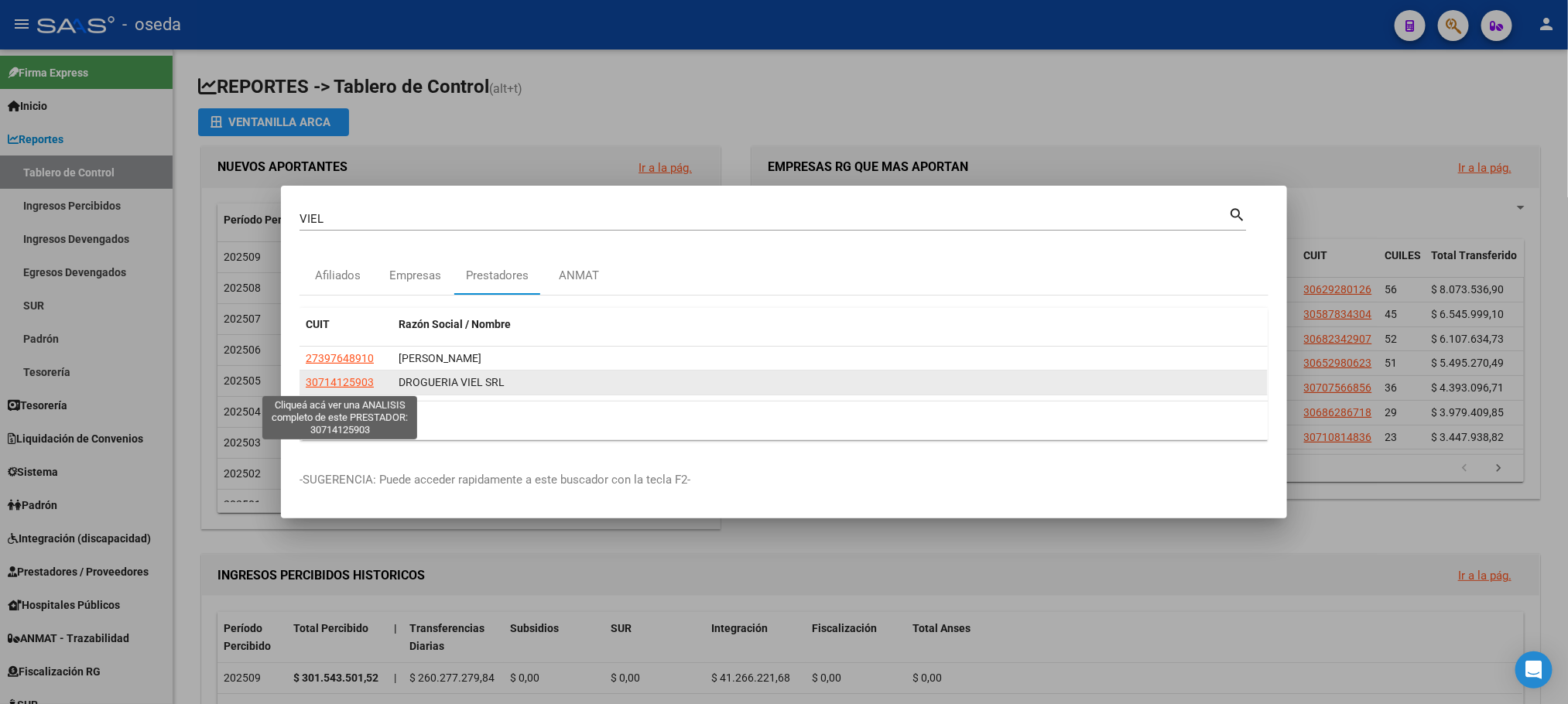
click at [353, 386] on span "30714125903" at bounding box center [339, 382] width 68 height 12
type textarea "30714125903"
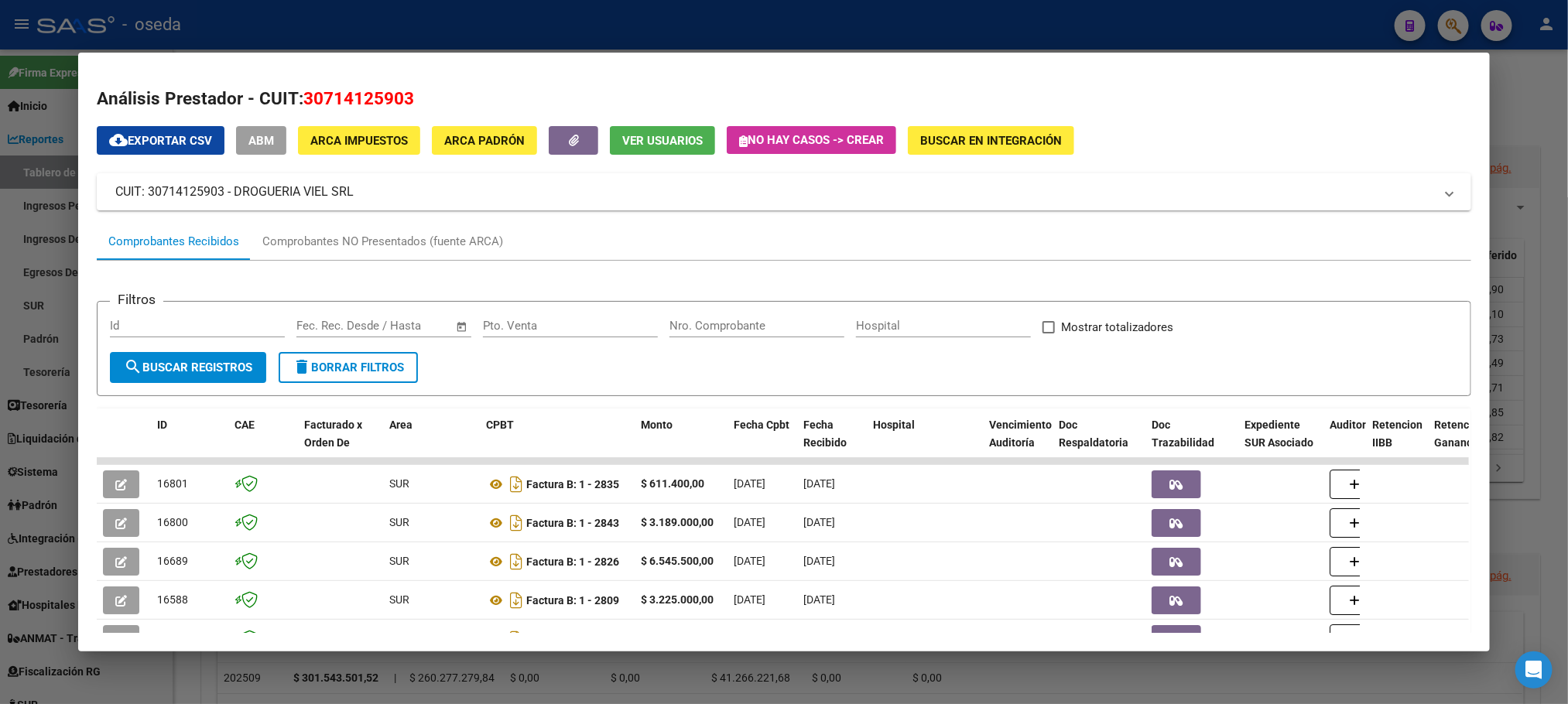
click at [729, 319] on div "Nro. Comprobante" at bounding box center [757, 326] width 175 height 23
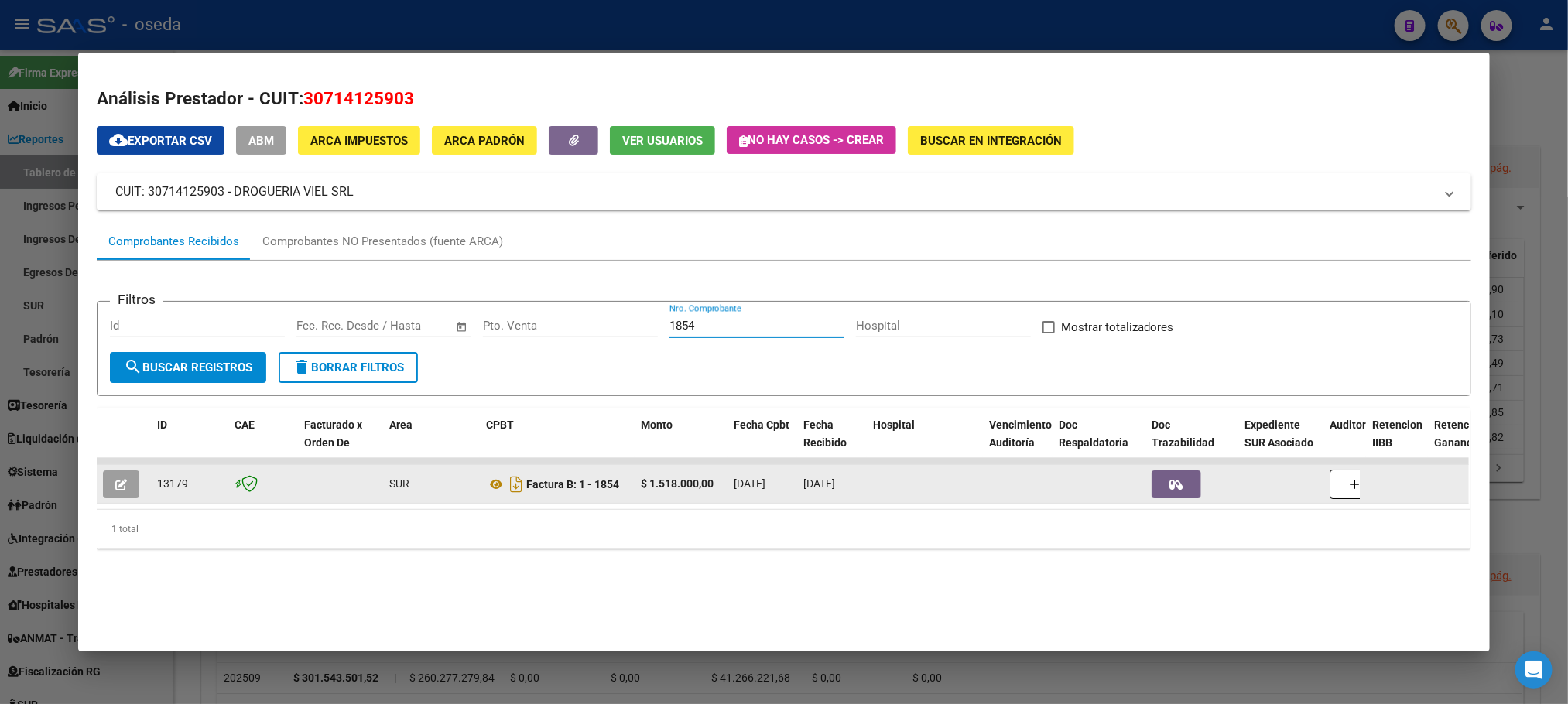
type input "1854"
click at [113, 497] on button "button" at bounding box center [120, 485] width 37 height 28
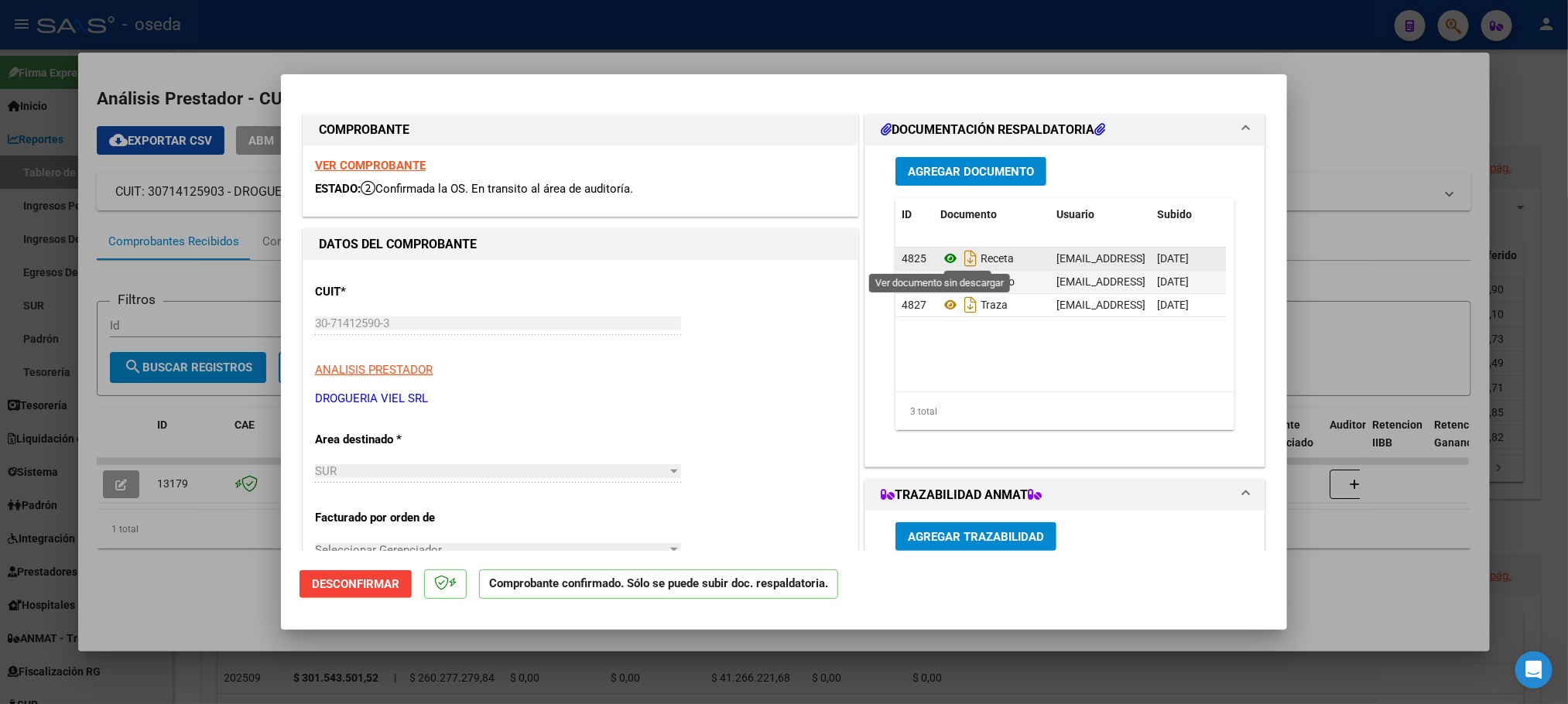
click at [941, 263] on icon at bounding box center [951, 258] width 20 height 19
click at [941, 280] on icon at bounding box center [951, 282] width 20 height 19
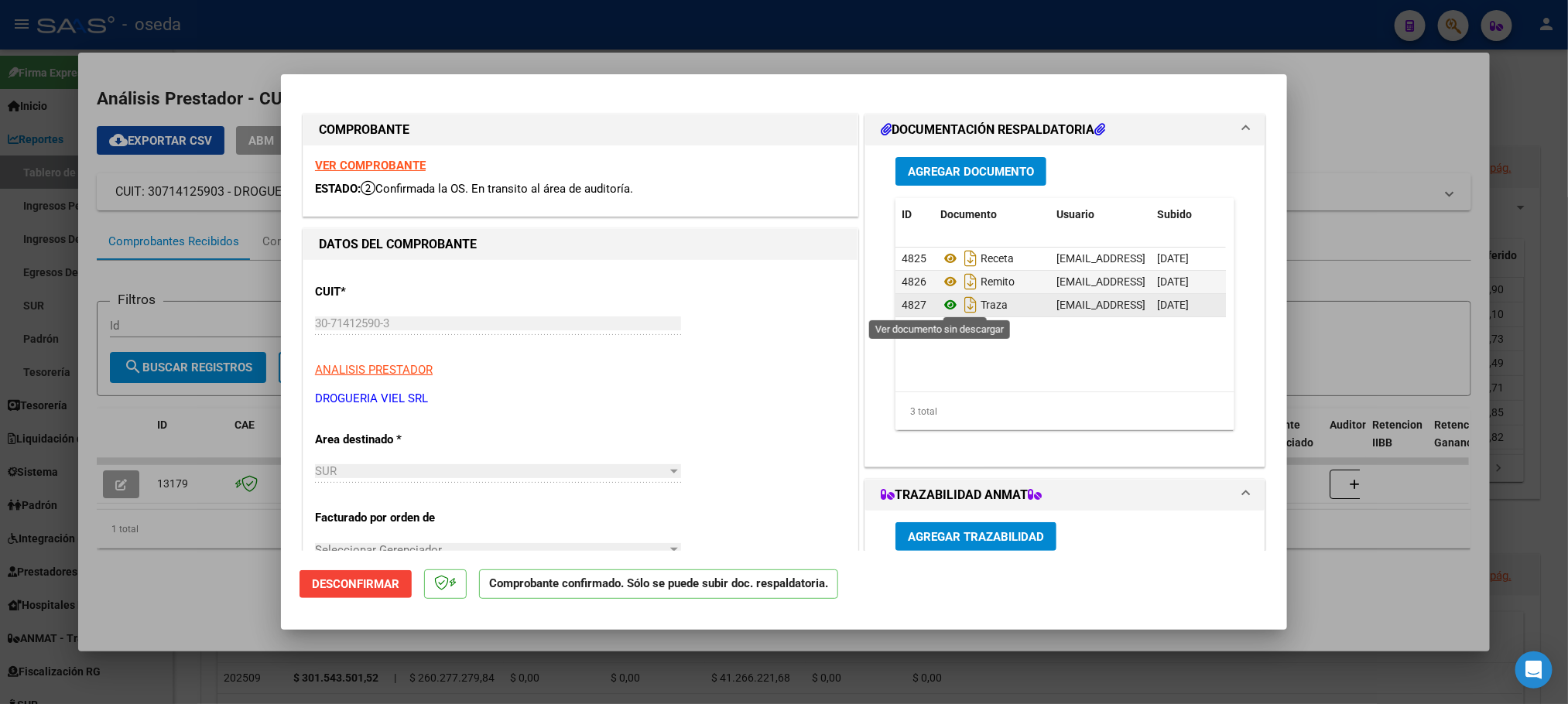
click at [941, 301] on icon at bounding box center [951, 305] width 20 height 19
type input "$ 0,00"
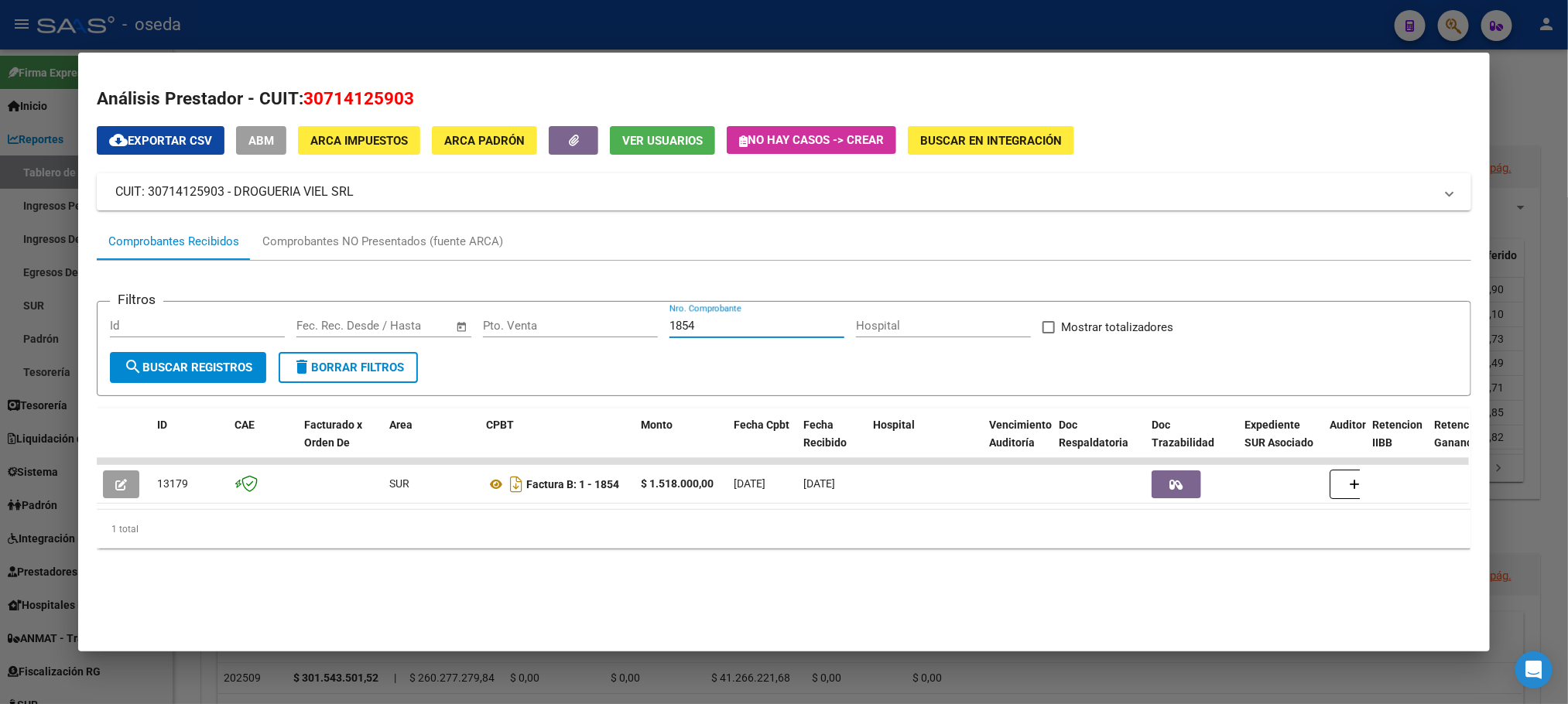
drag, startPoint x: 725, startPoint y: 326, endPoint x: 355, endPoint y: 335, distance: 370.1
click at [355, 335] on div "Filtros Id Fecha inicio – Fecha fin Fec. Rec. Desde / Hasta Pto. Venta 1854 Nro…" at bounding box center [783, 334] width 1347 height 38
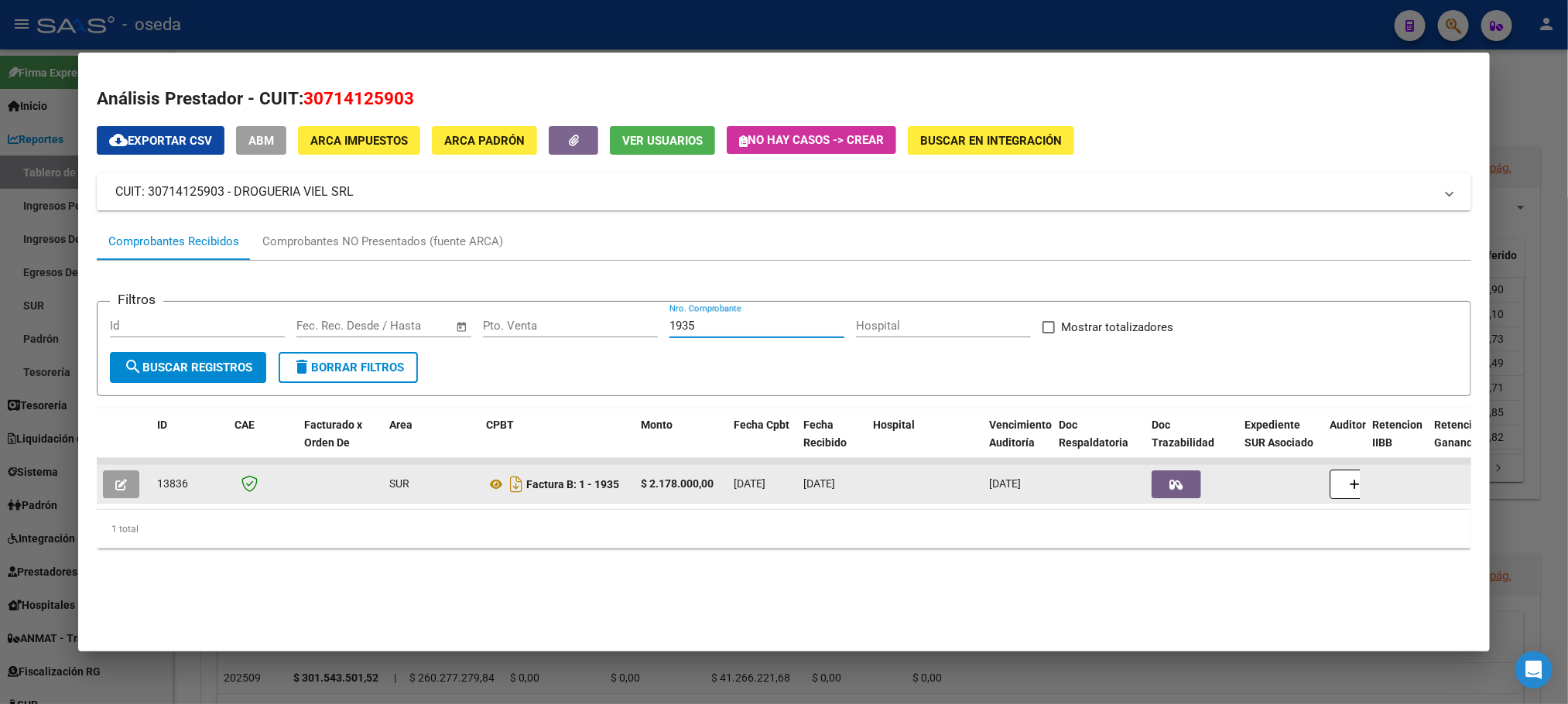
type input "1935"
click at [115, 484] on icon "button" at bounding box center [121, 485] width 12 height 12
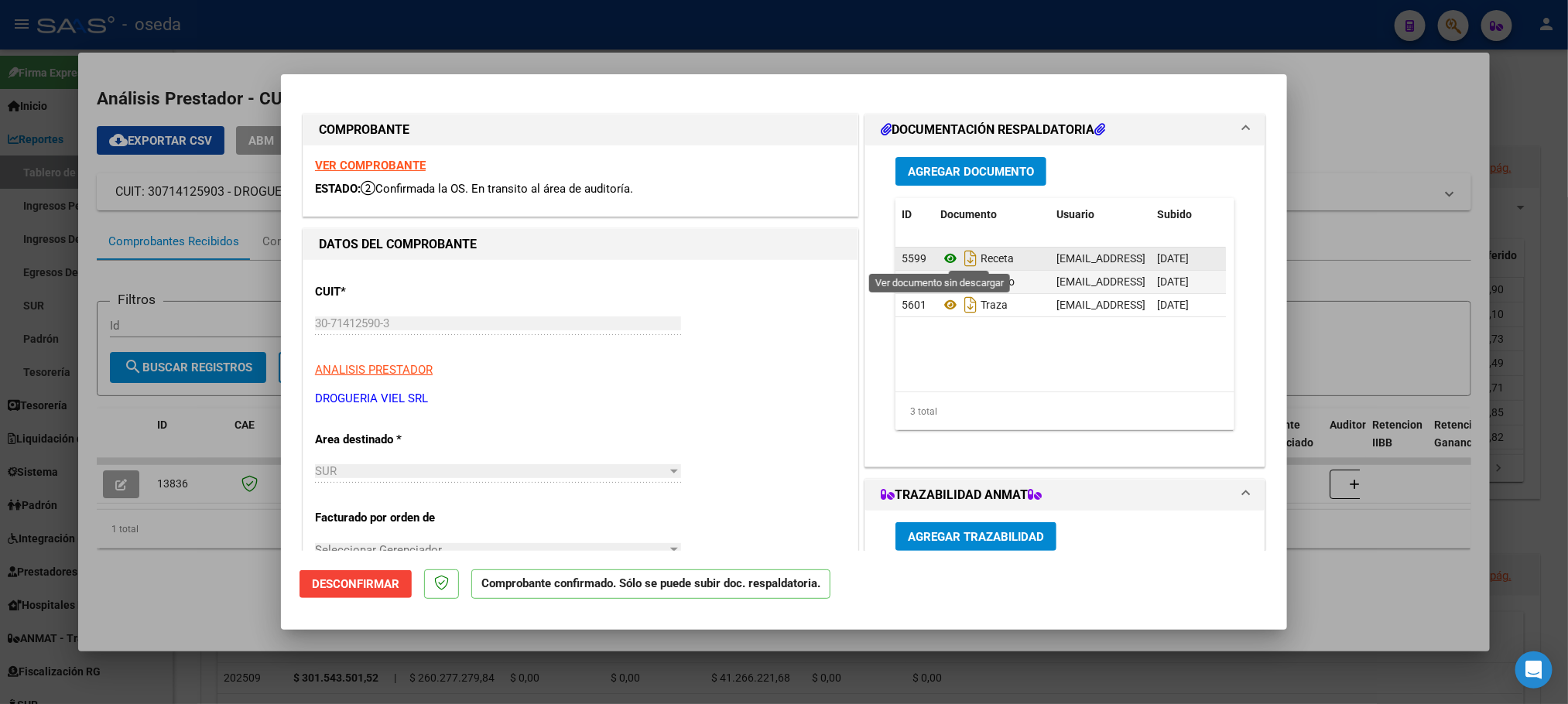
click at [945, 256] on icon at bounding box center [951, 258] width 20 height 19
click at [941, 282] on icon at bounding box center [951, 282] width 20 height 19
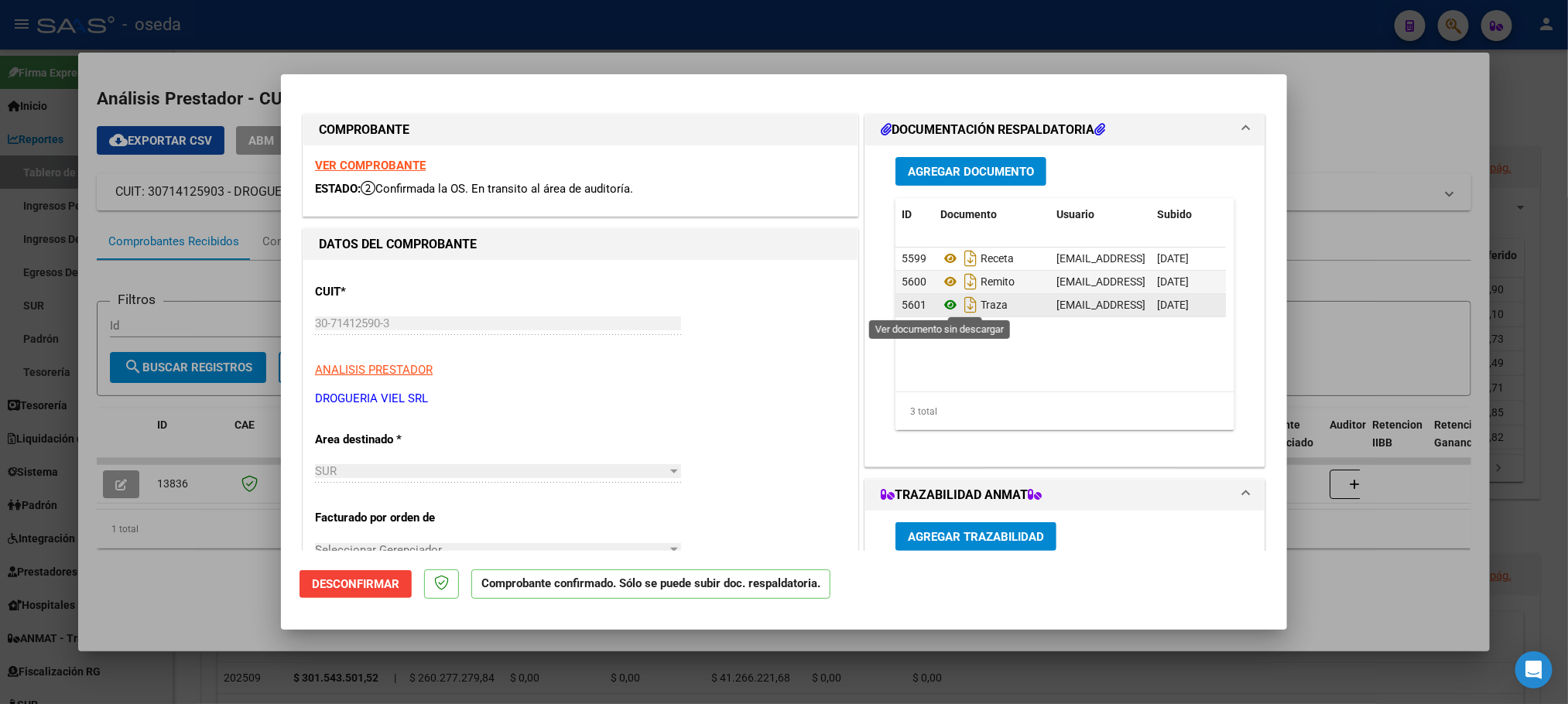
click at [941, 303] on icon at bounding box center [951, 305] width 20 height 19
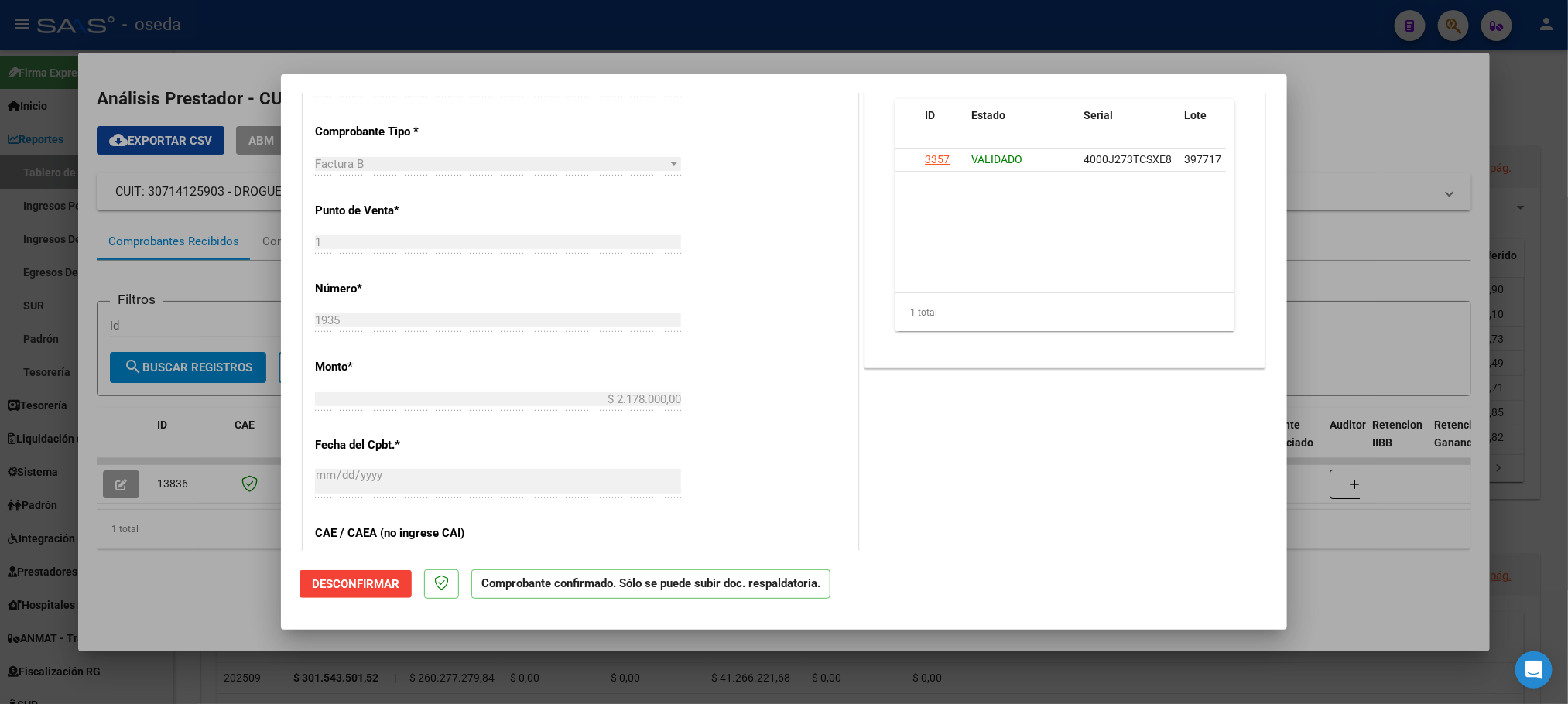
type input "$ 0,00"
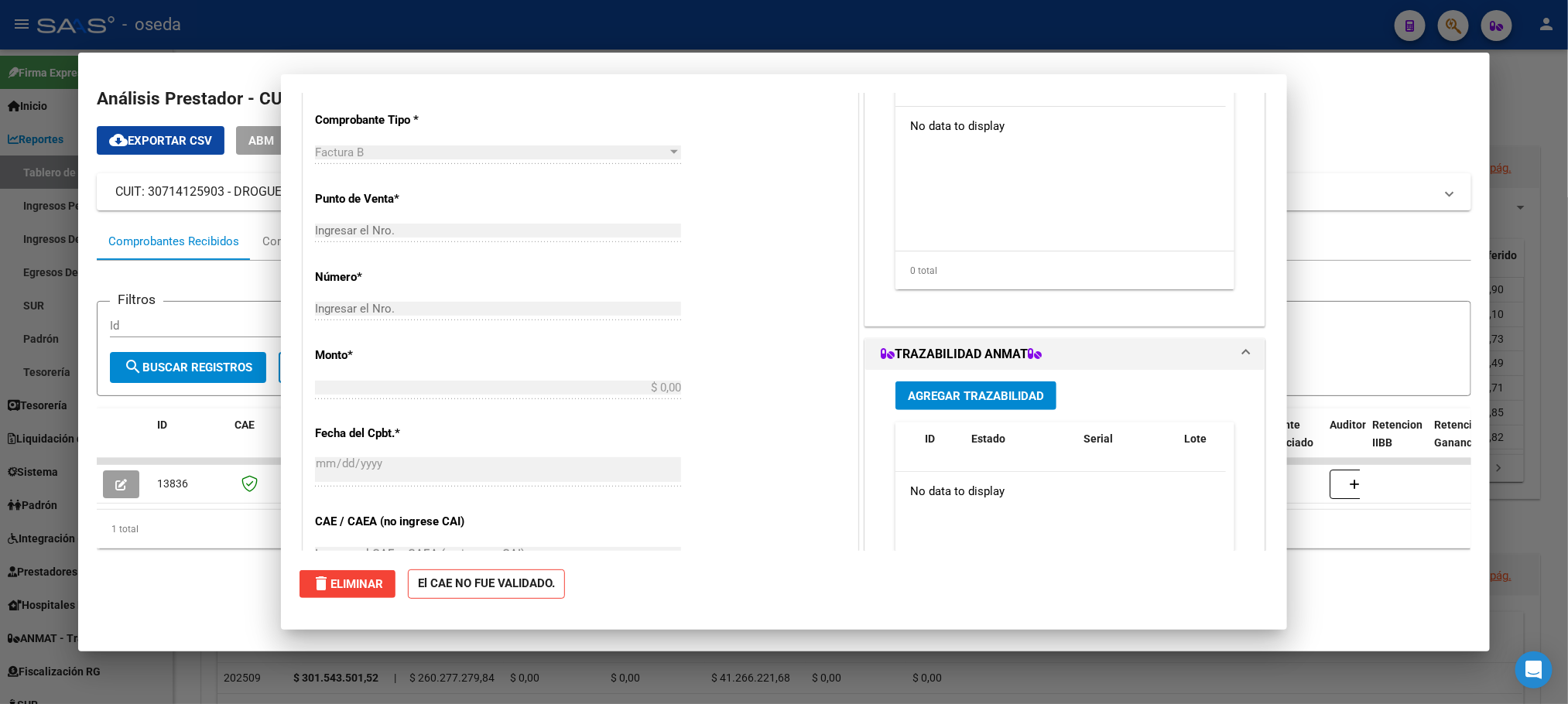
scroll to position [0, 0]
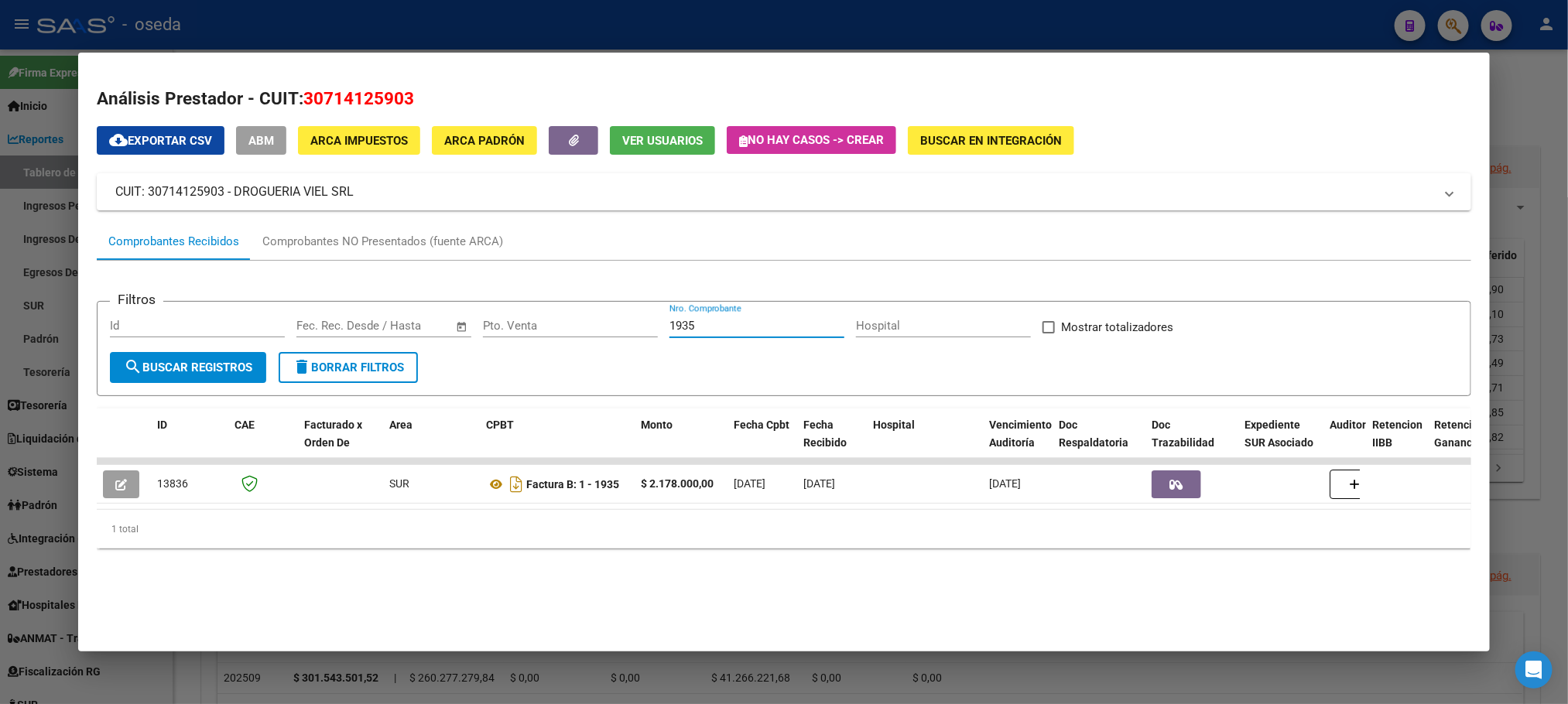
click at [758, 329] on input "1935" at bounding box center [757, 326] width 175 height 14
drag, startPoint x: 758, startPoint y: 329, endPoint x: 739, endPoint y: 338, distance: 21.0
click at [739, 338] on div "1935 Nro. Comprobante" at bounding box center [757, 326] width 175 height 23
drag, startPoint x: 746, startPoint y: 333, endPoint x: 631, endPoint y: 343, distance: 115.4
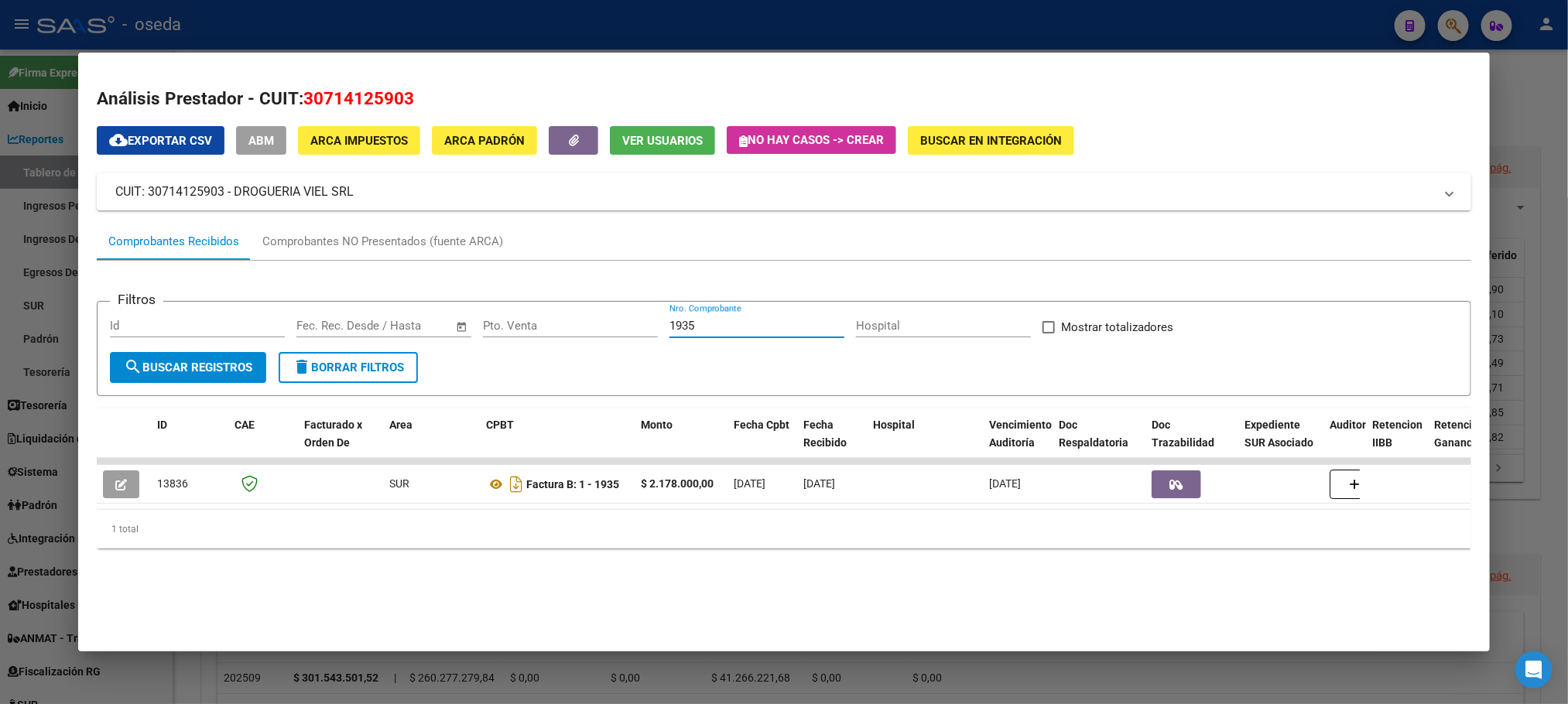
click at [631, 343] on div "Filtros Id Fecha inicio – Fecha fin Fec. Rec. Desde / Hasta Pto. Venta 1935 Nro…" at bounding box center [783, 334] width 1347 height 38
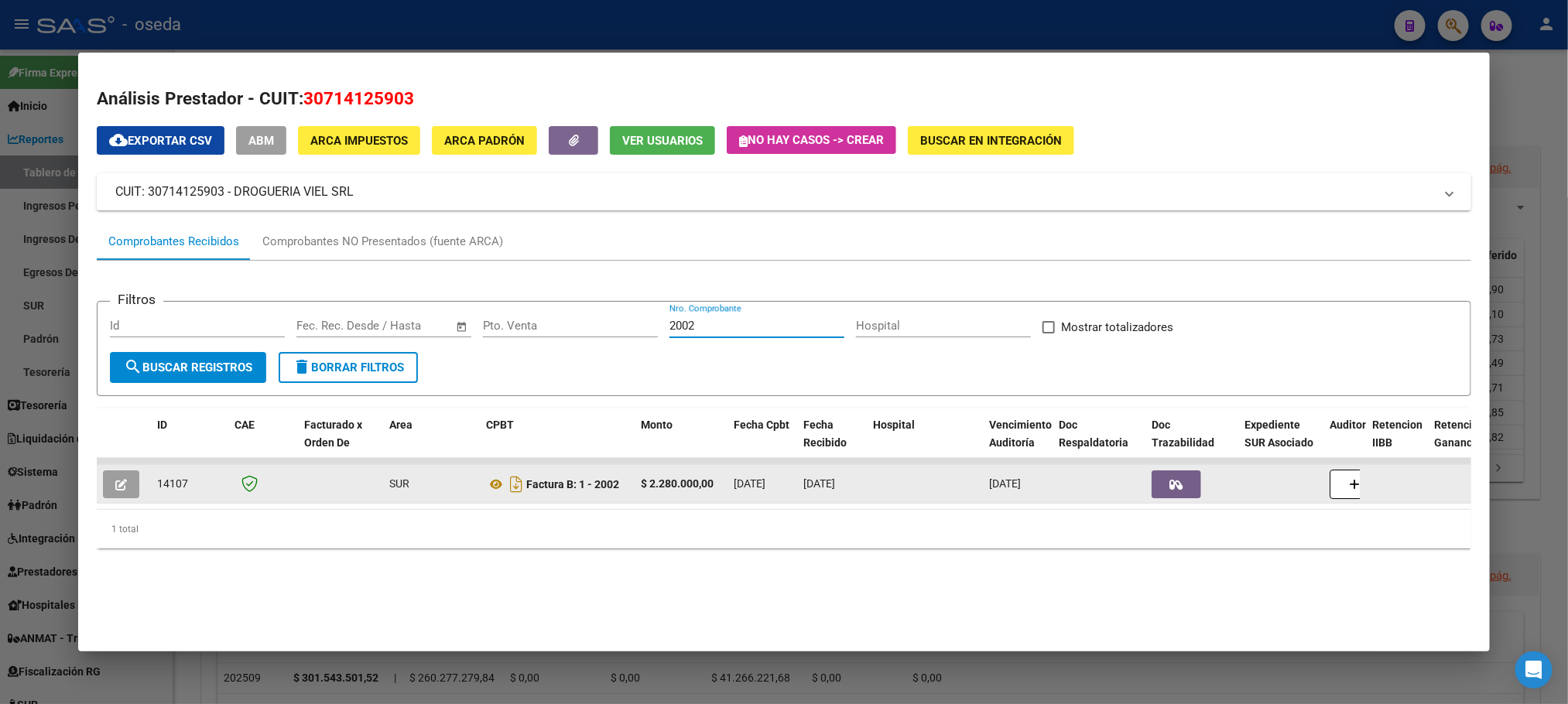
type input "2002"
click at [107, 468] on datatable-body-cell at bounding box center [123, 484] width 54 height 38
click at [115, 479] on icon "button" at bounding box center [121, 485] width 12 height 12
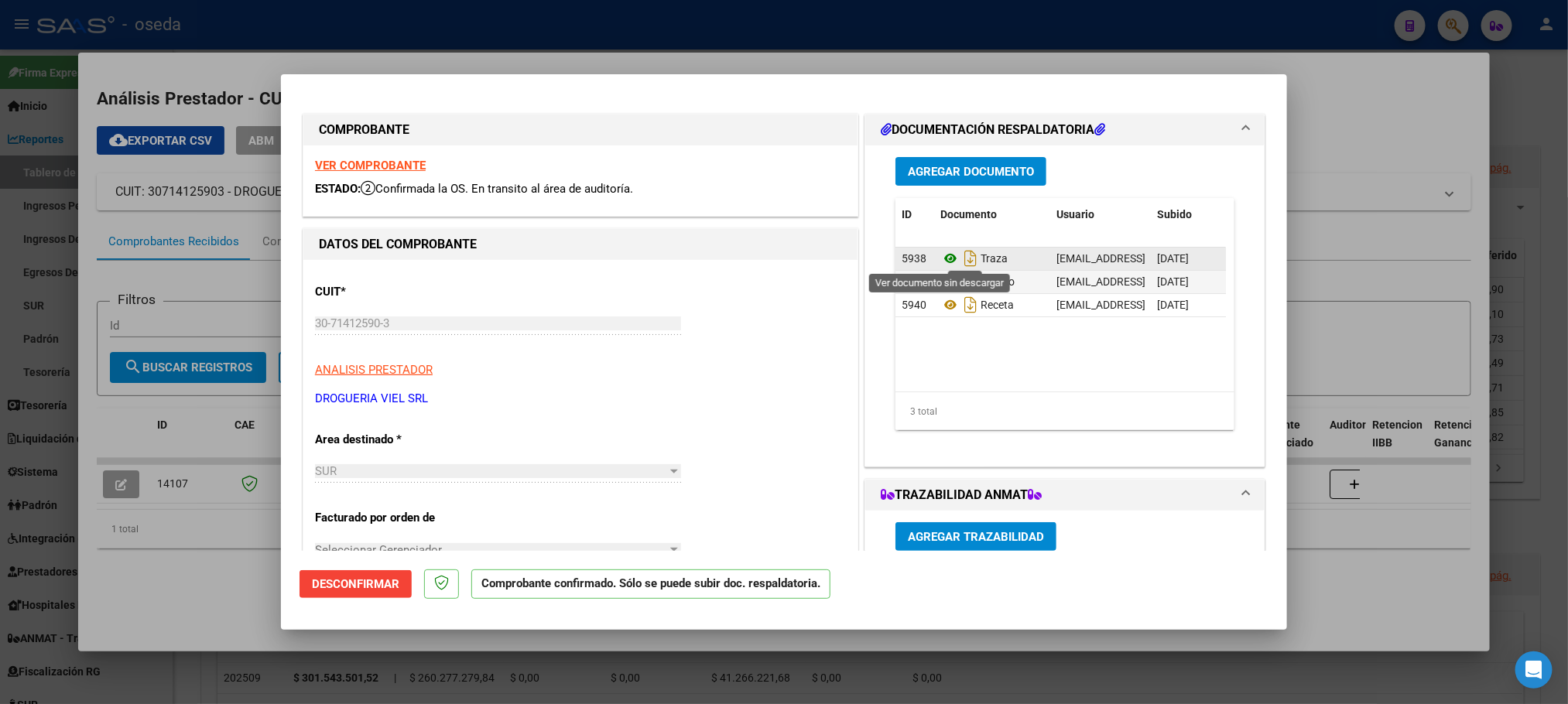
click at [943, 259] on icon at bounding box center [951, 258] width 20 height 19
click at [941, 277] on icon at bounding box center [951, 282] width 20 height 19
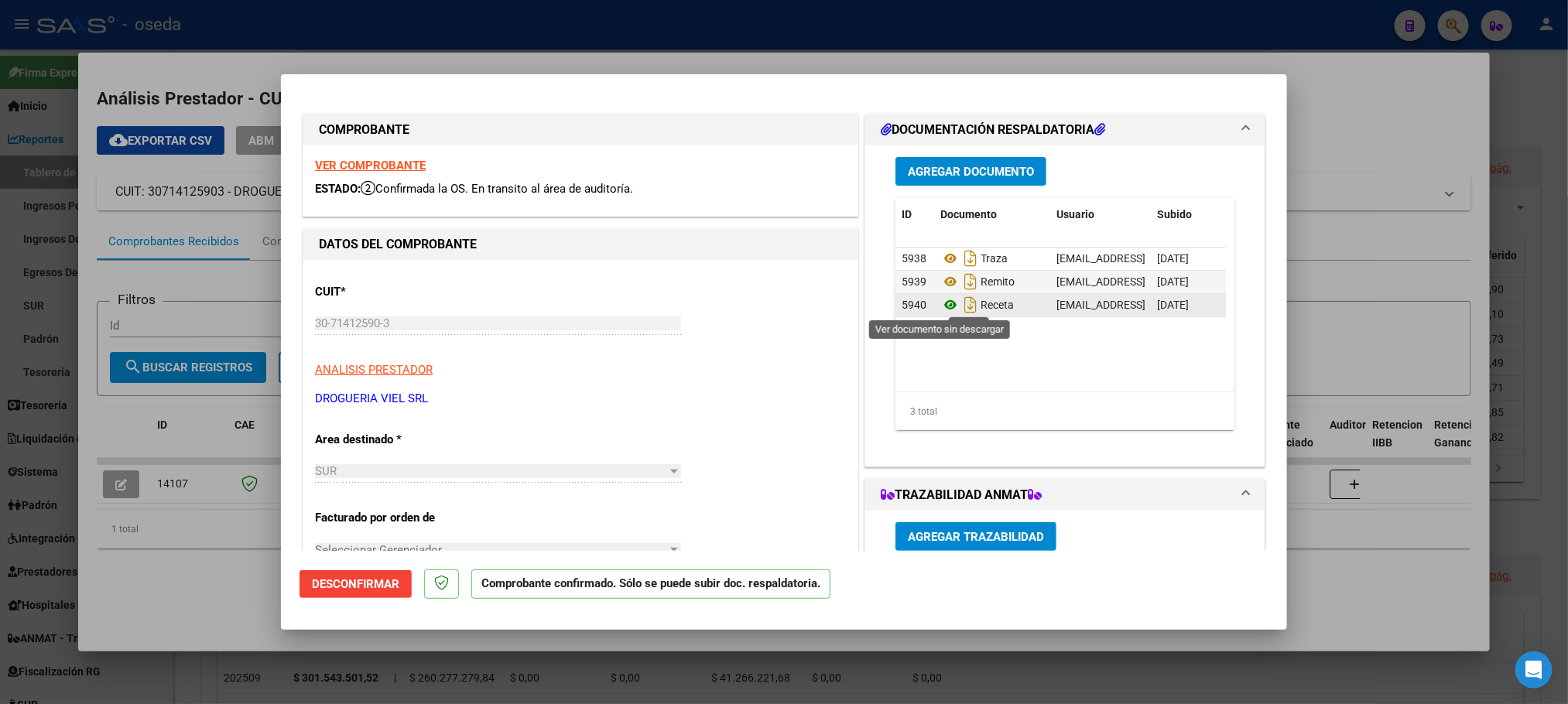
click at [941, 308] on icon at bounding box center [951, 305] width 20 height 19
type input "$ 0,00"
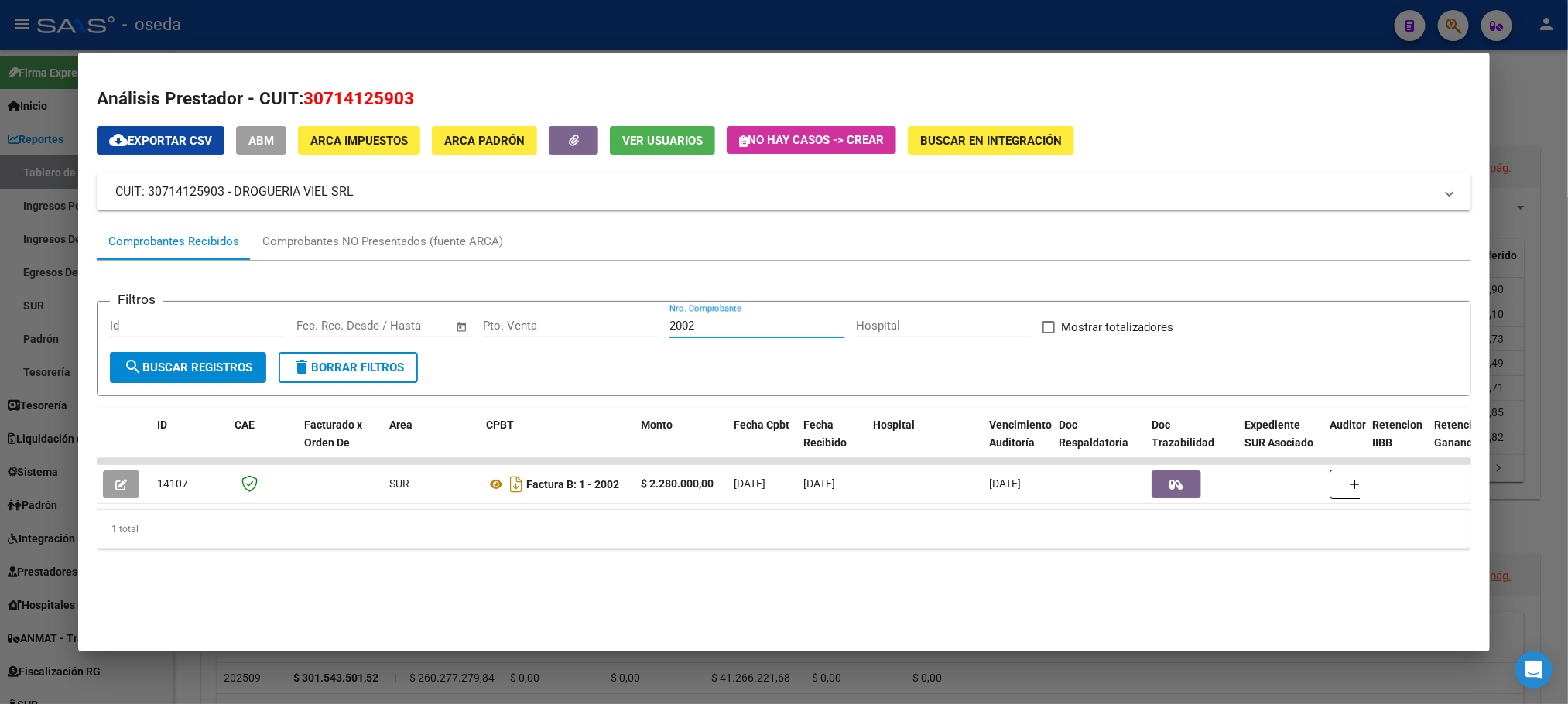
drag, startPoint x: 707, startPoint y: 326, endPoint x: 523, endPoint y: 333, distance: 184.1
click at [523, 333] on div "Filtros Id Fecha inicio – Fecha fin Fec. Rec. Desde / Hasta Pto. Venta 2002 Nro…" at bounding box center [783, 334] width 1347 height 38
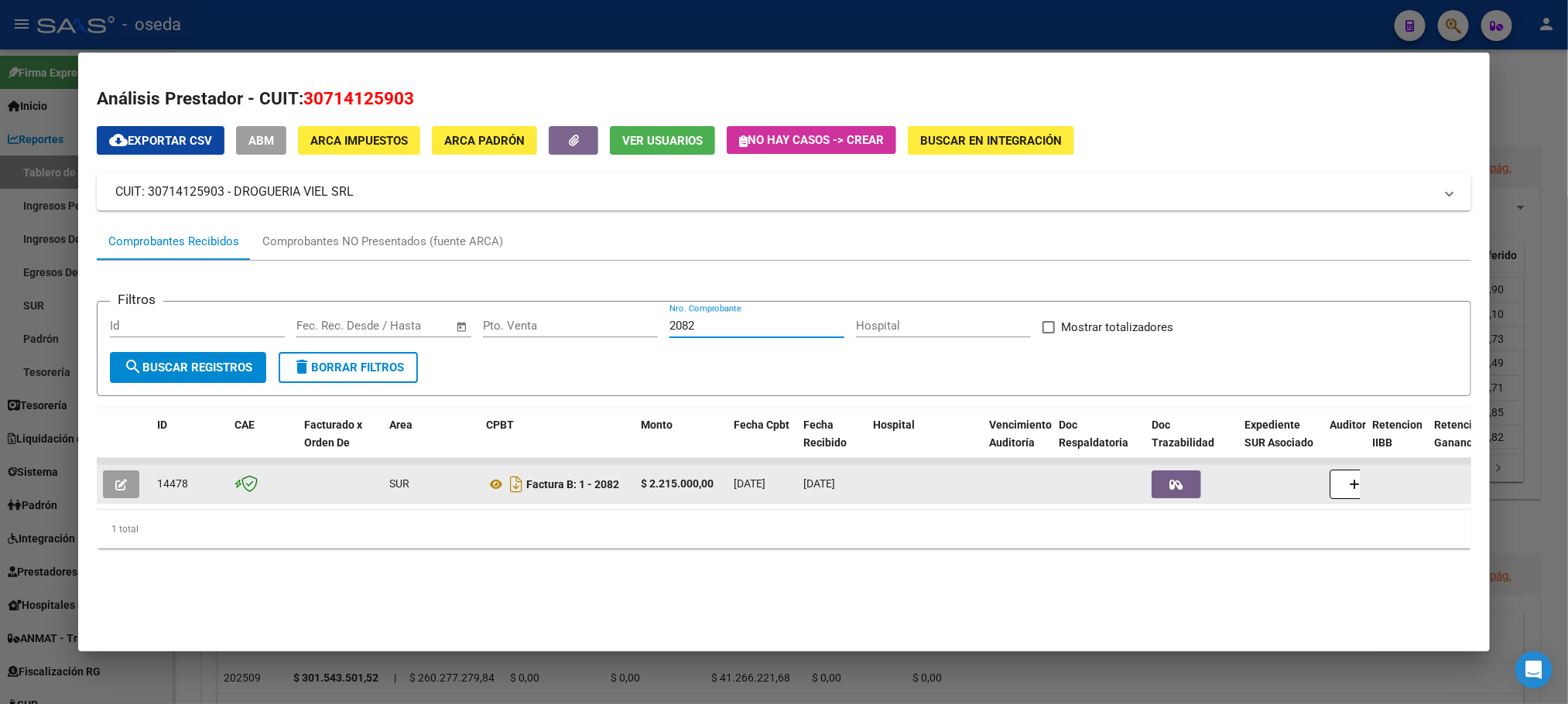
type input "2082"
click at [106, 492] on button "button" at bounding box center [120, 485] width 37 height 28
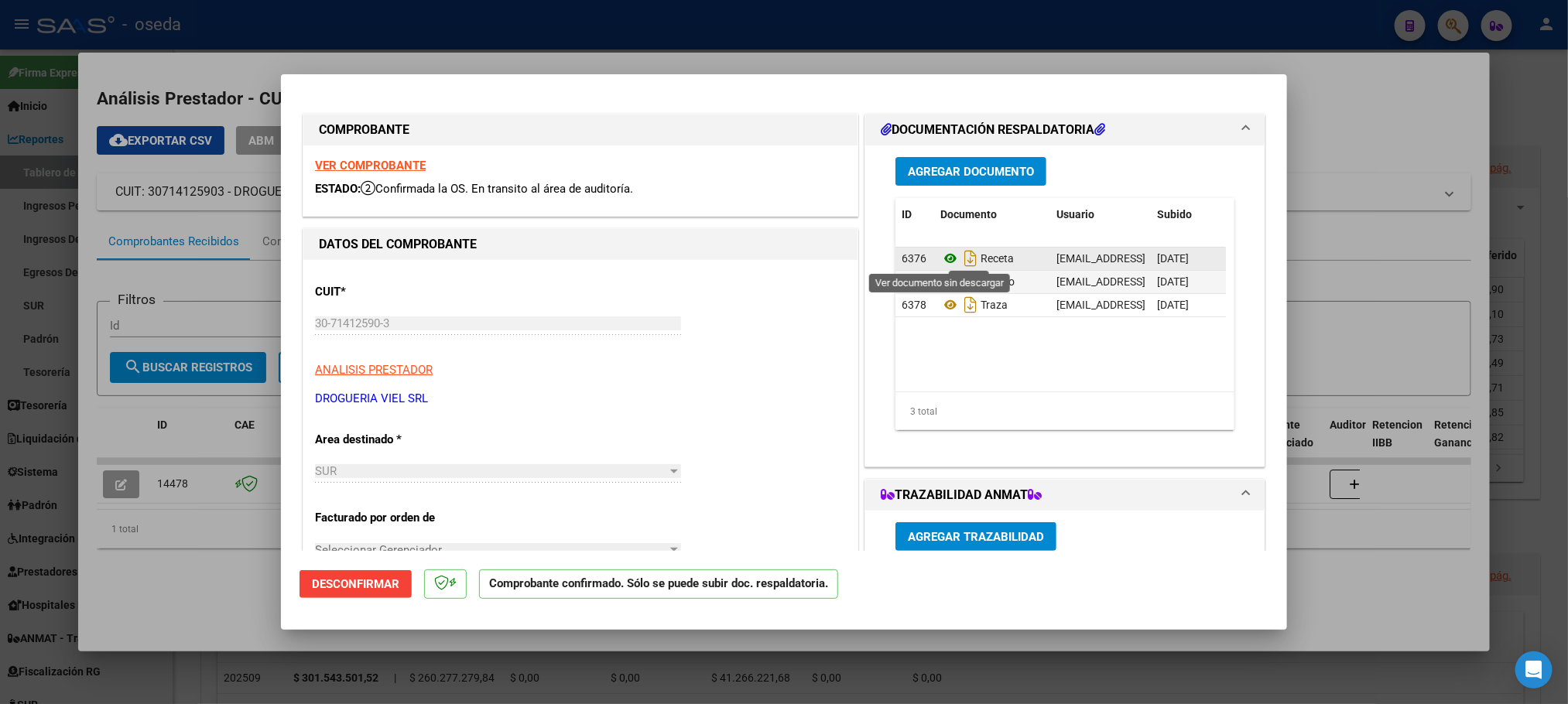
click at [941, 260] on icon at bounding box center [951, 258] width 20 height 19
click at [941, 281] on icon at bounding box center [951, 282] width 20 height 19
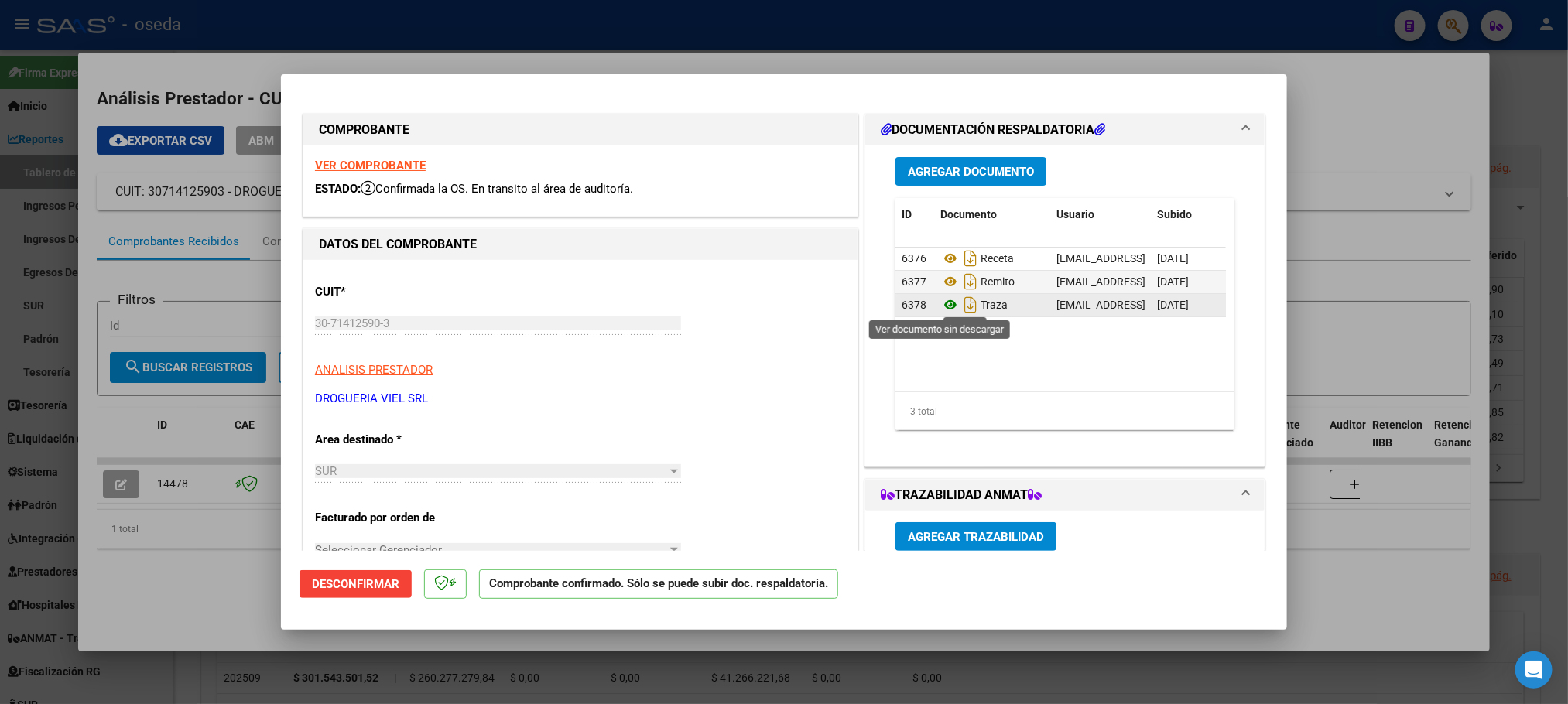
click at [941, 308] on icon at bounding box center [951, 305] width 20 height 19
type input "$ 0,00"
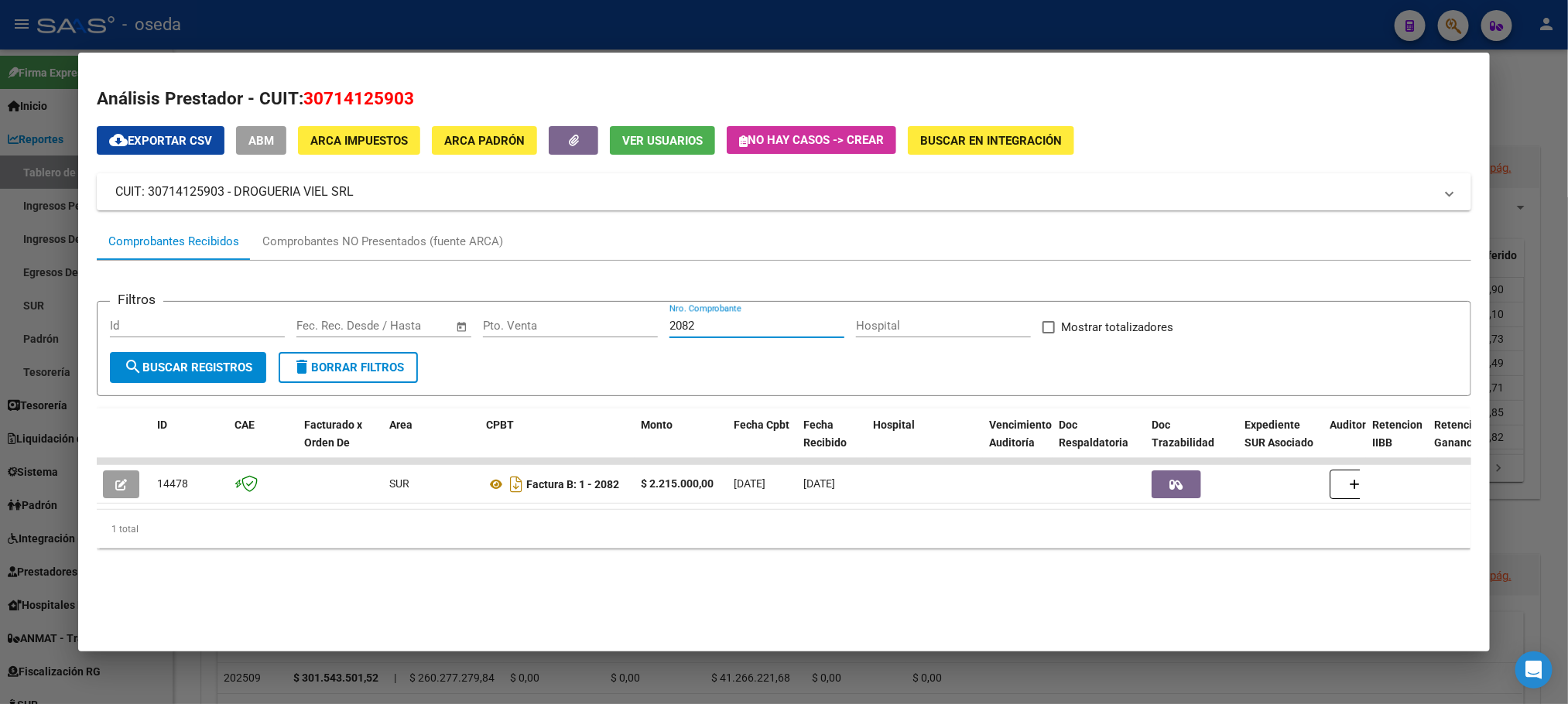
drag, startPoint x: 700, startPoint y: 323, endPoint x: 507, endPoint y: 326, distance: 193.0
click at [507, 326] on div "Filtros Id Fecha inicio – Fecha fin Fec. Rec. Desde / Hasta Pto. Venta 2082 Nro…" at bounding box center [783, 334] width 1347 height 38
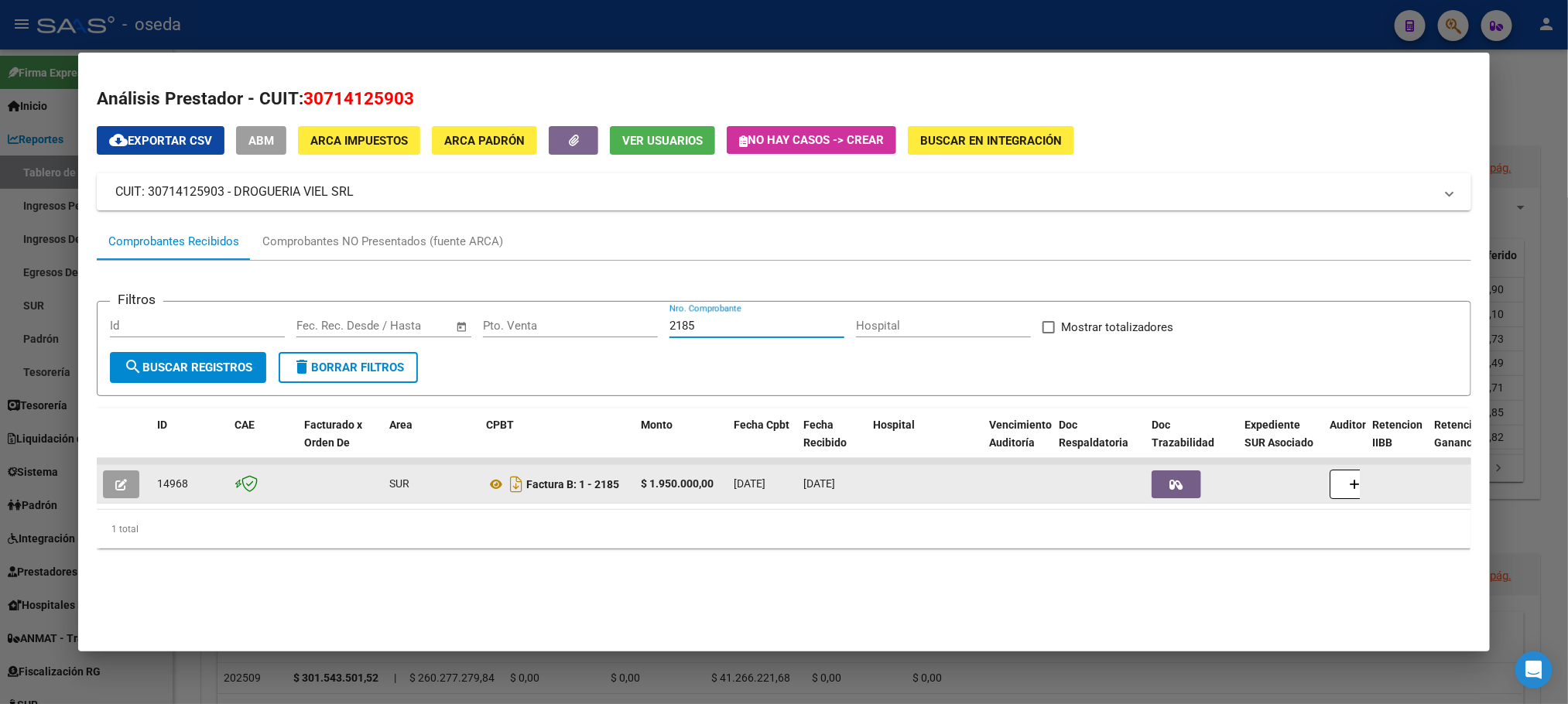
type input "2185"
click at [115, 478] on span "button" at bounding box center [121, 485] width 12 height 14
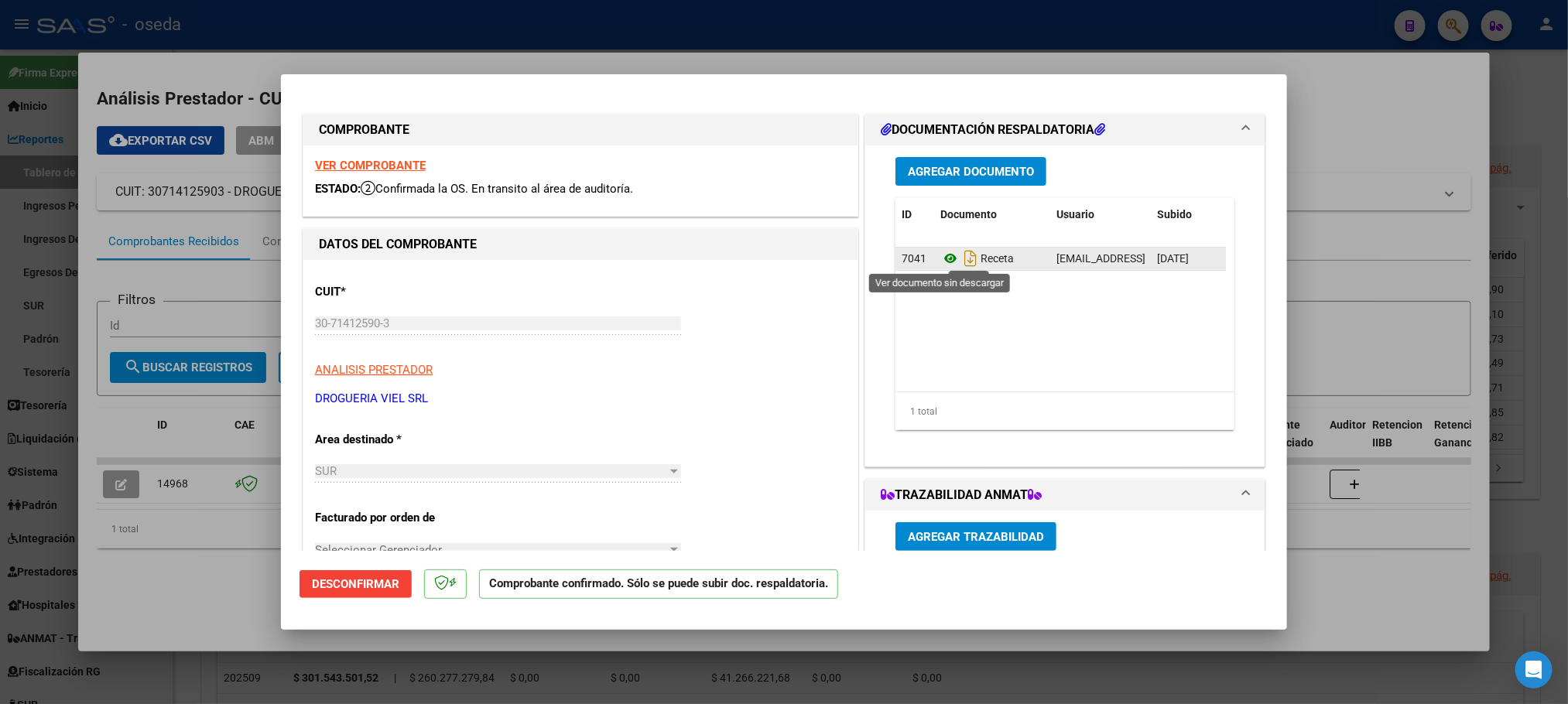
click at [945, 260] on icon at bounding box center [951, 258] width 20 height 19
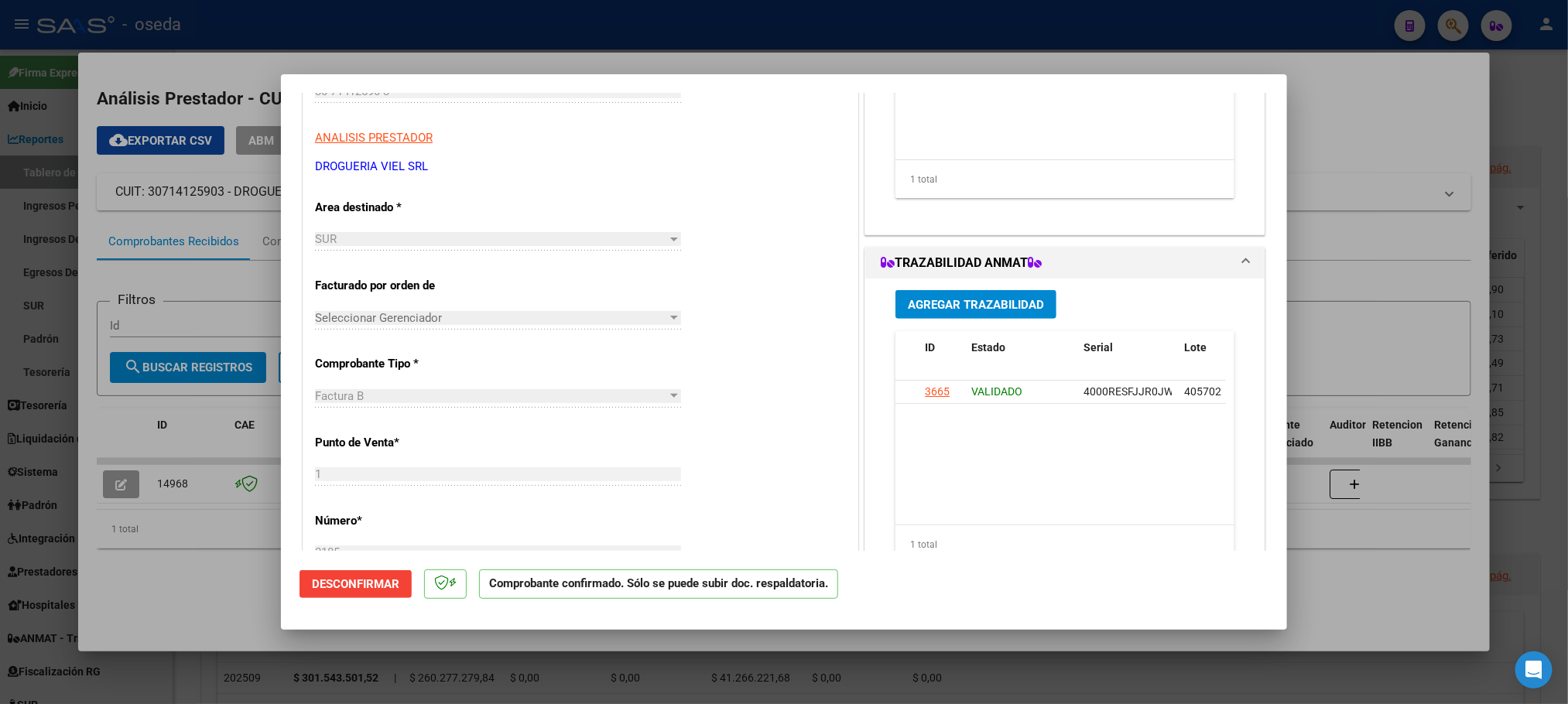
scroll to position [86, 0]
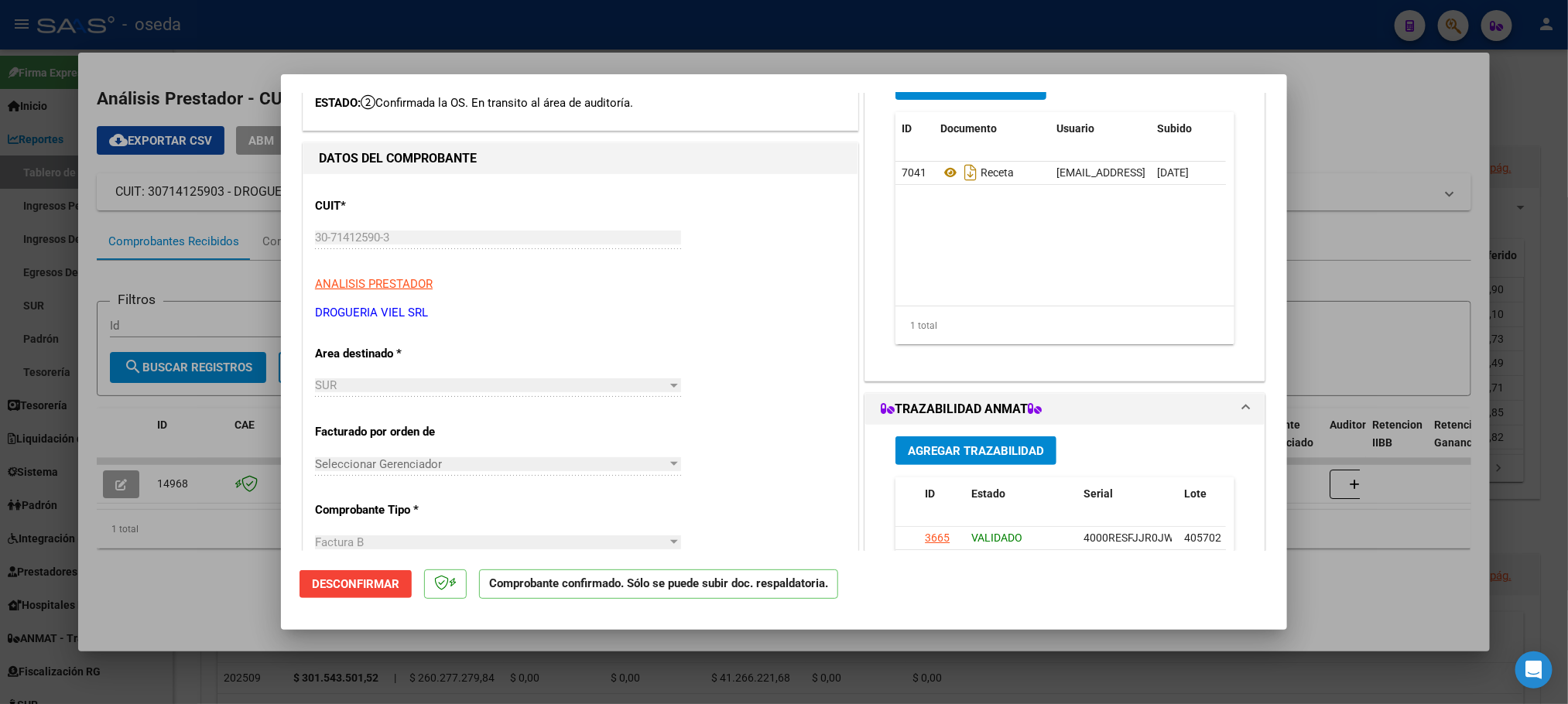
type input "$ 0,00"
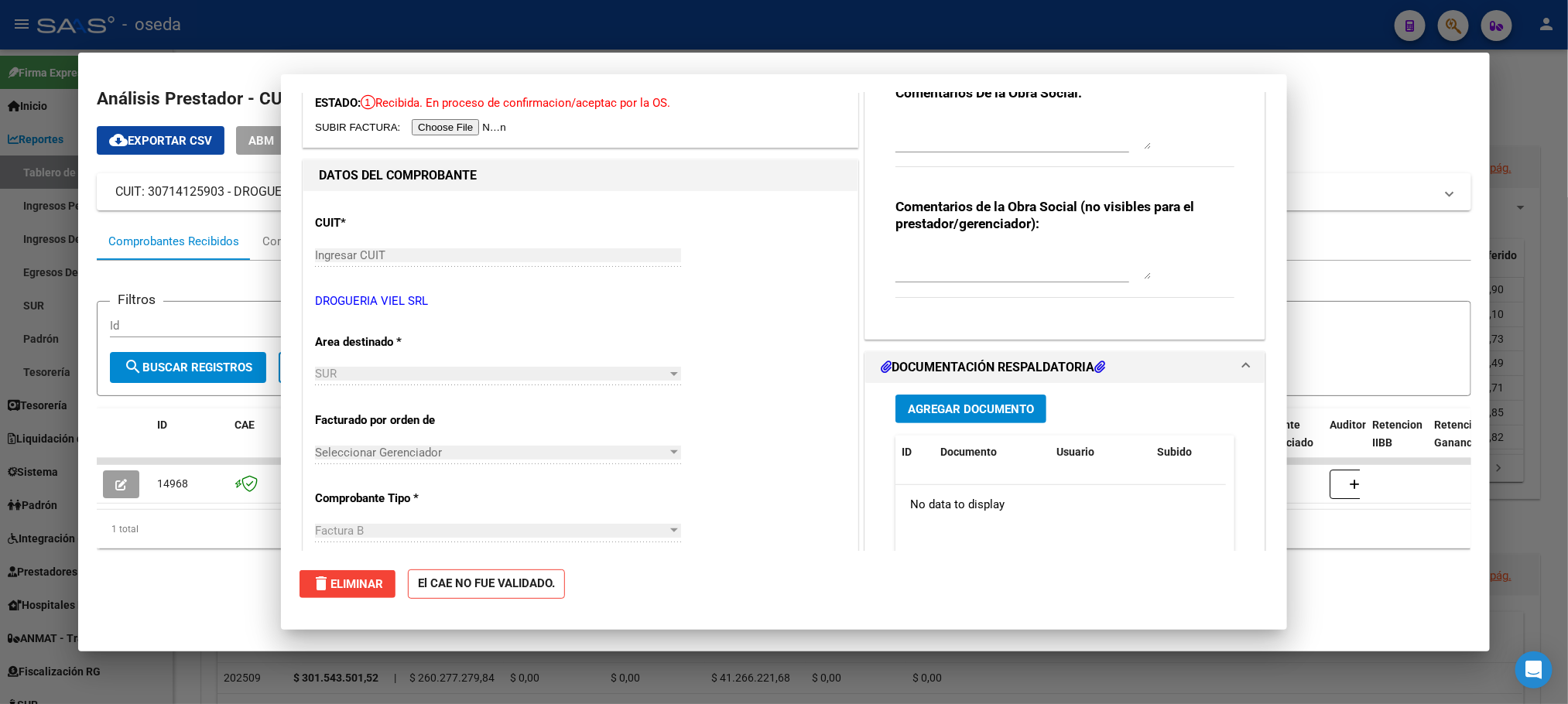
scroll to position [0, 0]
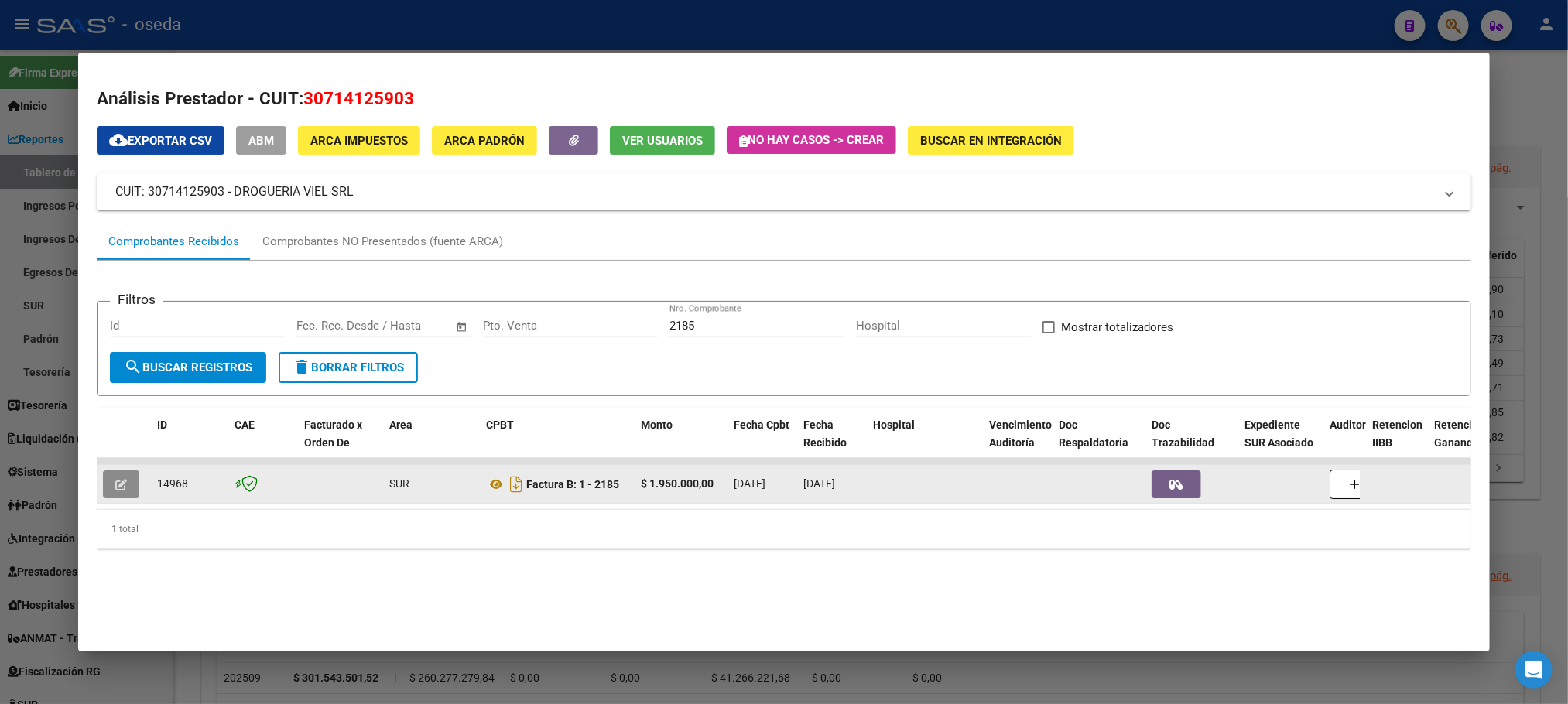
click at [116, 479] on icon "button" at bounding box center [121, 485] width 12 height 12
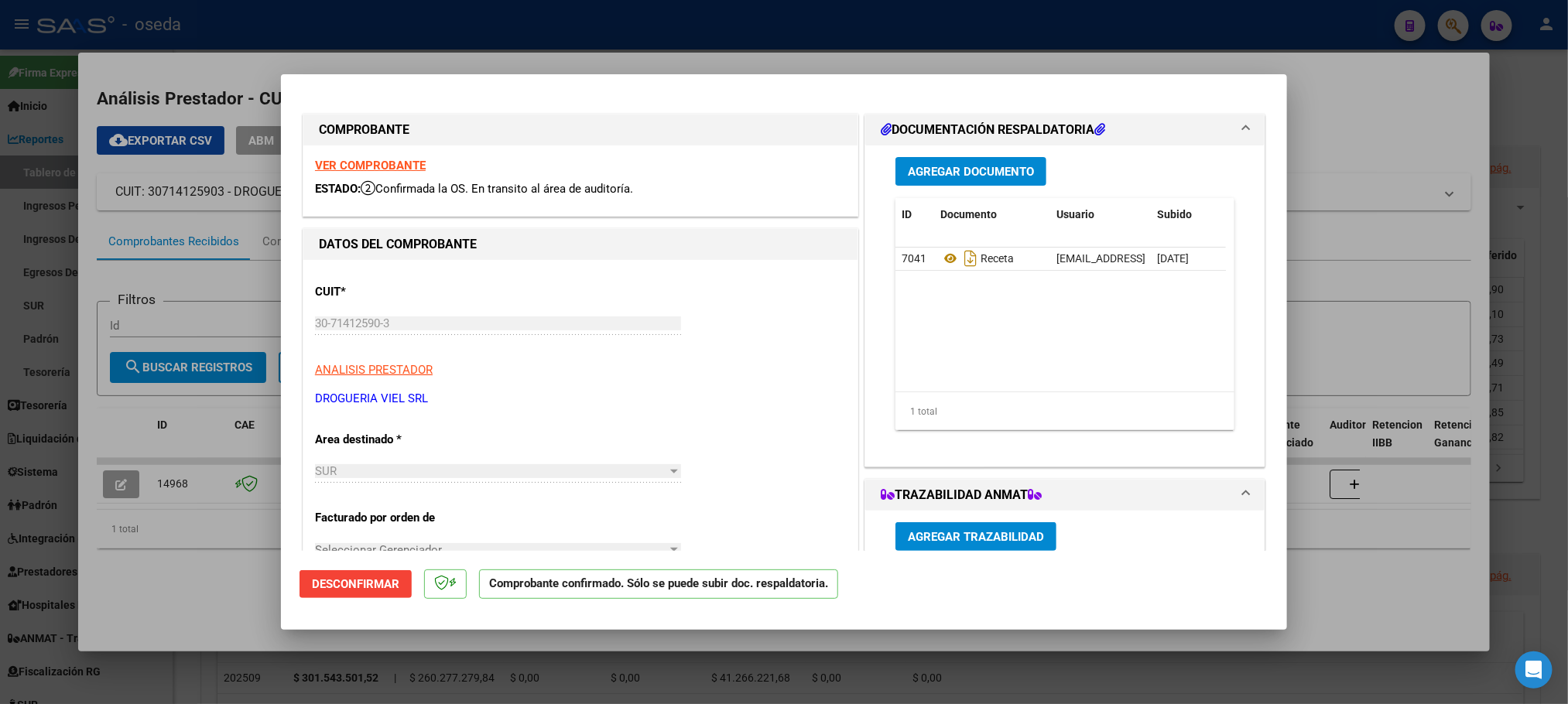
click at [362, 169] on strong "VER COMPROBANTE" at bounding box center [369, 165] width 111 height 14
click at [941, 265] on icon at bounding box center [951, 258] width 20 height 19
type input "$ 0,00"
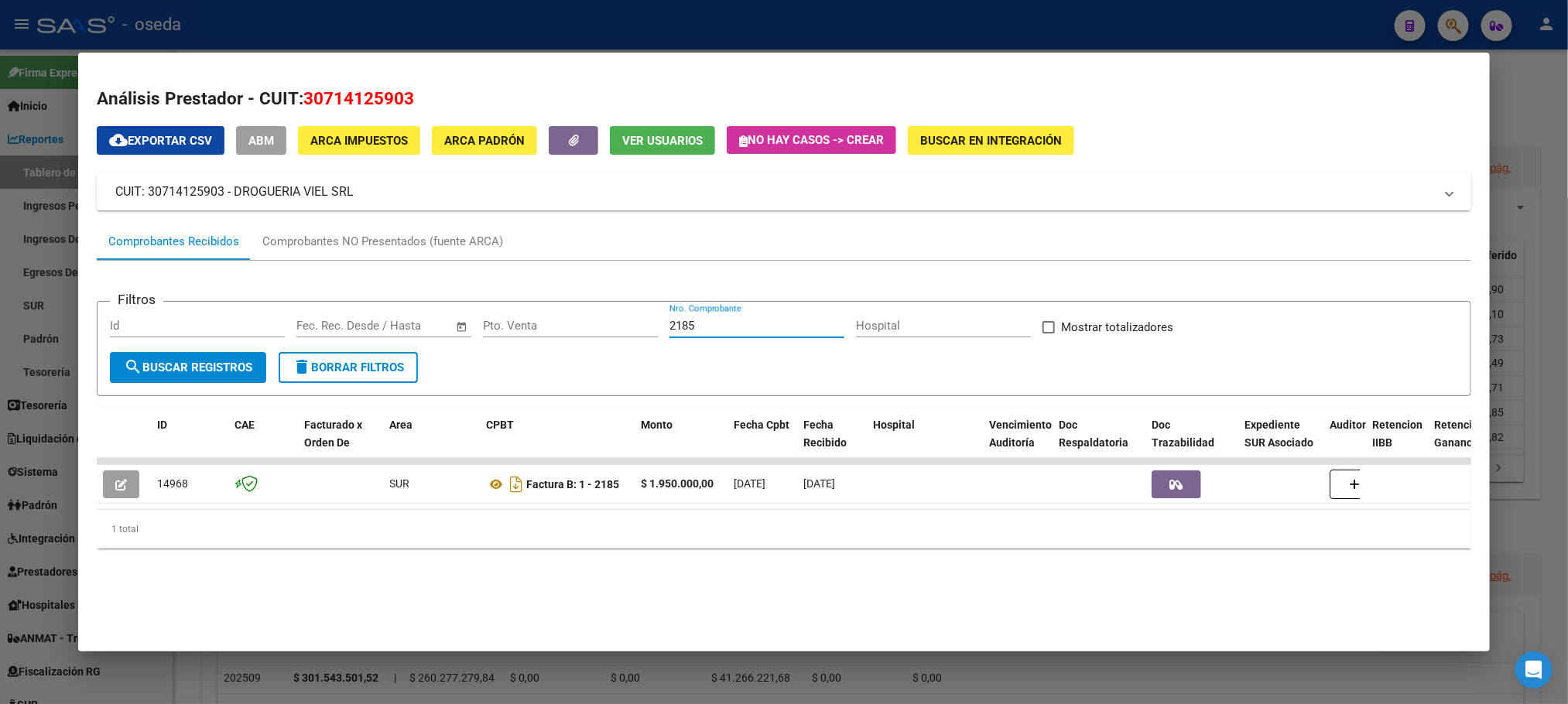
drag, startPoint x: 697, startPoint y: 329, endPoint x: 561, endPoint y: 333, distance: 136.1
click at [561, 333] on div "Filtros Id Fecha inicio – Fecha fin Fec. Rec. Desde / Hasta Pto. Venta 2185 Nro…" at bounding box center [783, 334] width 1347 height 38
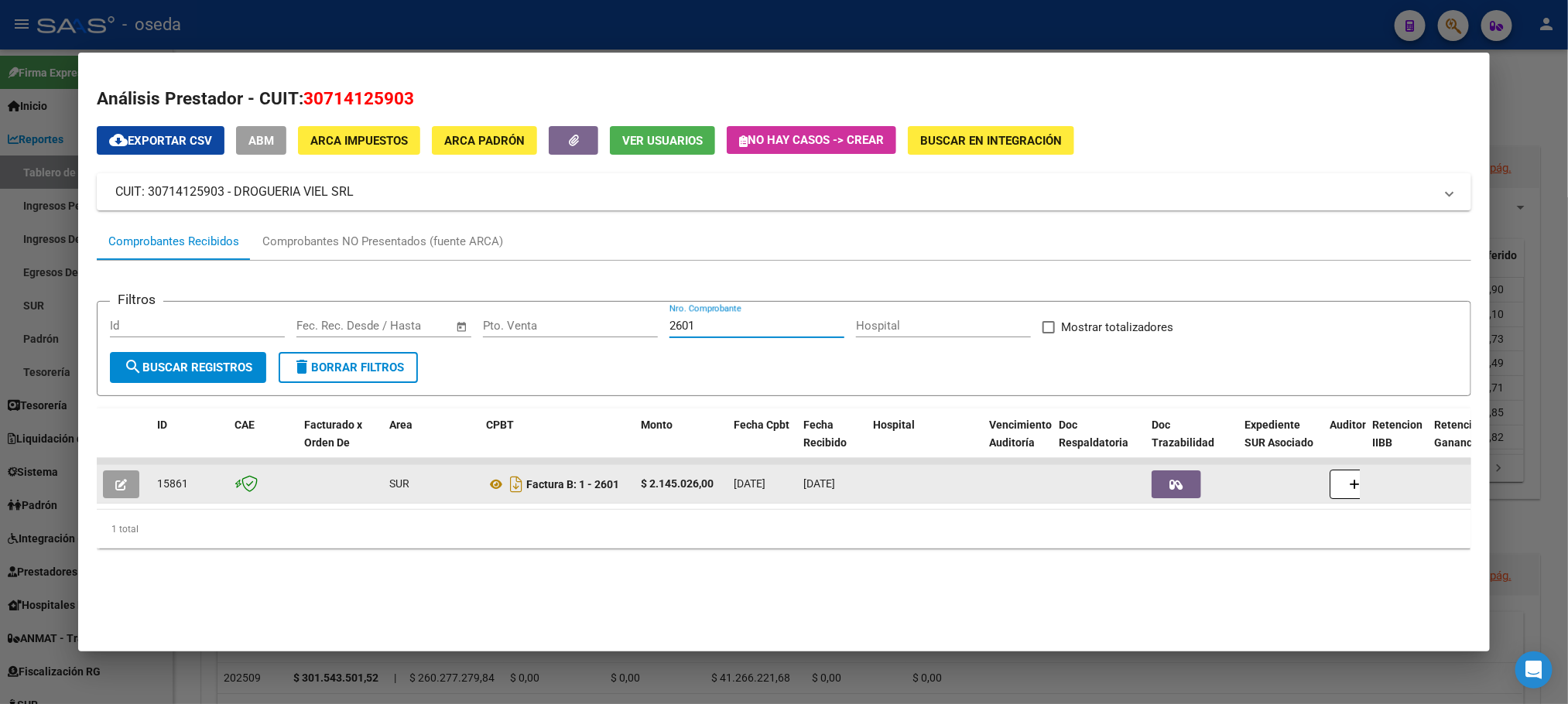
type input "2601"
click at [121, 489] on button "button" at bounding box center [120, 485] width 37 height 28
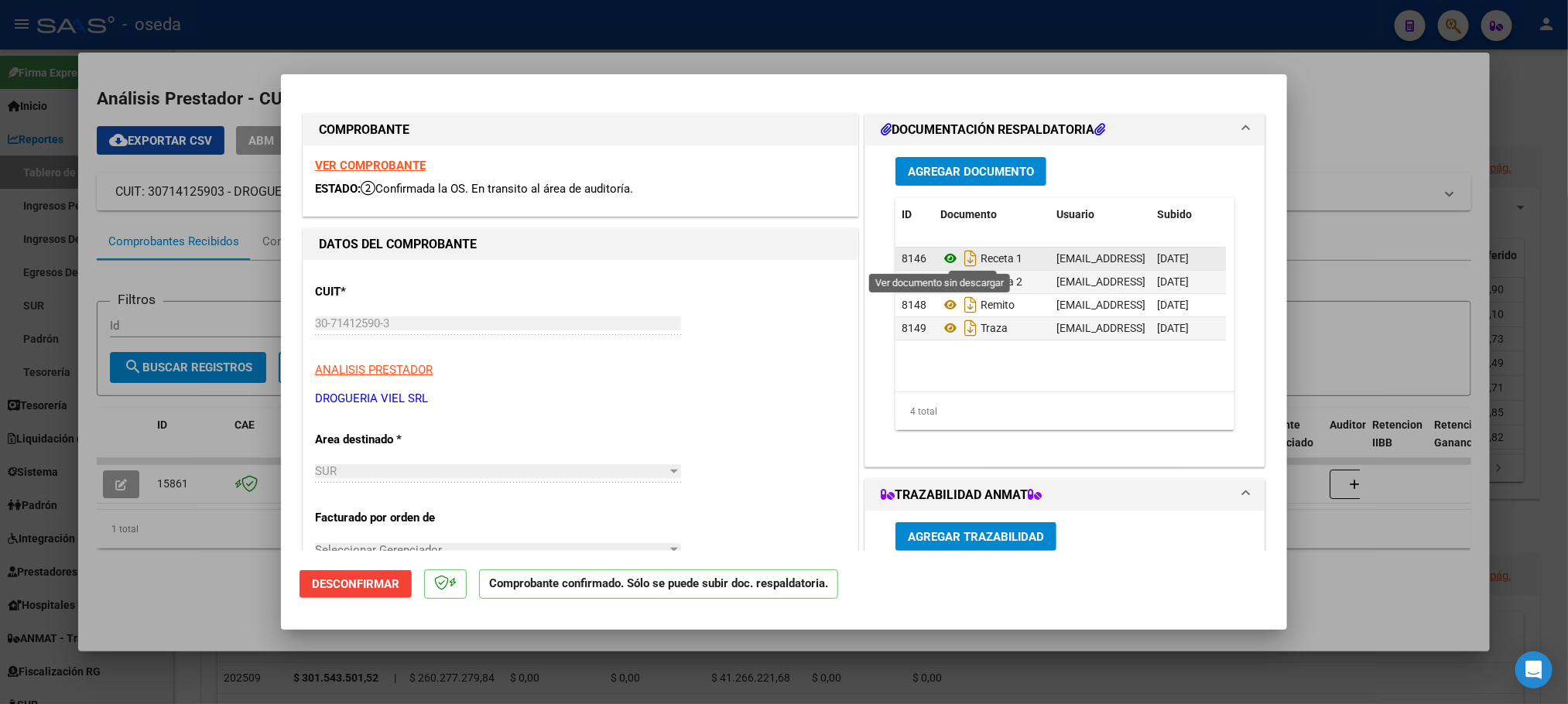
click at [943, 258] on icon at bounding box center [951, 258] width 20 height 19
click at [941, 280] on icon at bounding box center [951, 282] width 20 height 19
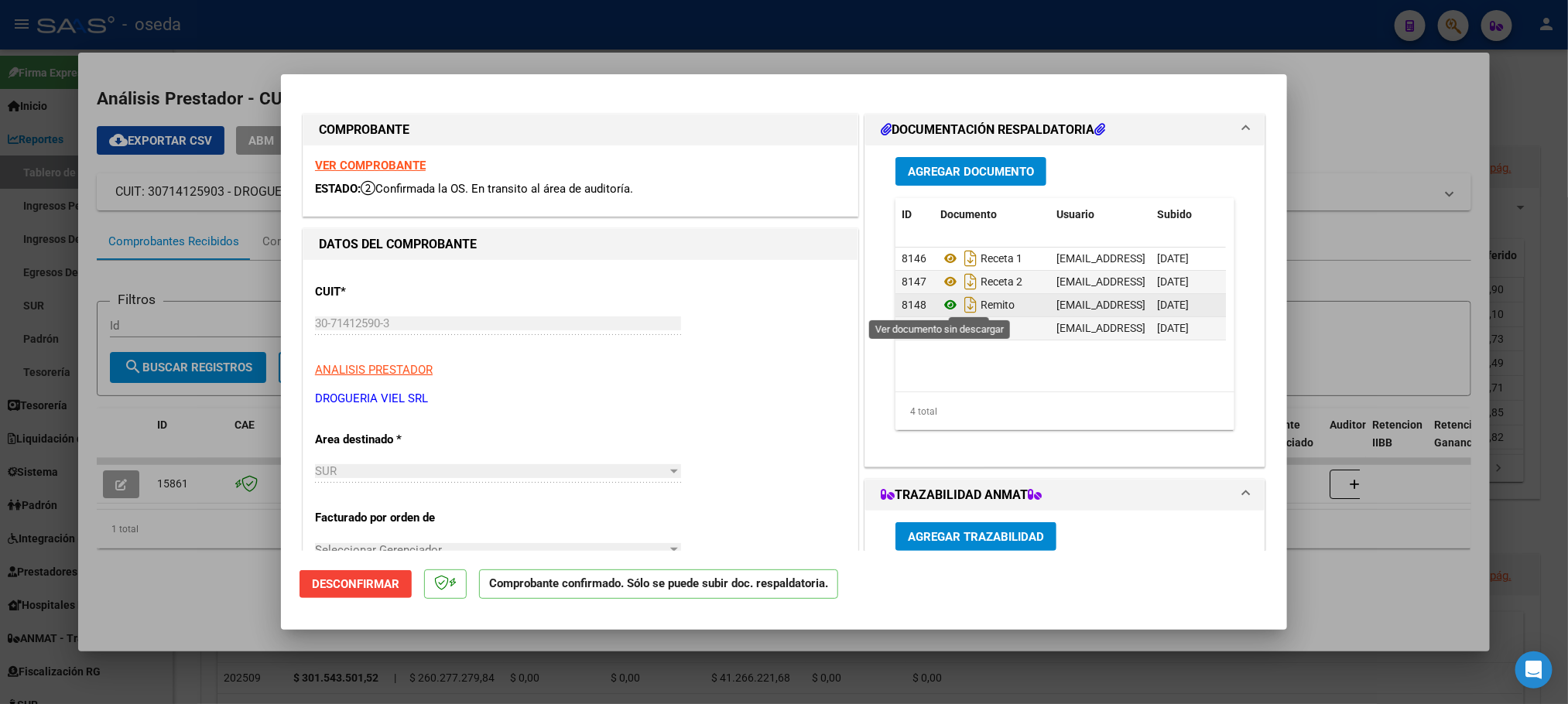
click at [941, 298] on icon at bounding box center [951, 305] width 20 height 19
click at [943, 328] on icon at bounding box center [951, 328] width 20 height 19
type input "$ 0,00"
